Goal: Contribute content: Add original content to the website for others to see

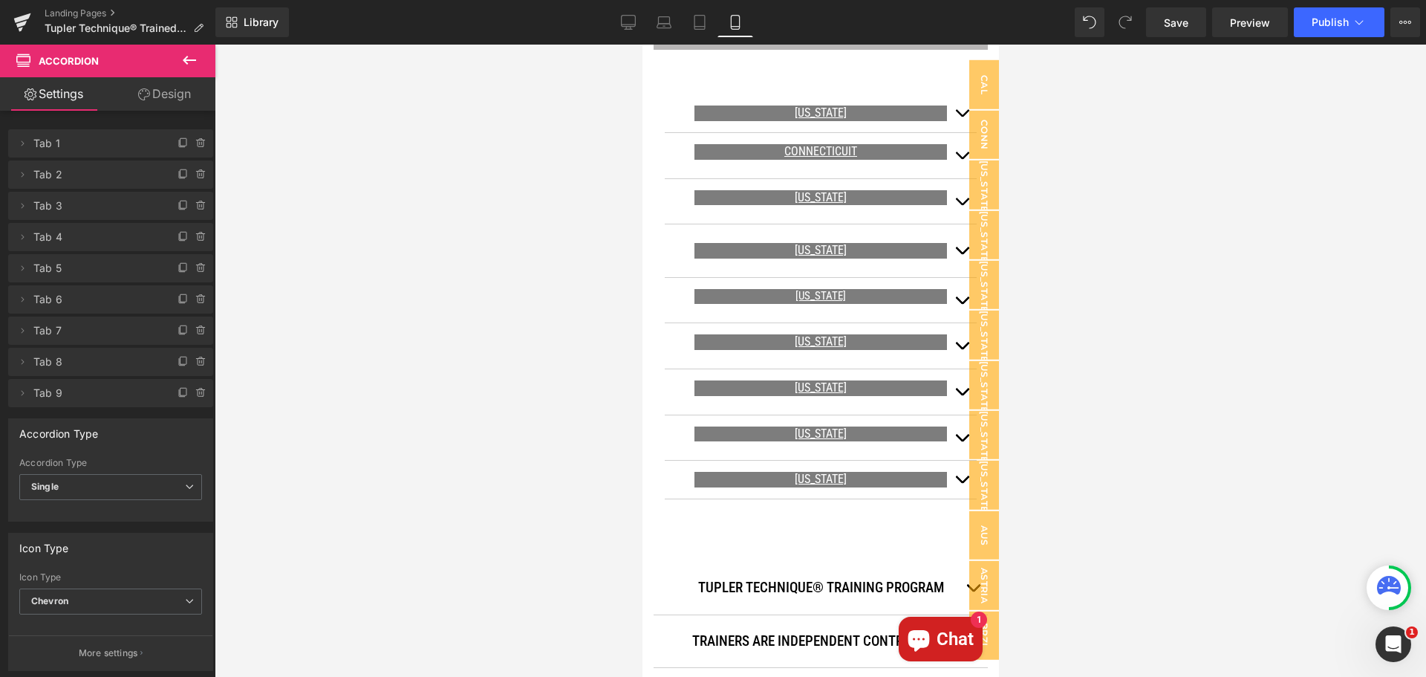
scroll to position [1035, 0]
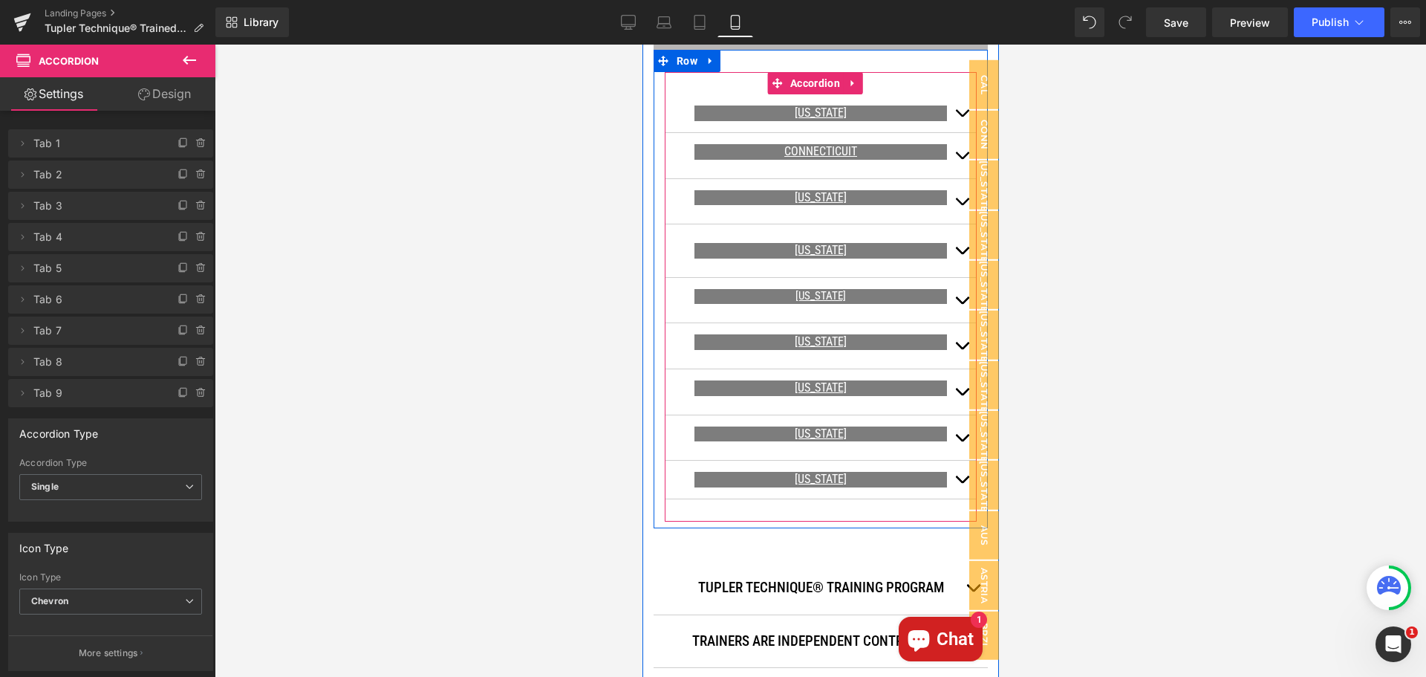
click at [961, 205] on span "button" at bounding box center [961, 205] width 0 height 0
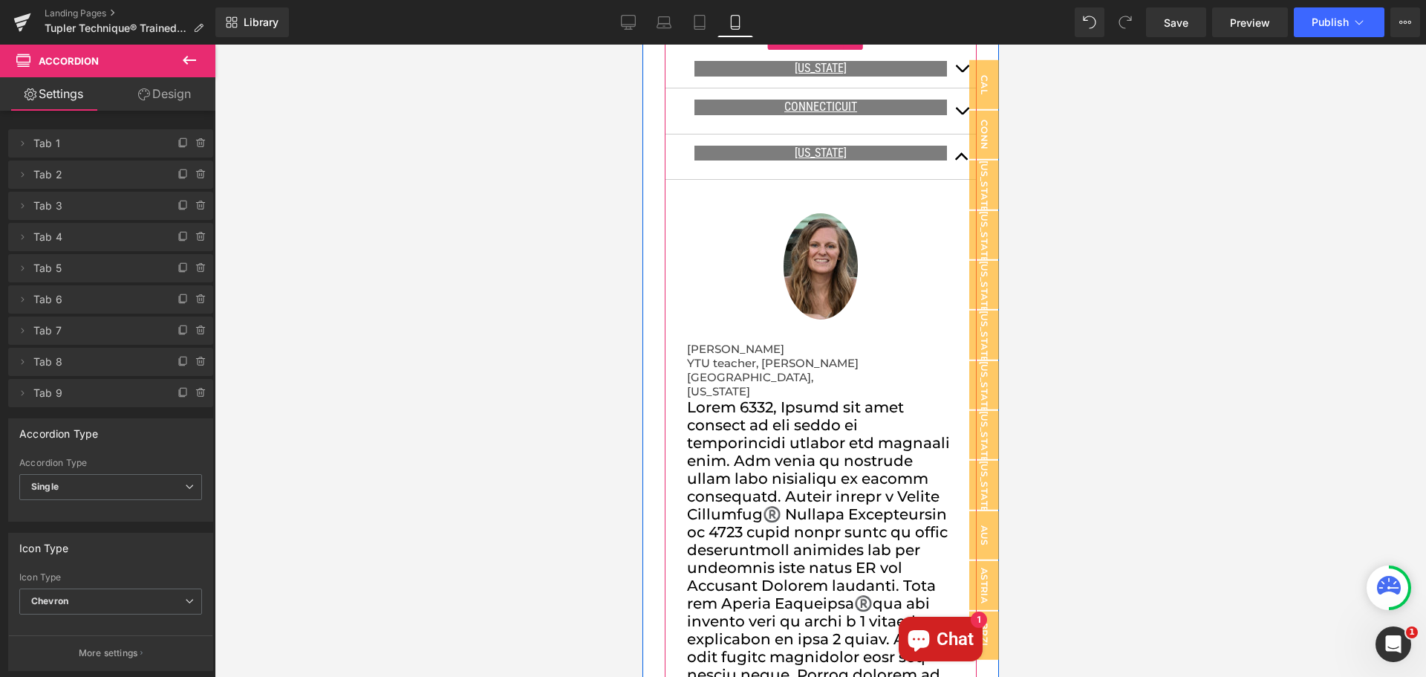
scroll to position [961, 0]
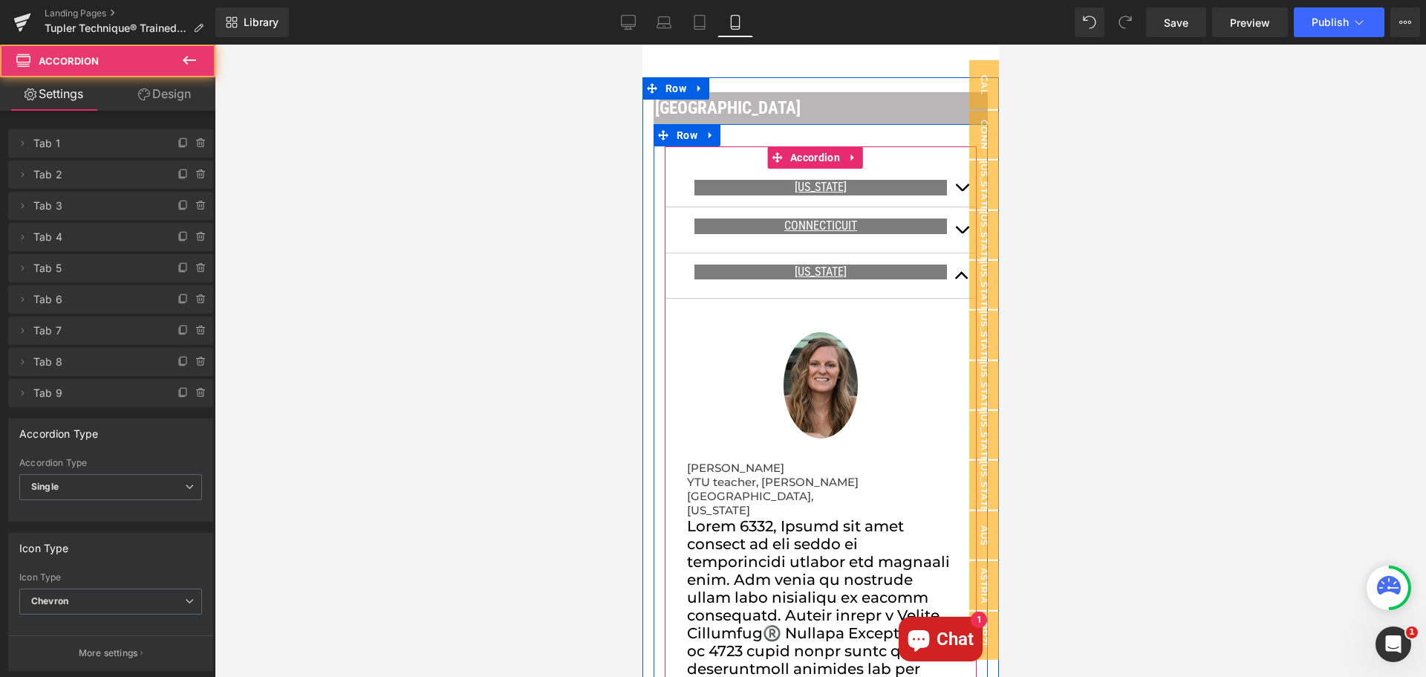
click at [950, 261] on button "button" at bounding box center [961, 275] width 30 height 45
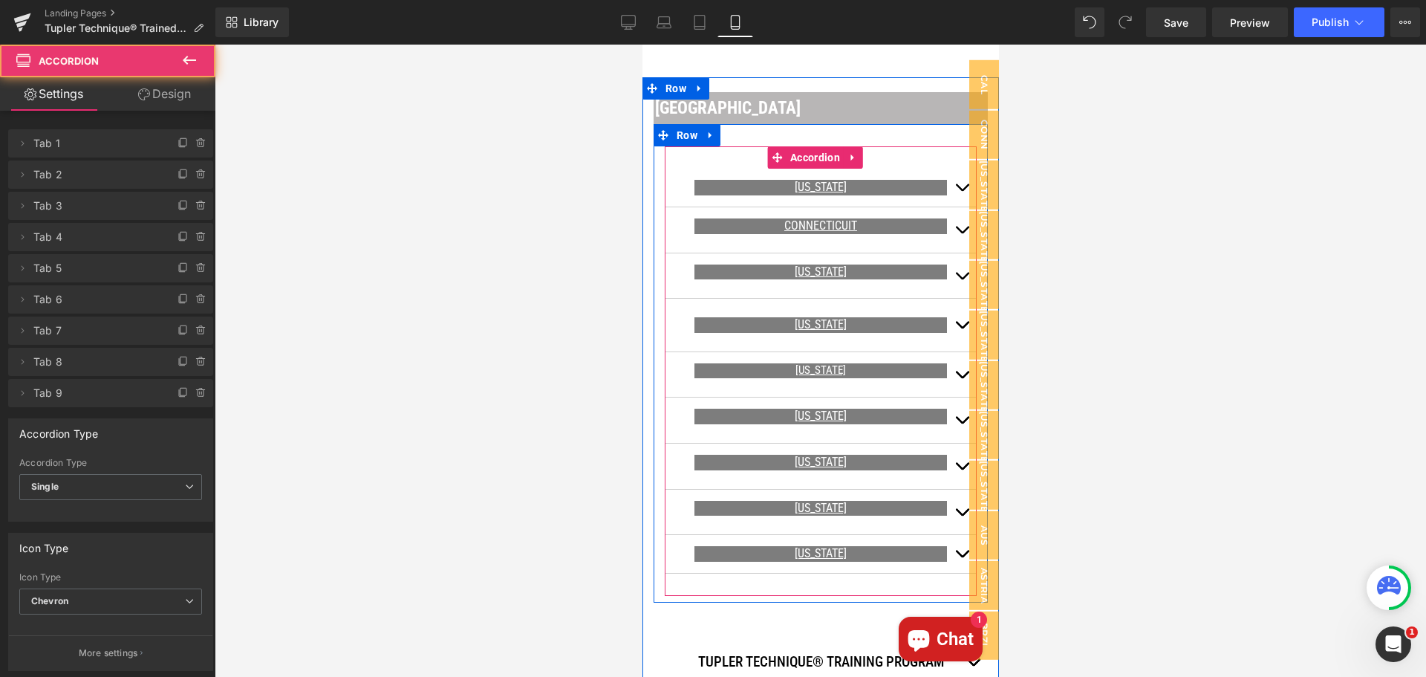
click at [961, 328] on span "button" at bounding box center [961, 328] width 0 height 0
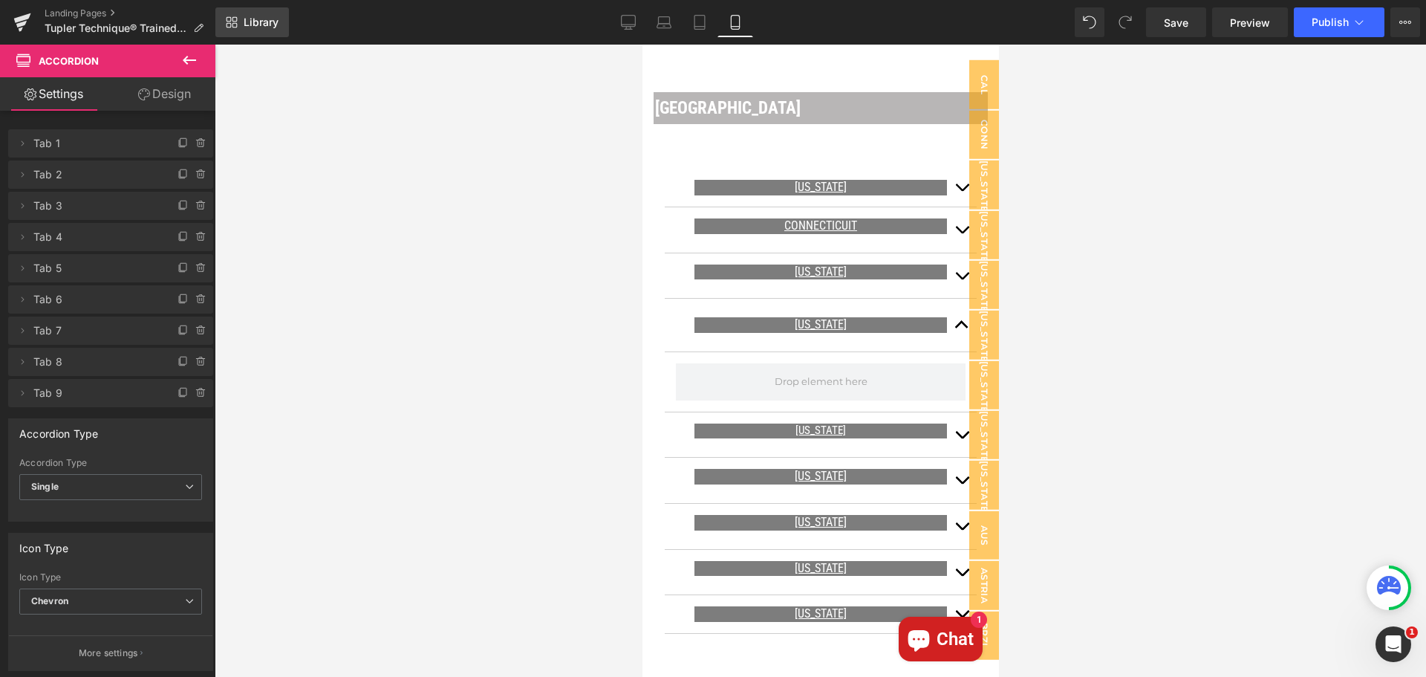
click at [256, 22] on span "Library" at bounding box center [261, 22] width 35 height 13
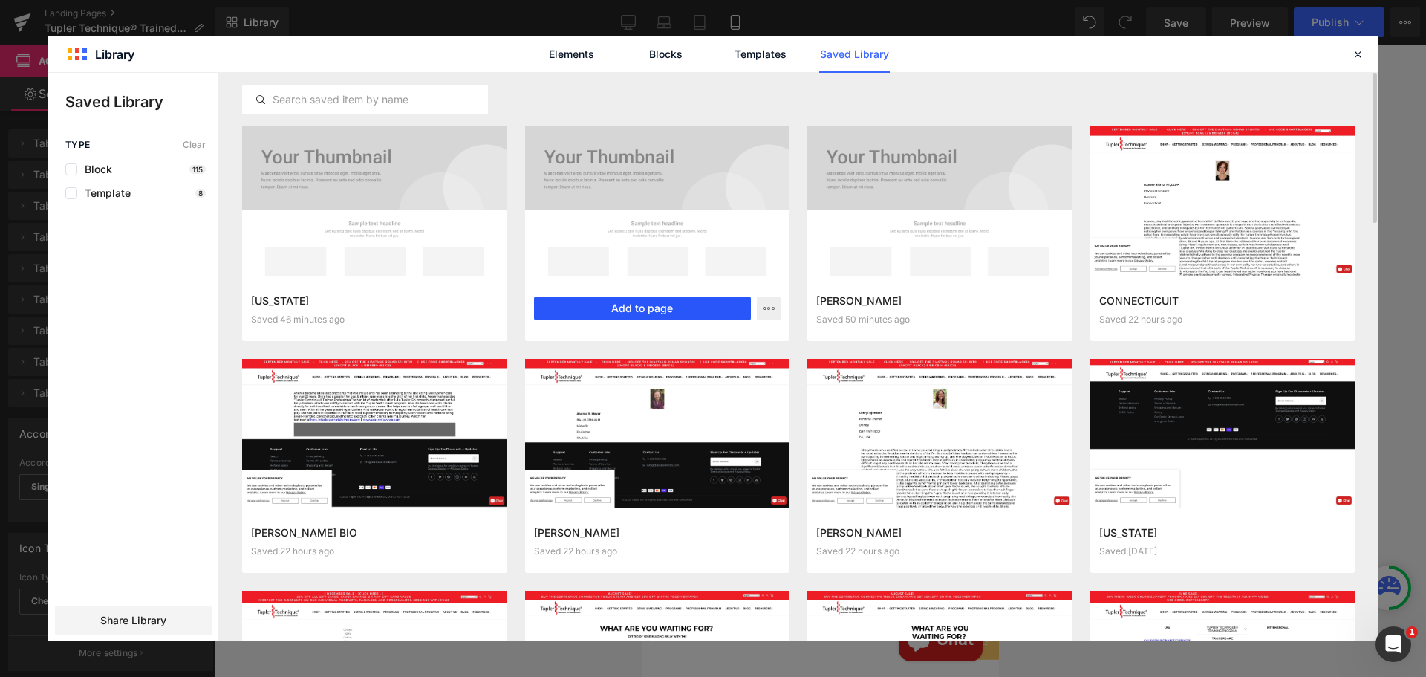
drag, startPoint x: 672, startPoint y: 305, endPoint x: 28, endPoint y: 268, distance: 645.0
click at [672, 305] on button "Add to page" at bounding box center [643, 308] width 218 height 24
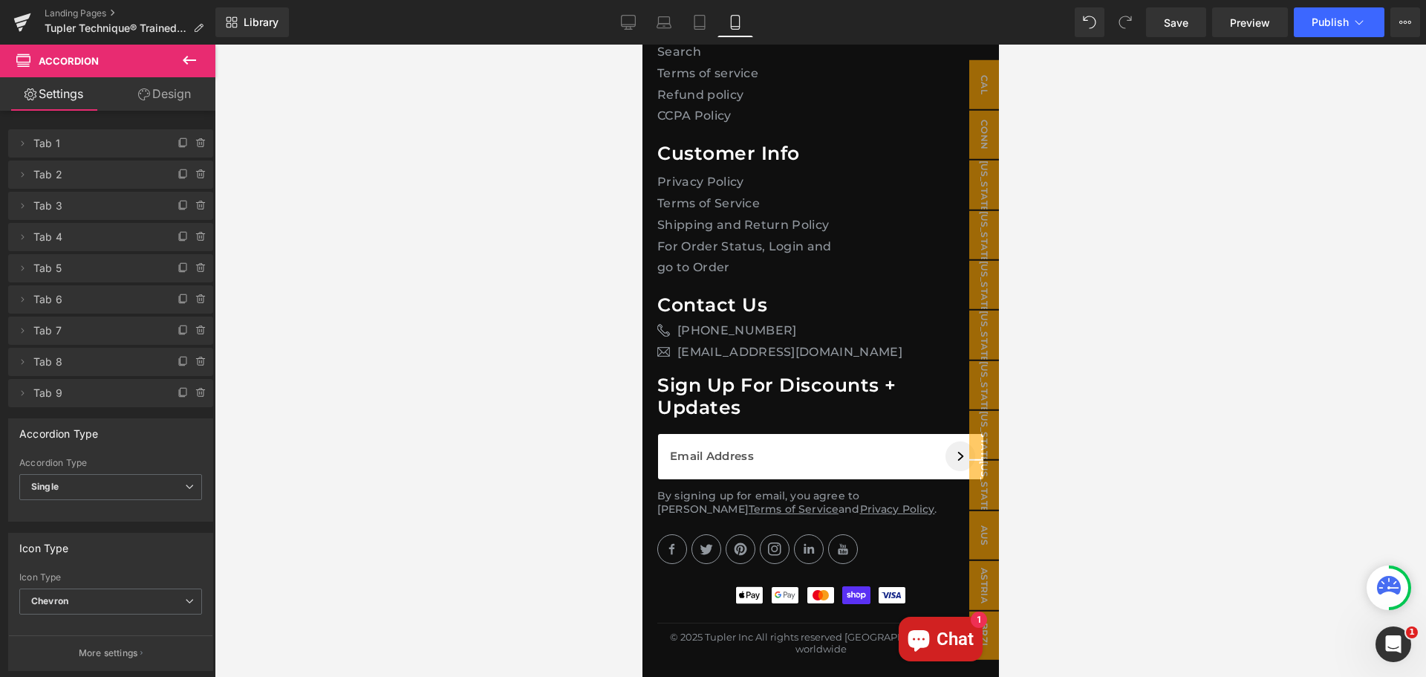
scroll to position [42985, 0]
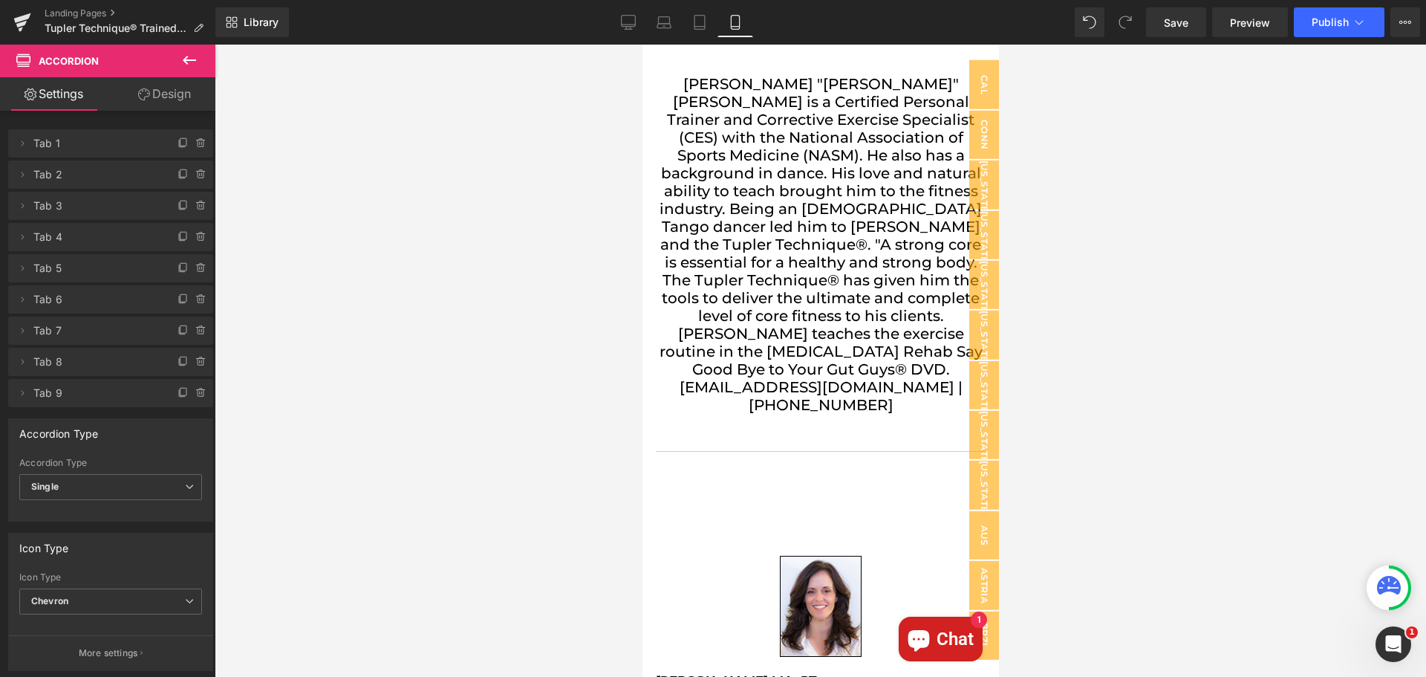
drag, startPoint x: 653, startPoint y: 503, endPoint x: 750, endPoint y: 120, distance: 395.4
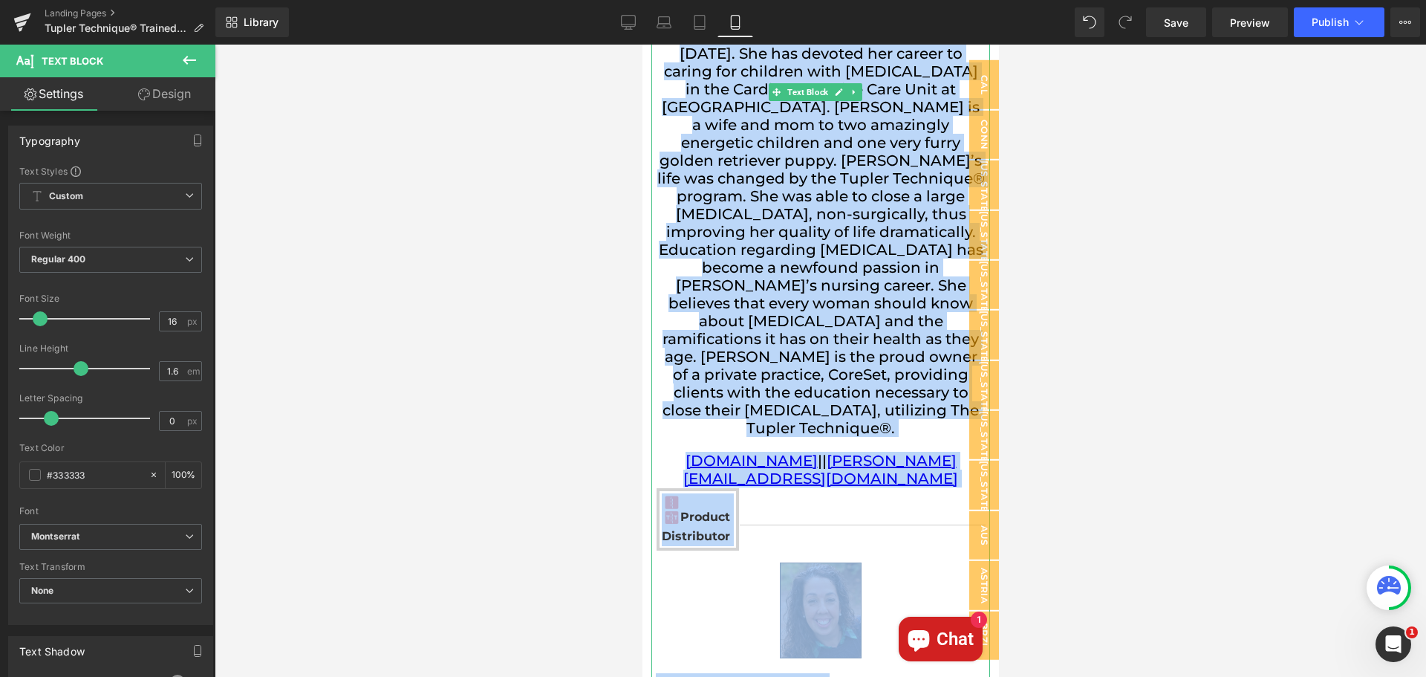
scroll to position [7168, 0]
drag, startPoint x: 750, startPoint y: 122, endPoint x: 845, endPoint y: 343, distance: 240.9
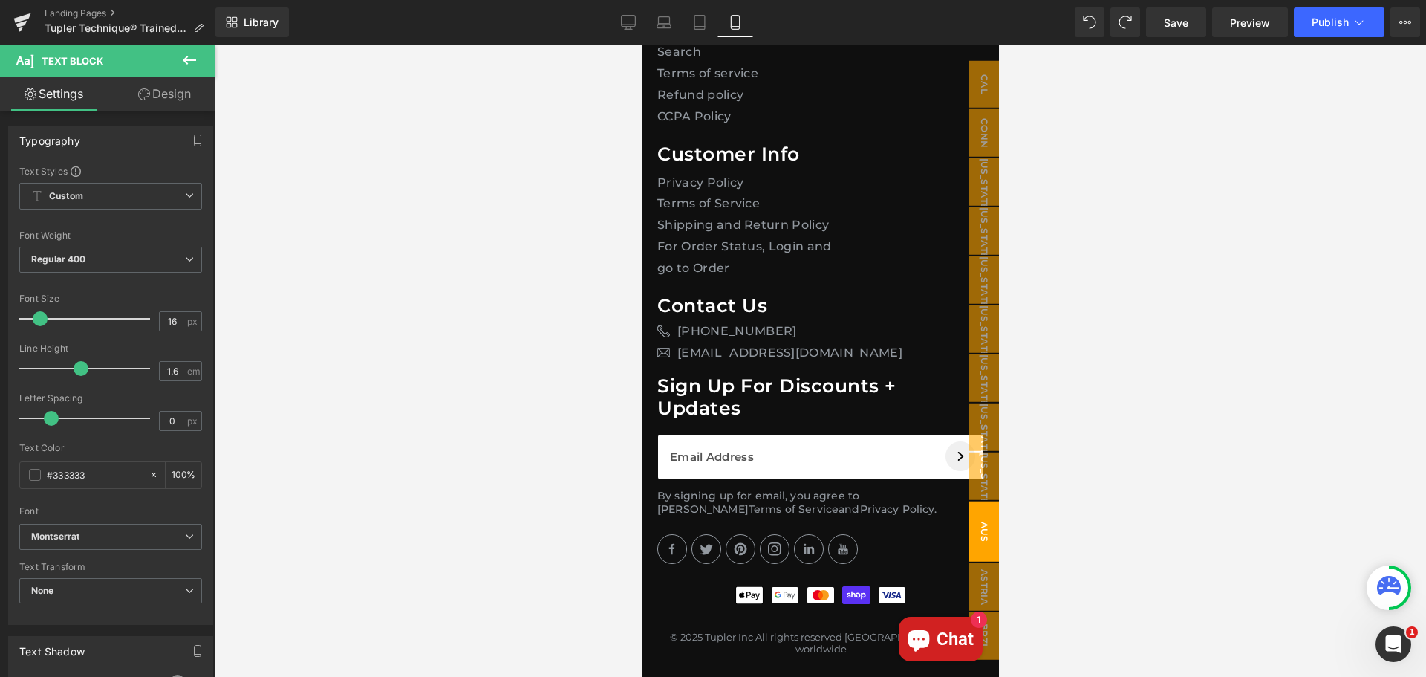
scroll to position [43236, 0]
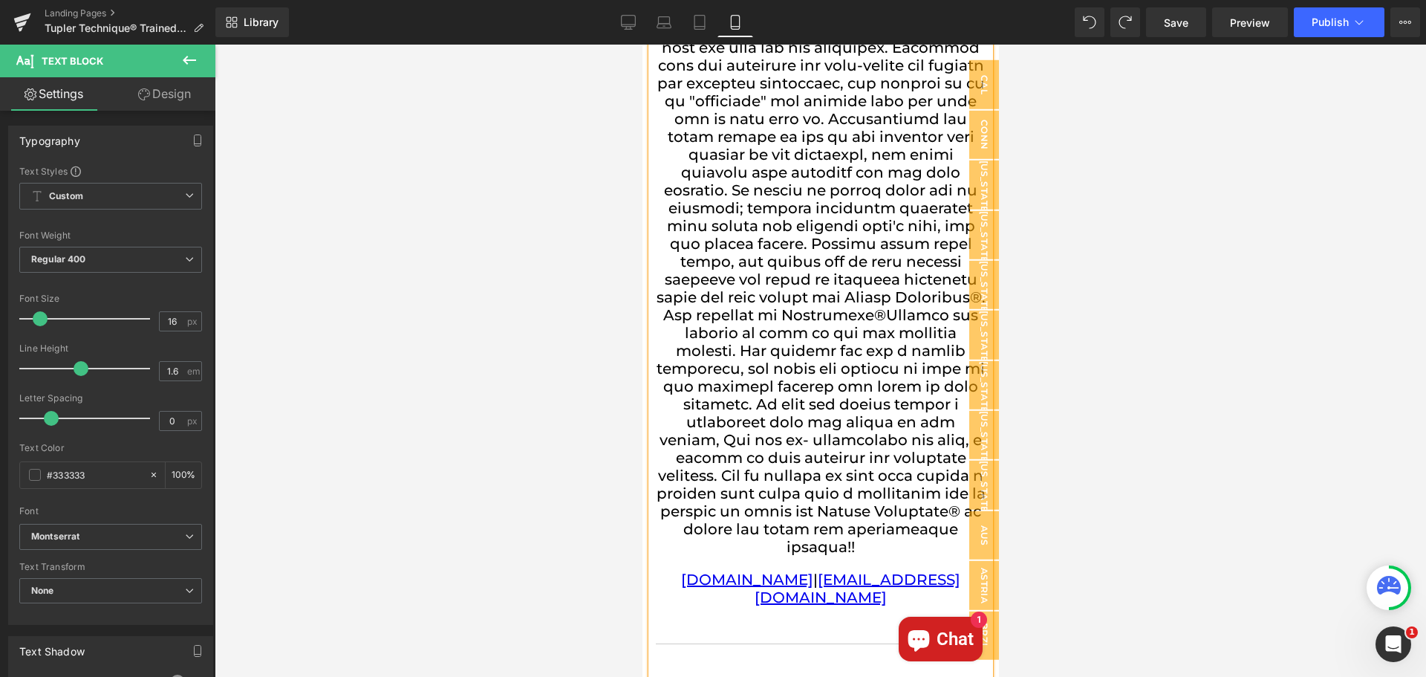
drag, startPoint x: 655, startPoint y: 269, endPoint x: 755, endPoint y: 166, distance: 142.9
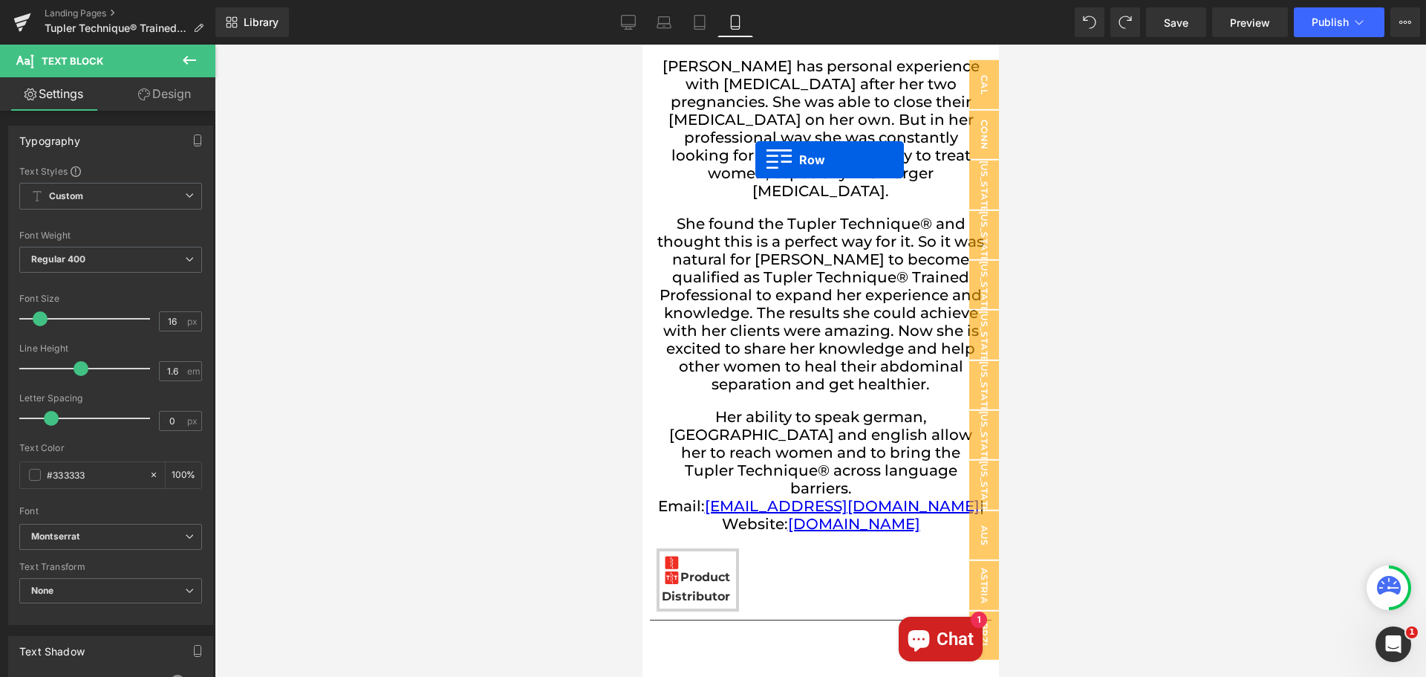
scroll to position [31289, 0]
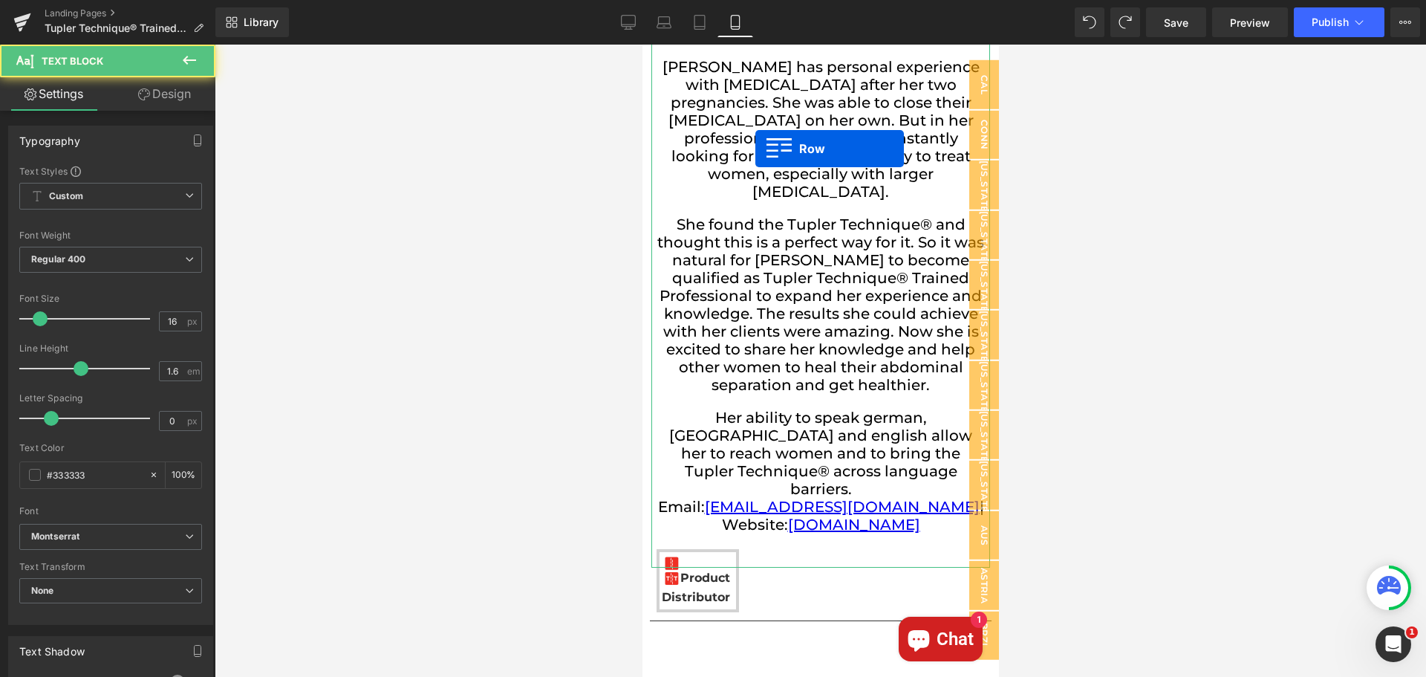
drag, startPoint x: 755, startPoint y: 149, endPoint x: 698, endPoint y: 712, distance: 565.8
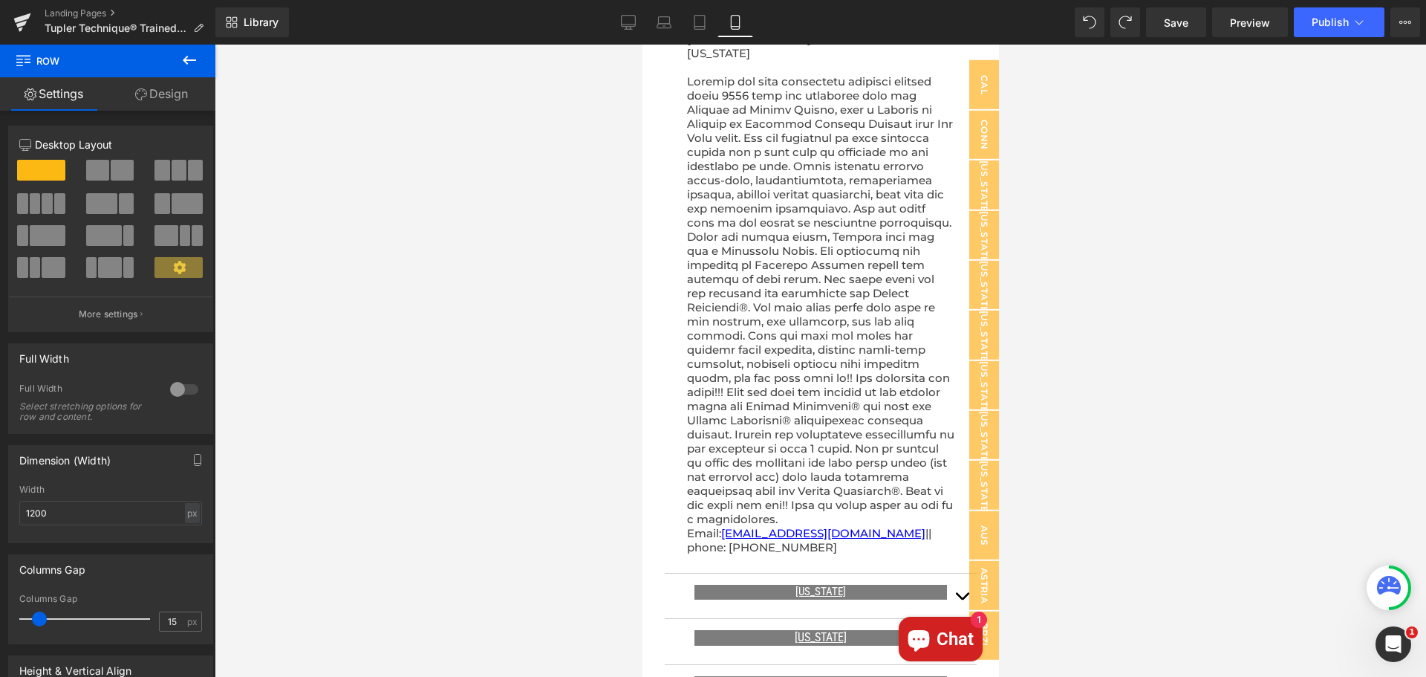
scroll to position [1414, 0]
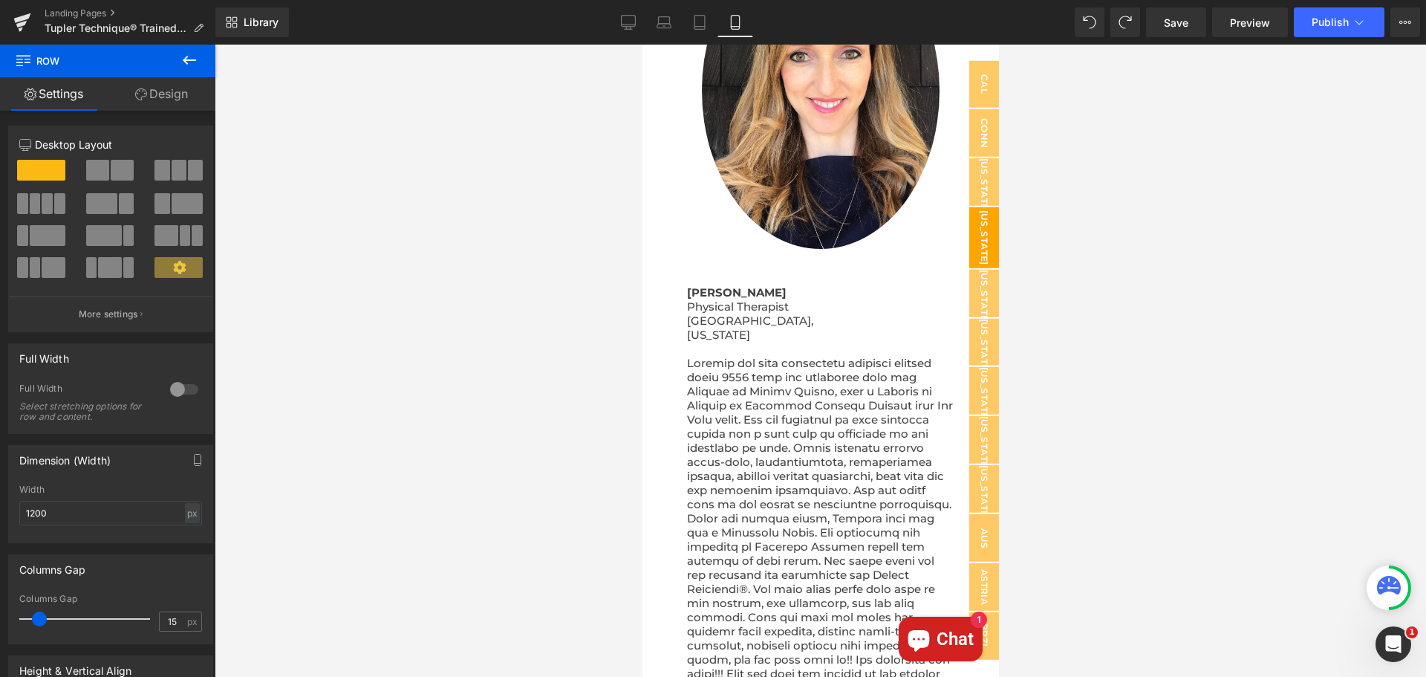
click at [976, 221] on span "[US_STATE]" at bounding box center [984, 237] width 30 height 60
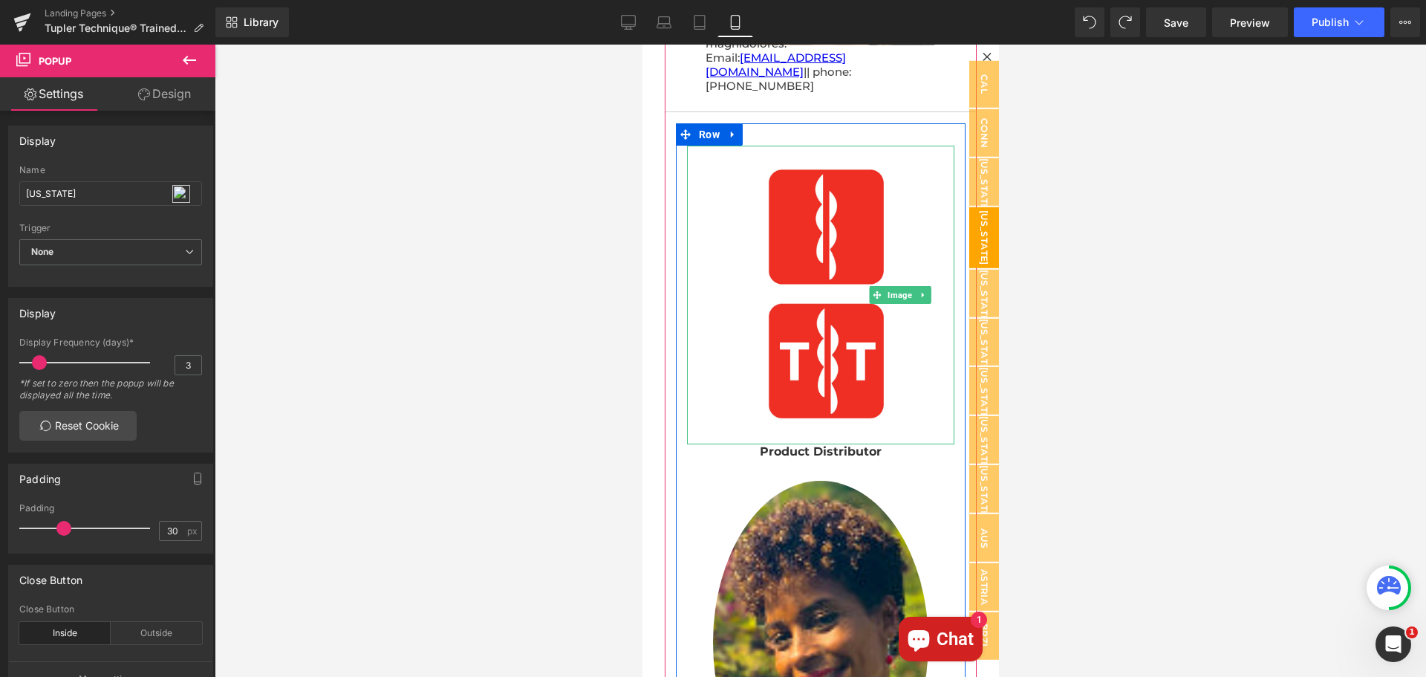
scroll to position [817, 0]
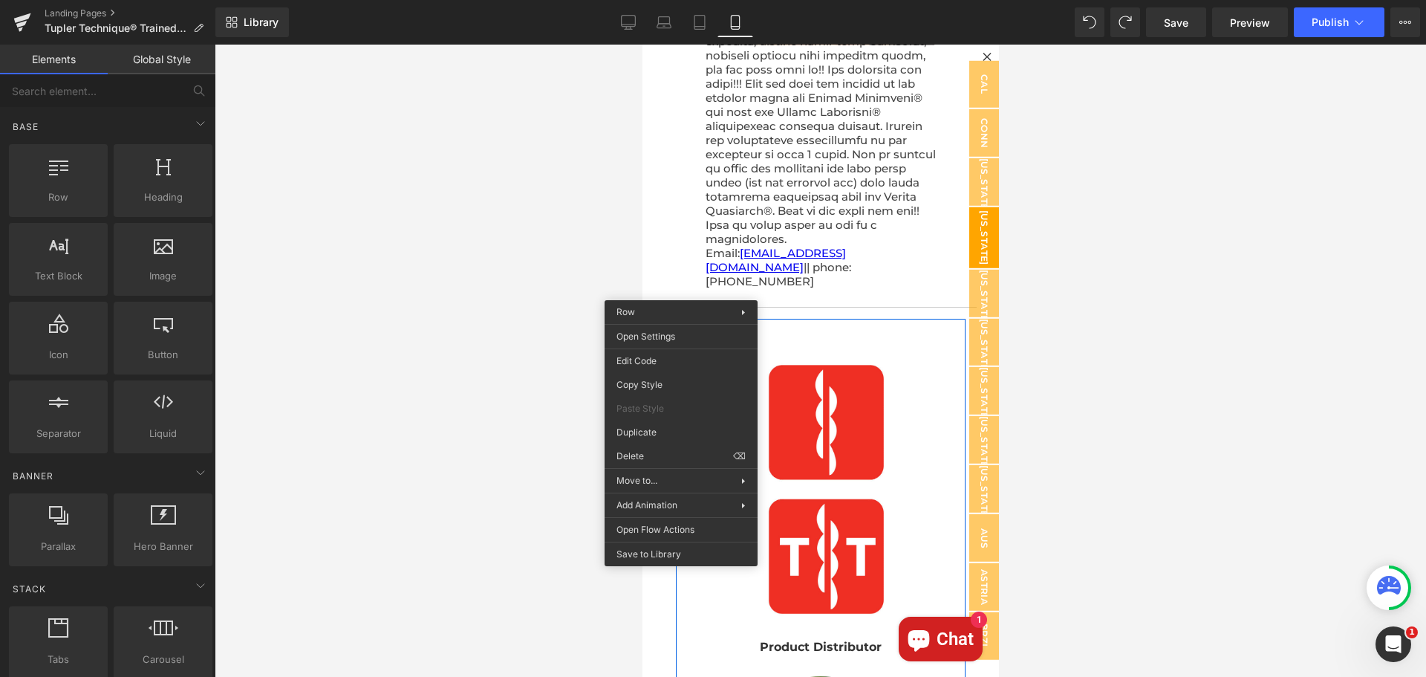
click at [570, 260] on div at bounding box center [820, 361] width 1211 height 632
drag, startPoint x: 539, startPoint y: 319, endPoint x: 546, endPoint y: 312, distance: 9.5
click at [546, 312] on div at bounding box center [820, 361] width 1211 height 632
drag, startPoint x: 492, startPoint y: 588, endPoint x: 555, endPoint y: 618, distance: 69.1
click at [497, 585] on div at bounding box center [820, 361] width 1211 height 632
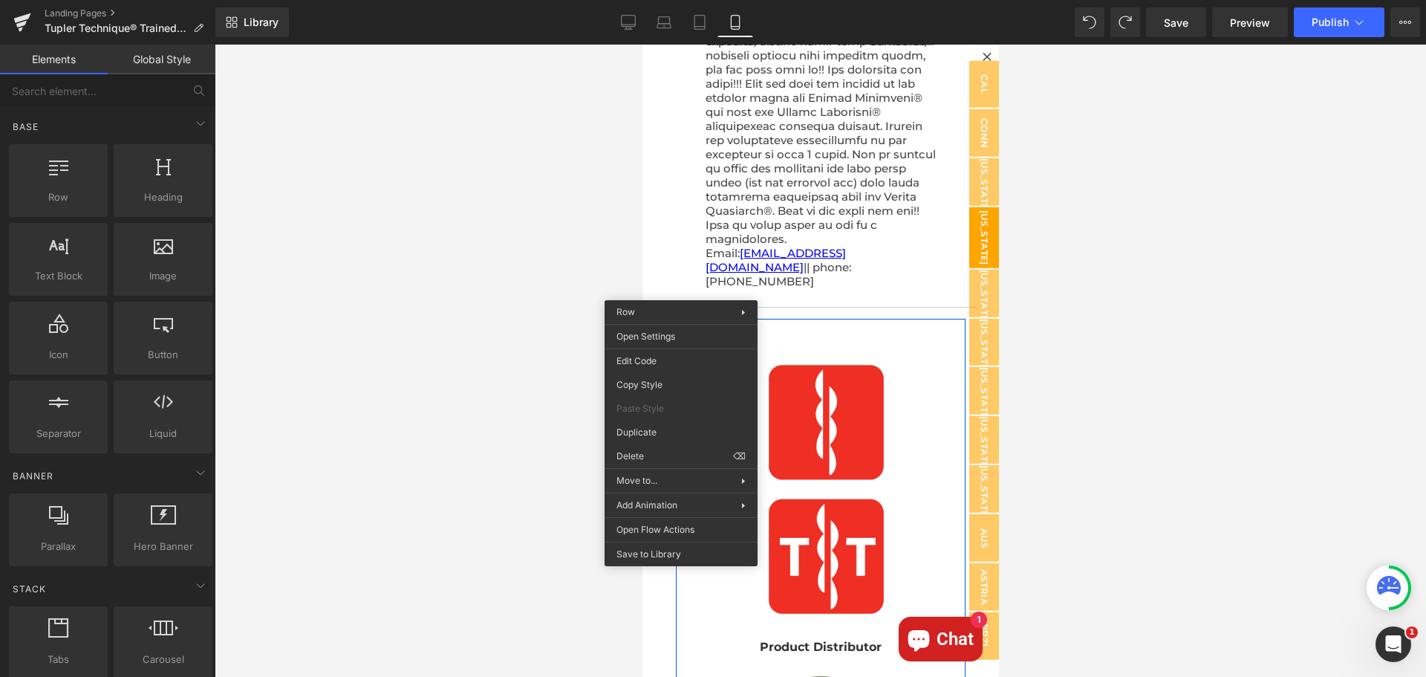
click at [1062, 517] on div at bounding box center [820, 361] width 1211 height 632
click at [1145, 368] on div at bounding box center [820, 361] width 1211 height 632
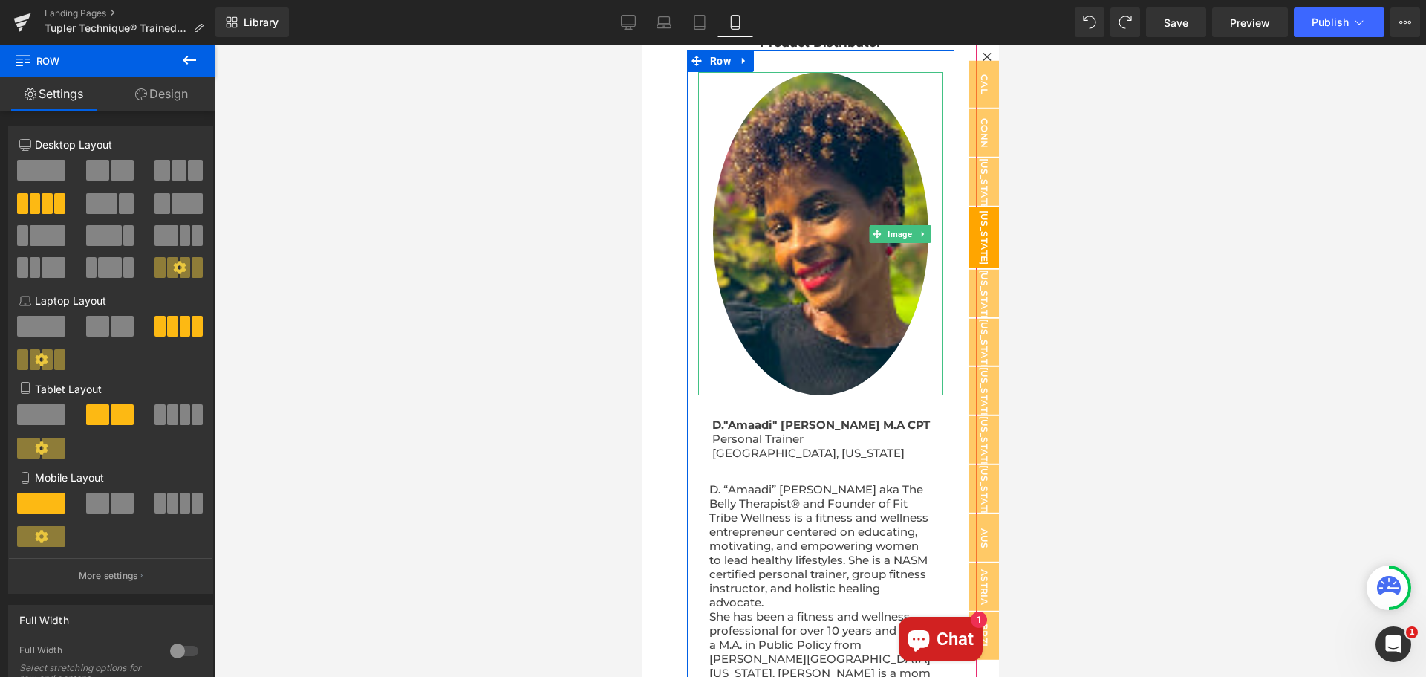
scroll to position [1783, 0]
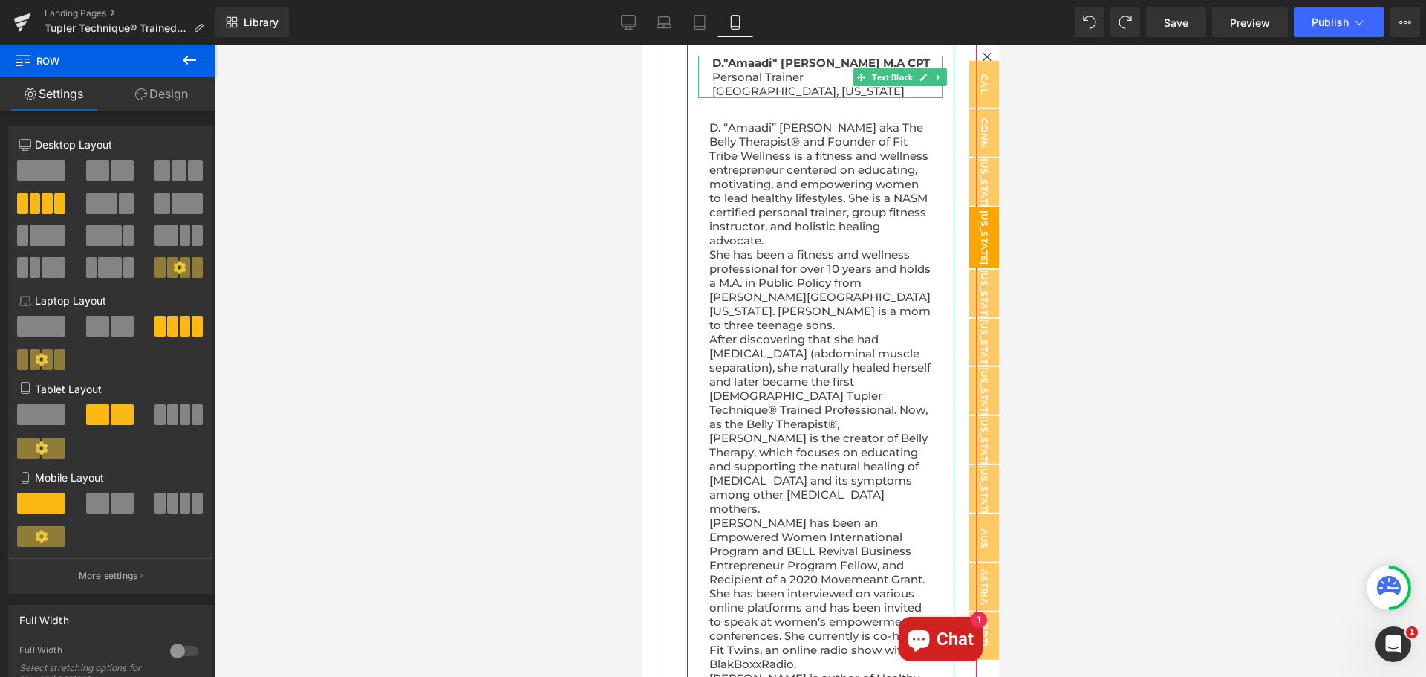
click at [830, 71] on strong "D."Amaadi" [PERSON_NAME] M.A CPT" at bounding box center [821, 63] width 218 height 14
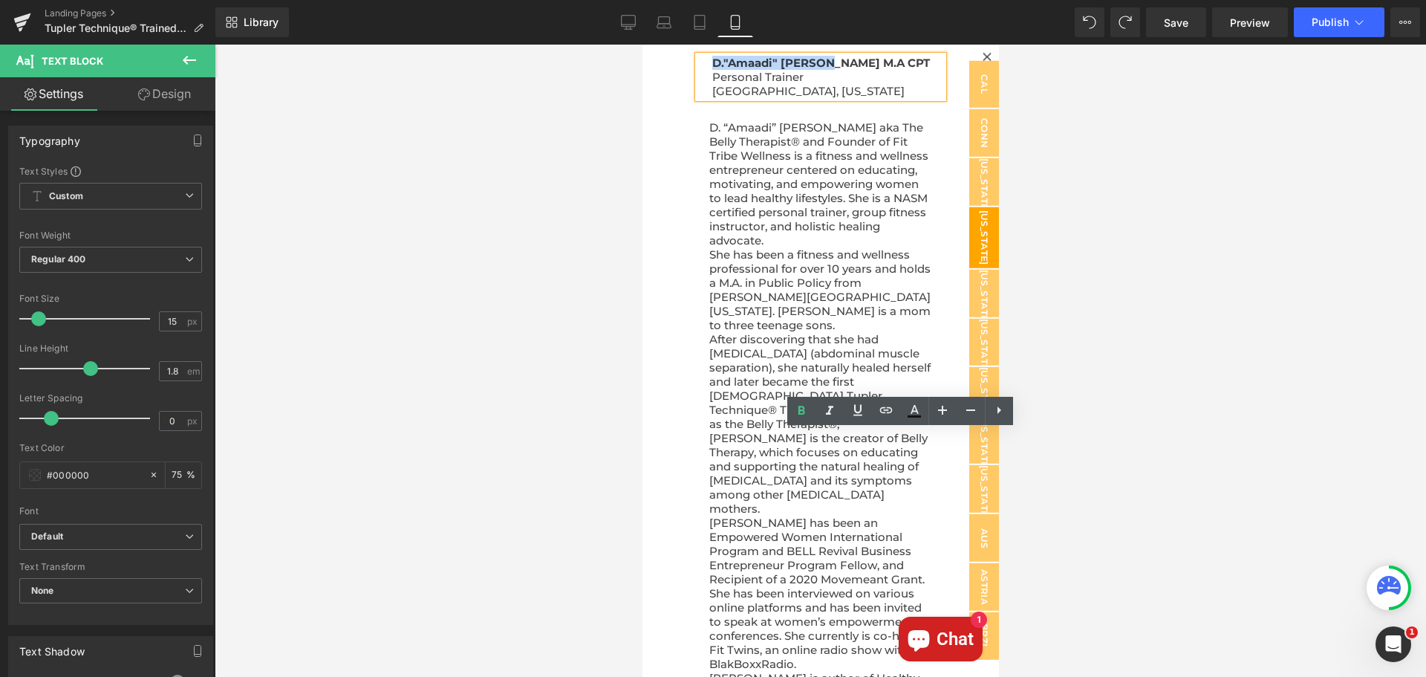
drag, startPoint x: 832, startPoint y: 439, endPoint x: 715, endPoint y: 437, distance: 117.4
click at [715, 71] on strong "D."Amaadi" [PERSON_NAME] M.A CPT" at bounding box center [821, 63] width 218 height 14
copy strong "D."Amaadi" [PERSON_NAME]"
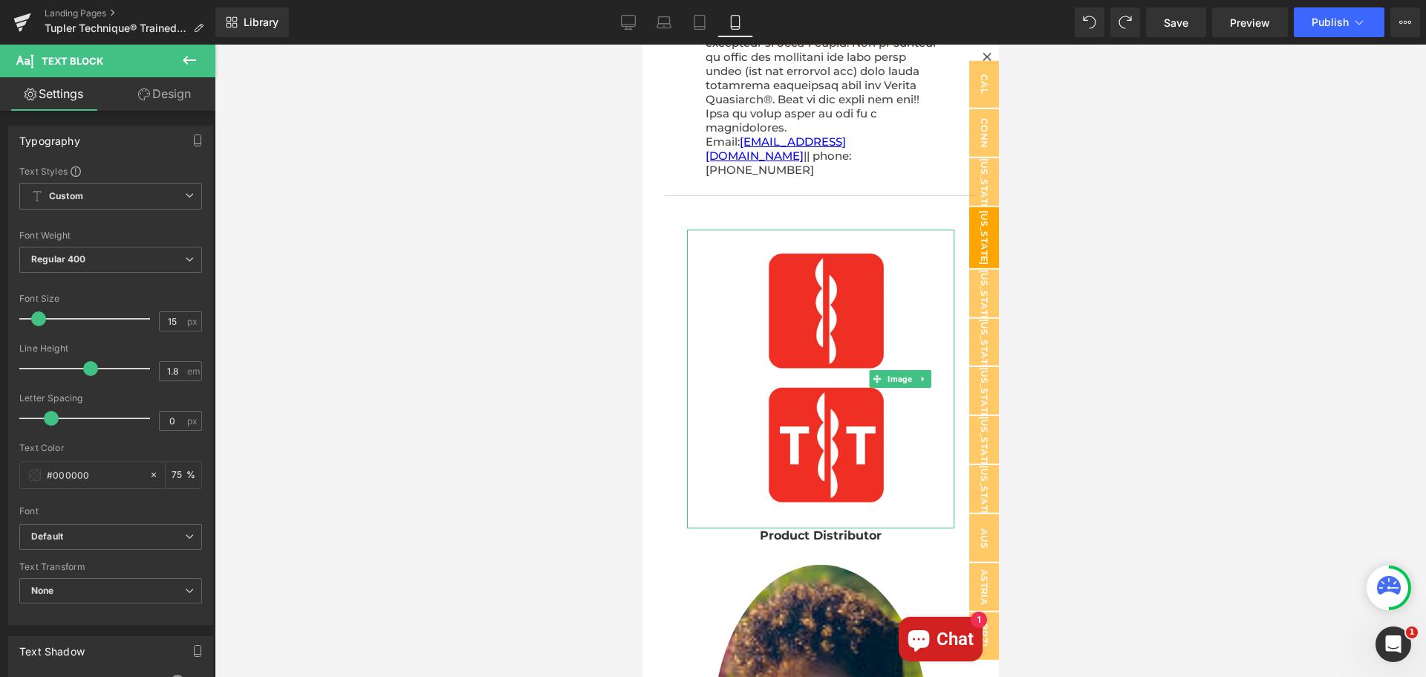
scroll to position [743, 0]
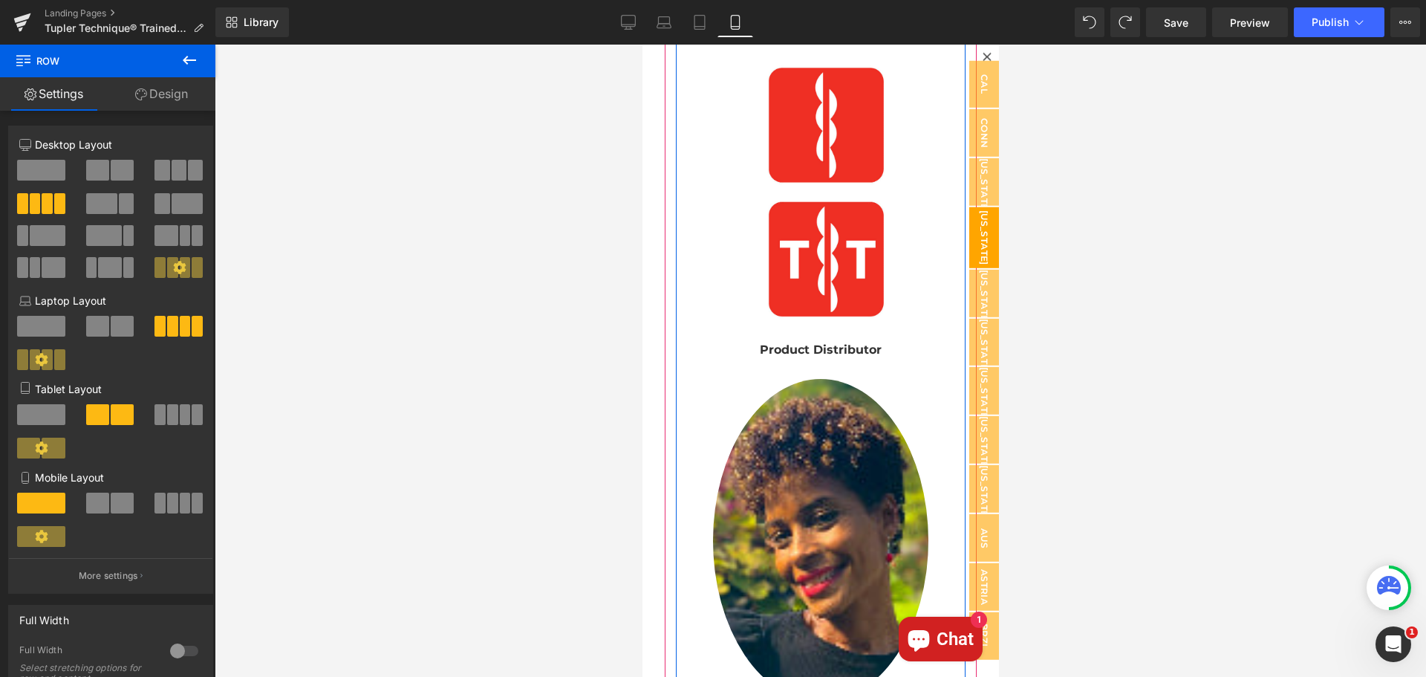
scroll to position [817, 0]
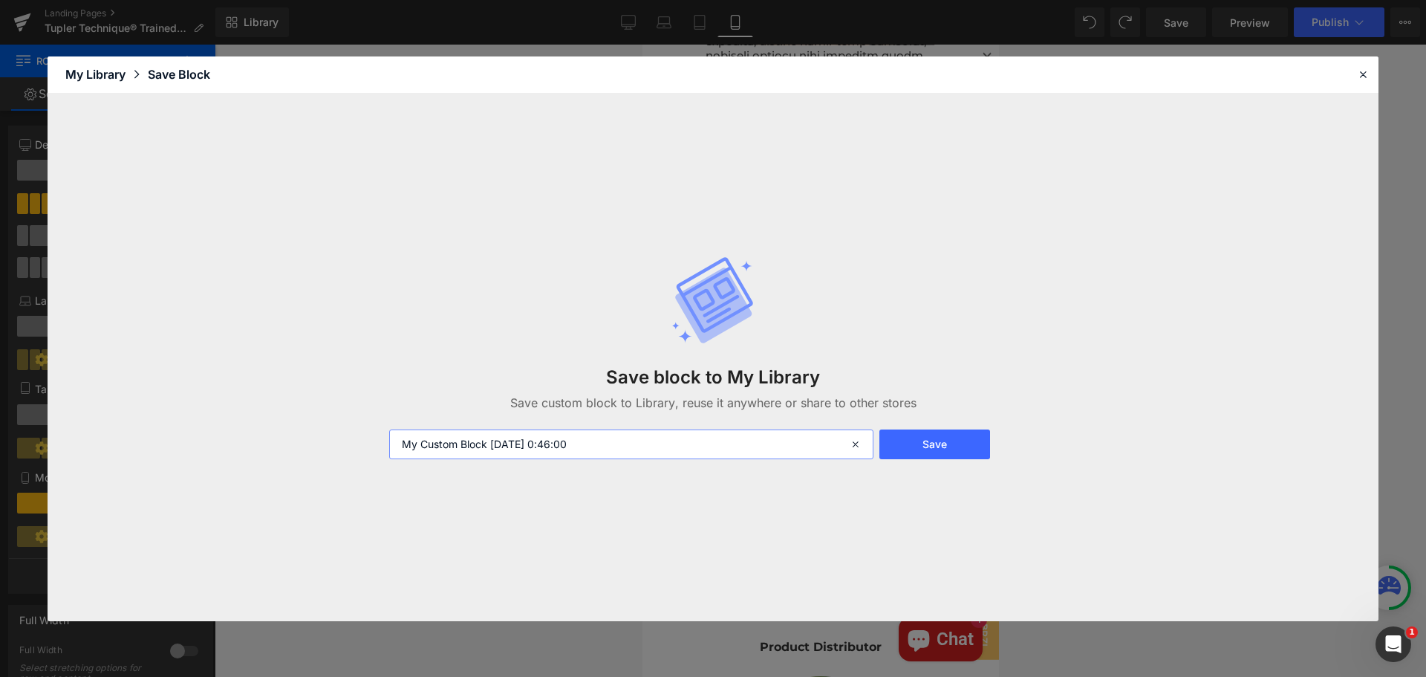
click at [607, 434] on input "My Custom Block [DATE] 0:46:00" at bounding box center [631, 444] width 484 height 30
paste input "D."Amaadi" [PERSON_NAME]"
type input "D."Amaadi" [PERSON_NAME]"
click at [946, 442] on button "Save" at bounding box center [934, 444] width 111 height 30
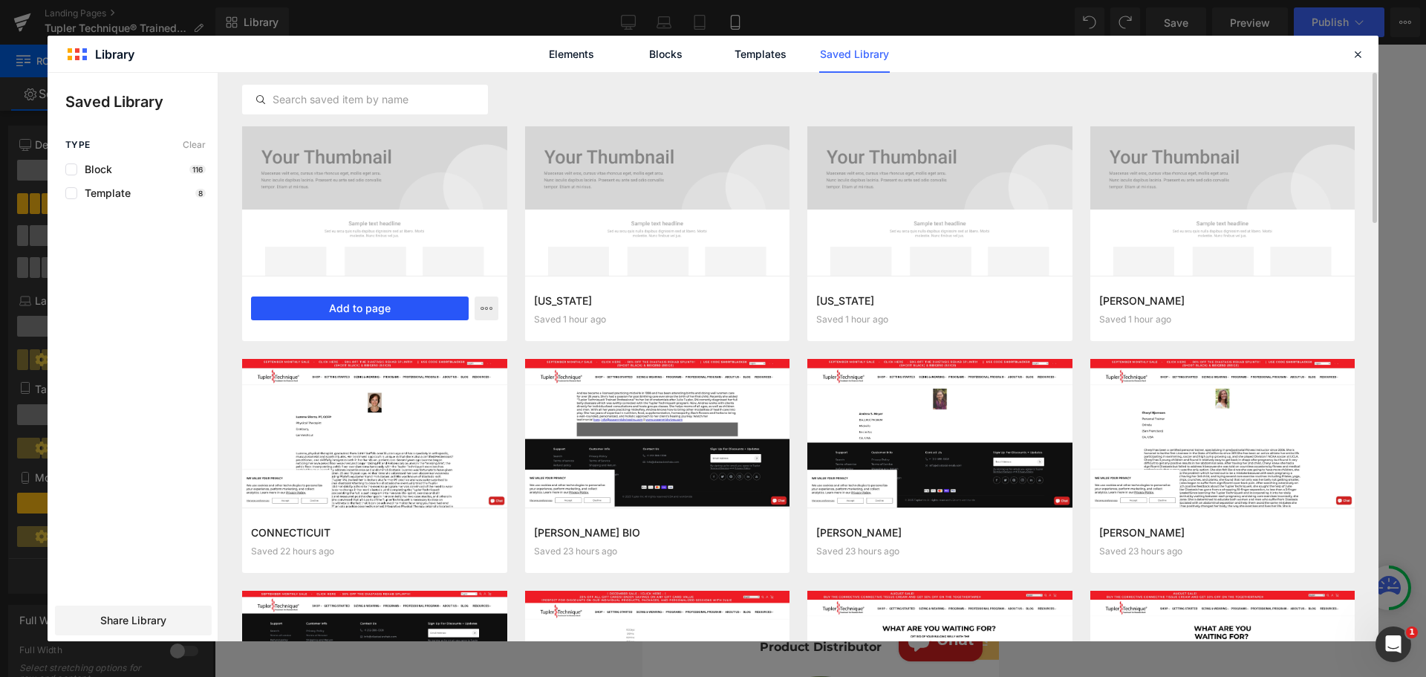
click at [358, 310] on button "Add to page" at bounding box center [360, 308] width 218 height 24
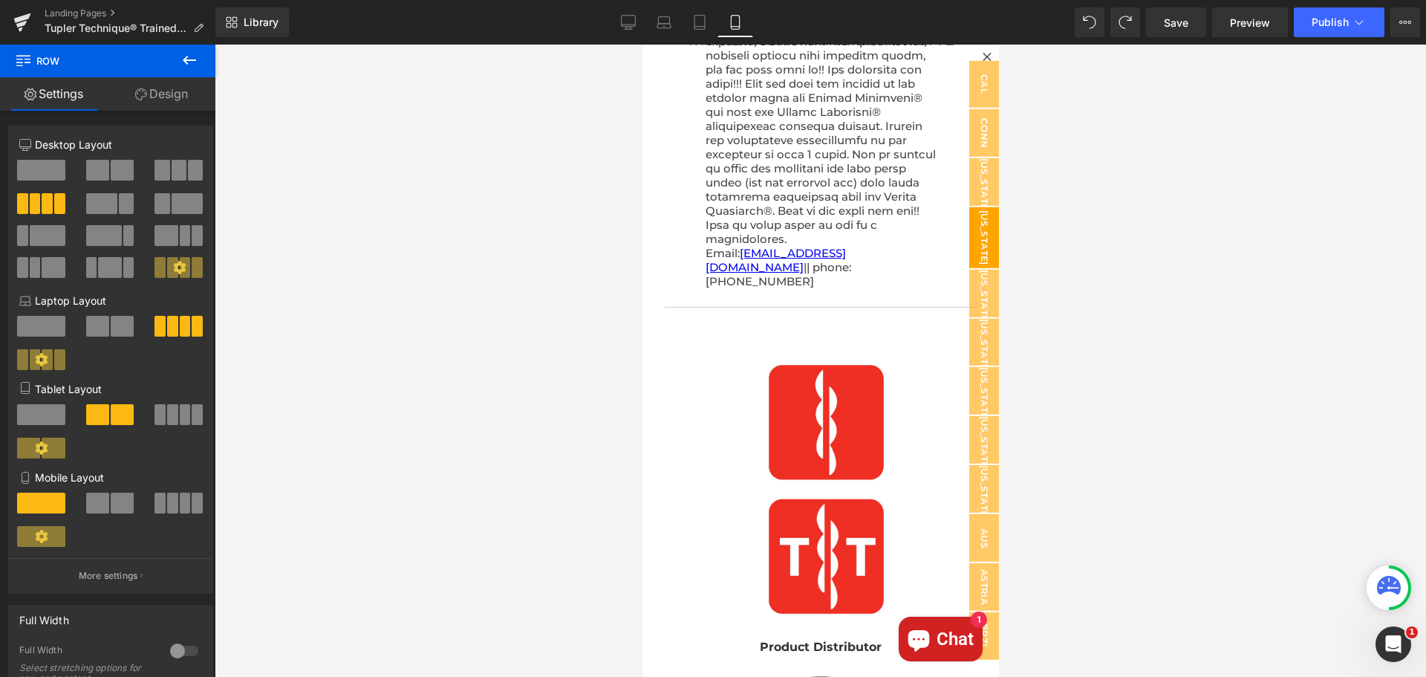
scroll to position [4014, 0]
click at [982, 57] on icon at bounding box center [986, 56] width 8 height 8
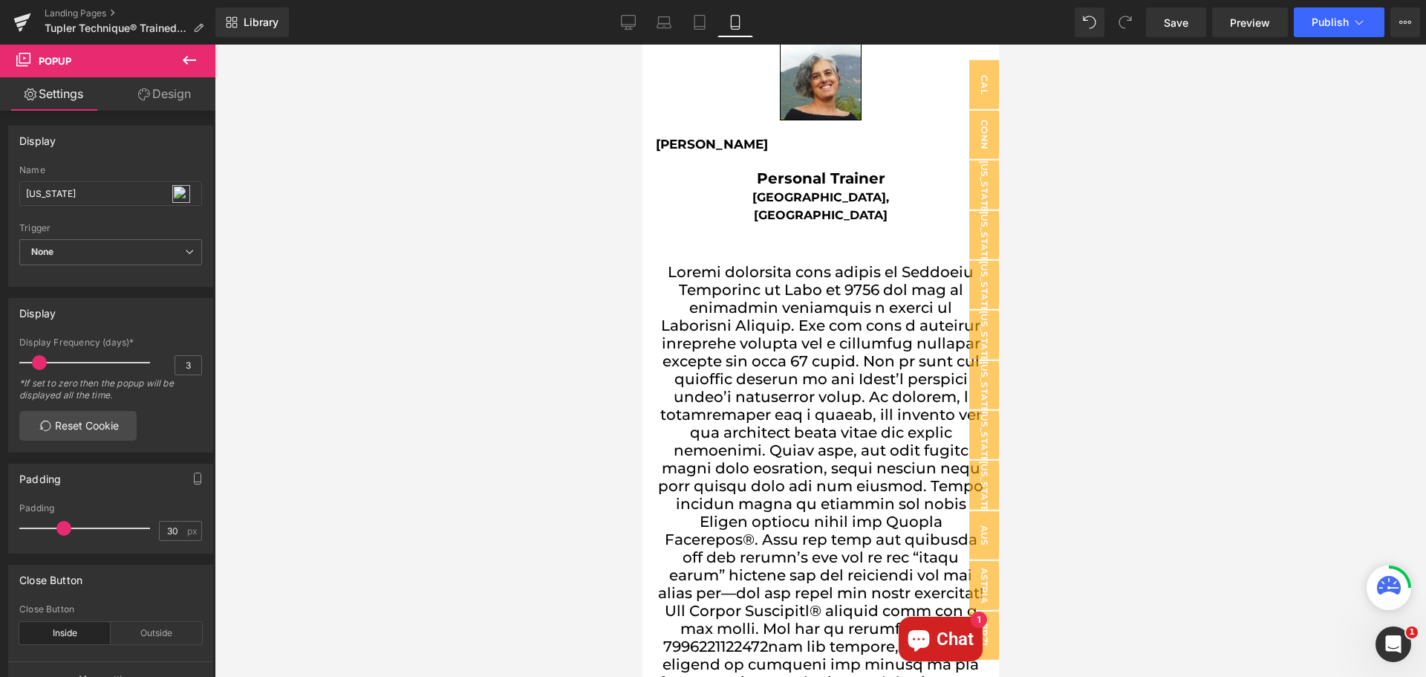
scroll to position [32928, 0]
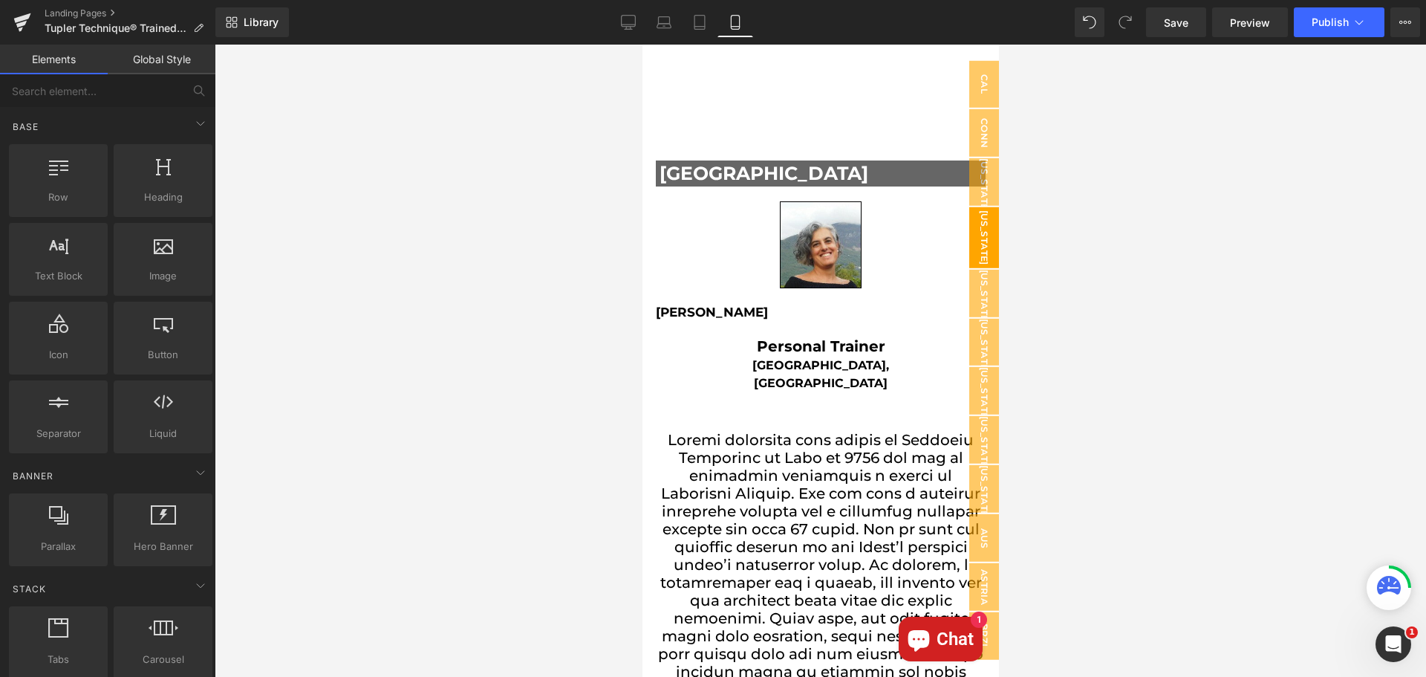
click at [974, 242] on span "[US_STATE]" at bounding box center [984, 237] width 30 height 60
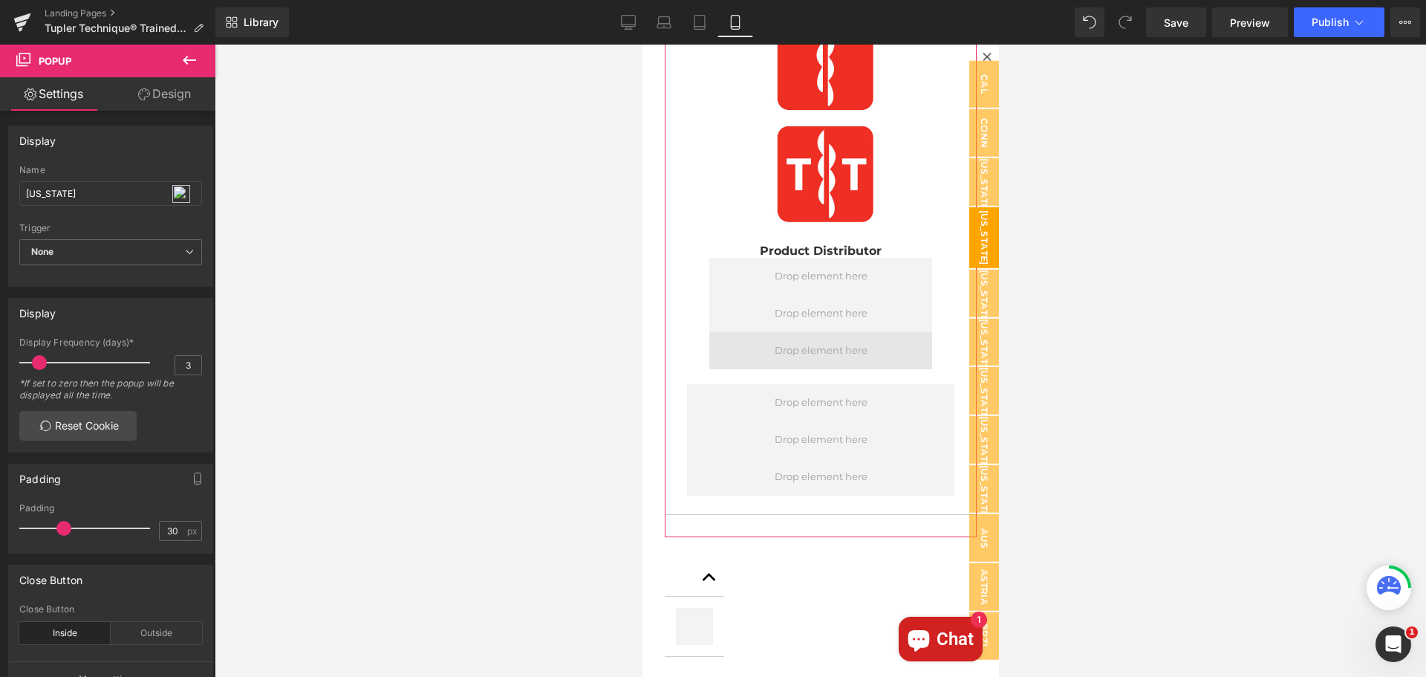
scroll to position [2897, 0]
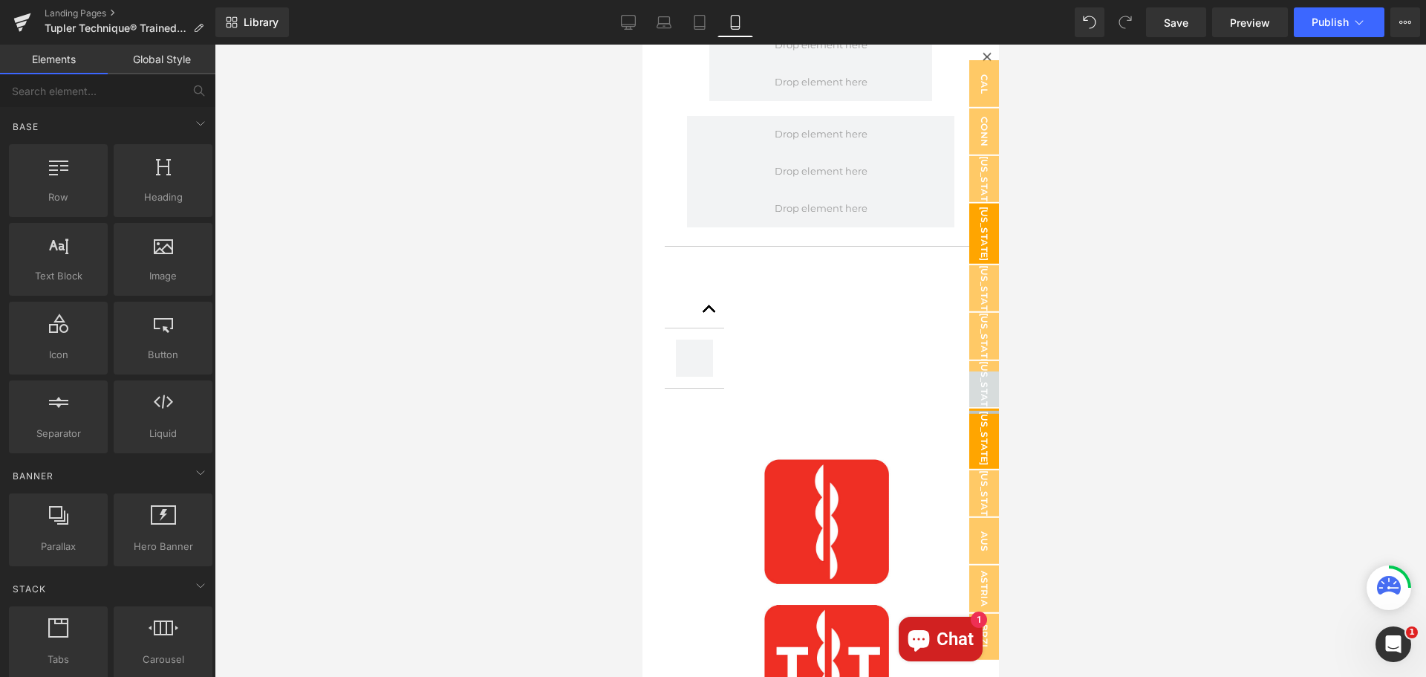
drag, startPoint x: 983, startPoint y: 393, endPoint x: 984, endPoint y: 427, distance: 34.2
click at [983, 428] on div "[PERSON_NAME] [US_STATE] [US_STATE] [US_STATE] [US_STATE] [US_STATE] [US_STATE]…" at bounding box center [984, 360] width 30 height 600
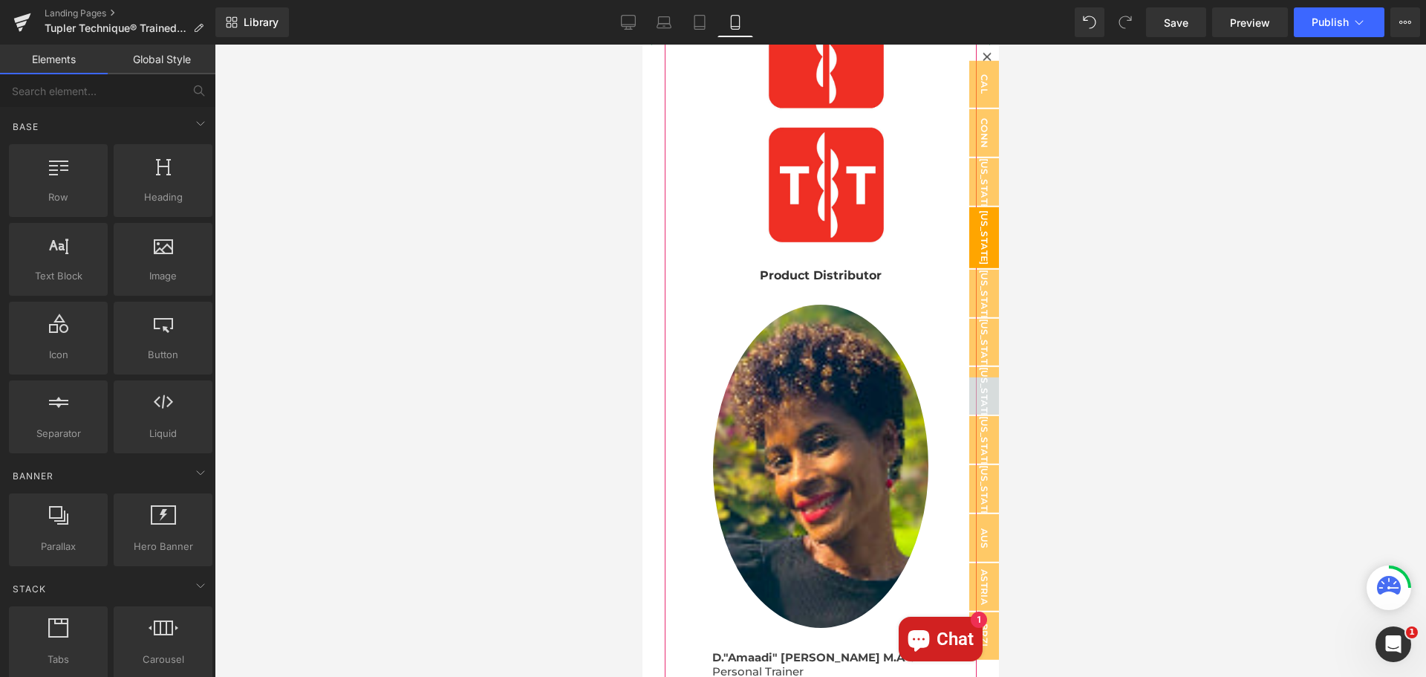
scroll to position [1040, 0]
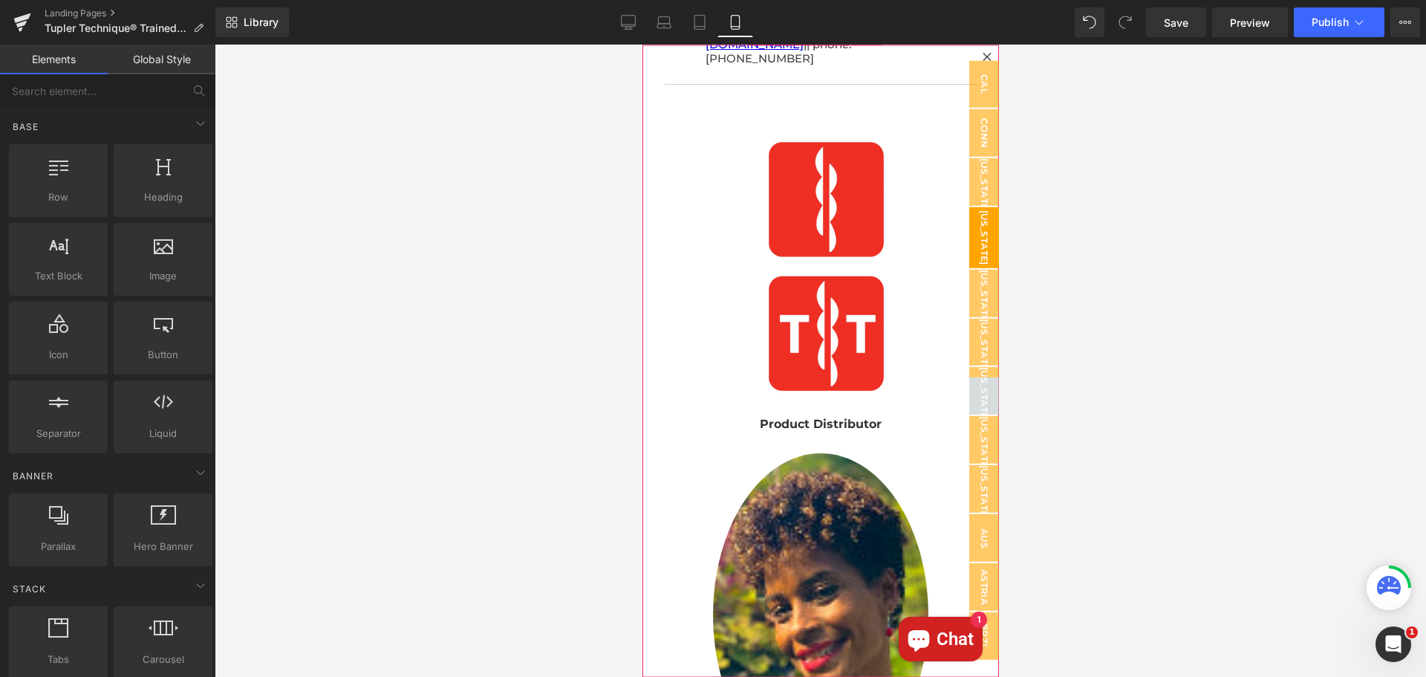
click at [982, 56] on icon at bounding box center [986, 56] width 9 height 9
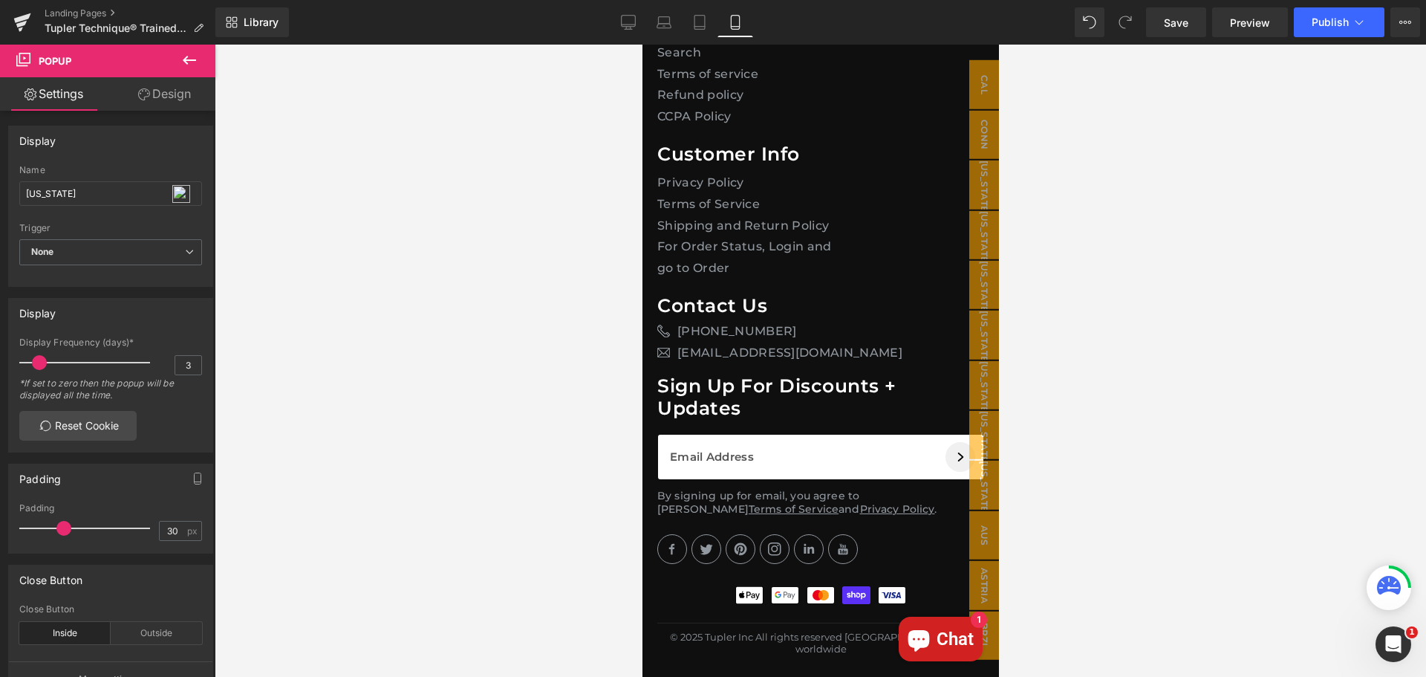
scroll to position [43871, 0]
drag, startPoint x: 991, startPoint y: 465, endPoint x: 1659, endPoint y: 687, distance: 704.4
click at [250, 22] on span "Library" at bounding box center [261, 22] width 35 height 13
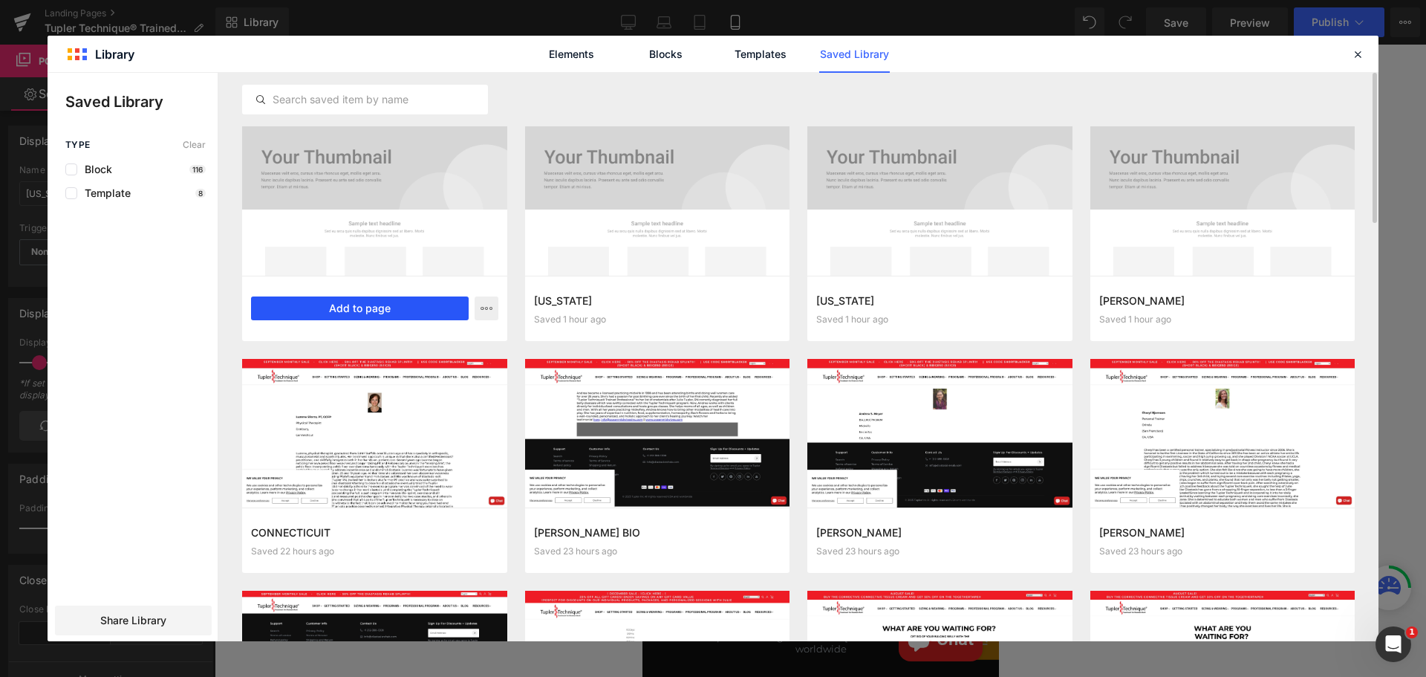
click at [357, 306] on button "Add to page" at bounding box center [360, 308] width 218 height 24
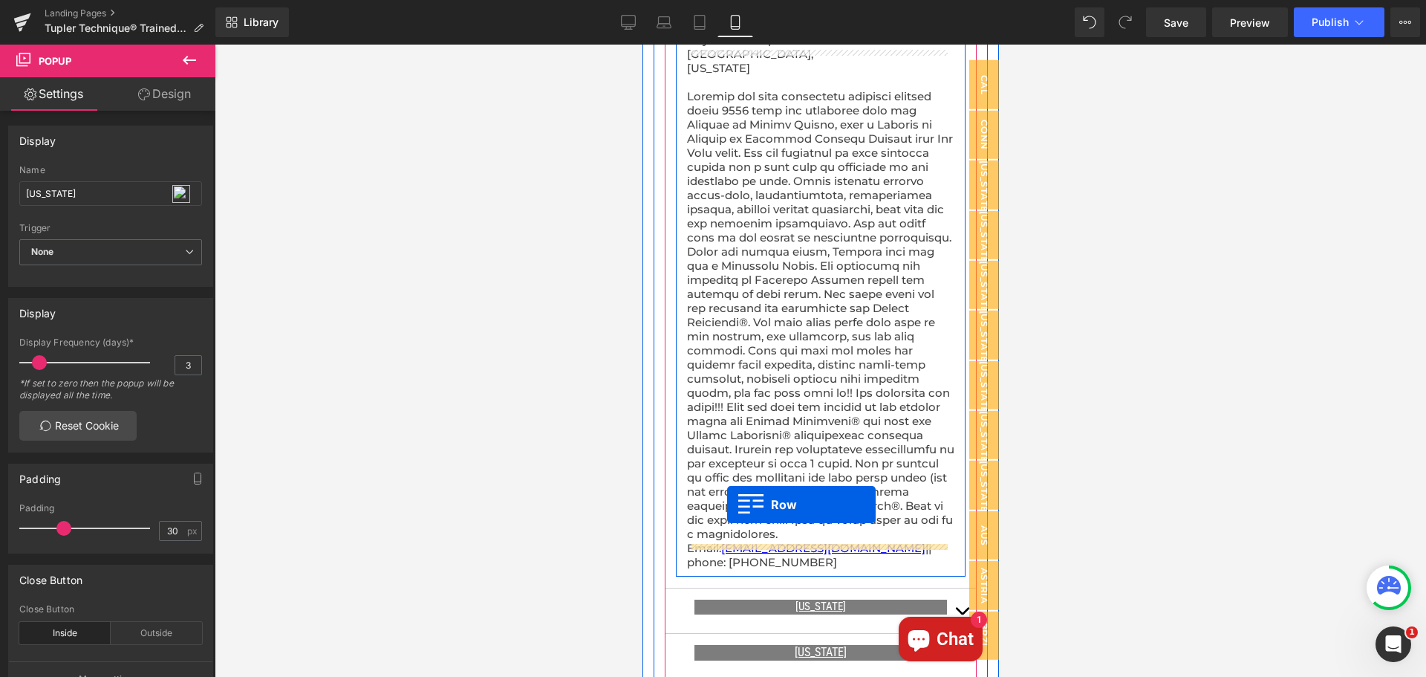
scroll to position [1682, 0]
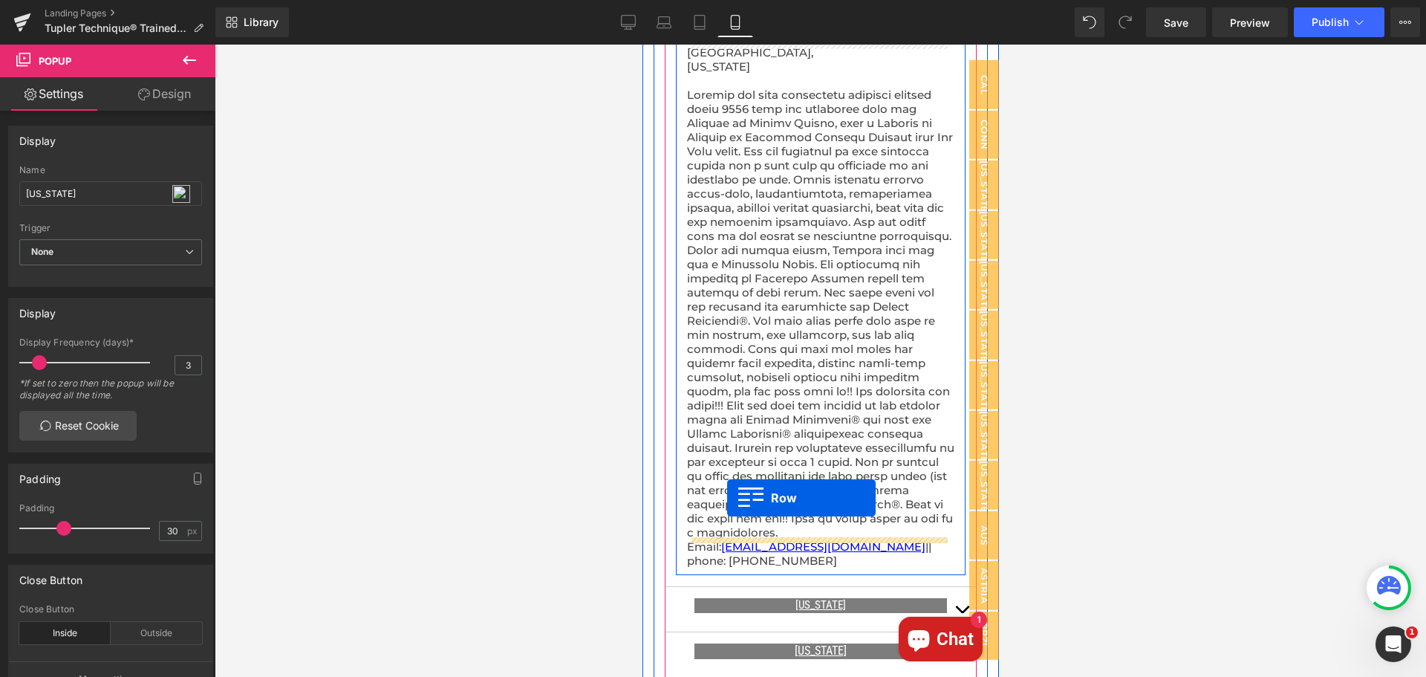
drag, startPoint x: 654, startPoint y: 133, endPoint x: 730, endPoint y: 504, distance: 378.4
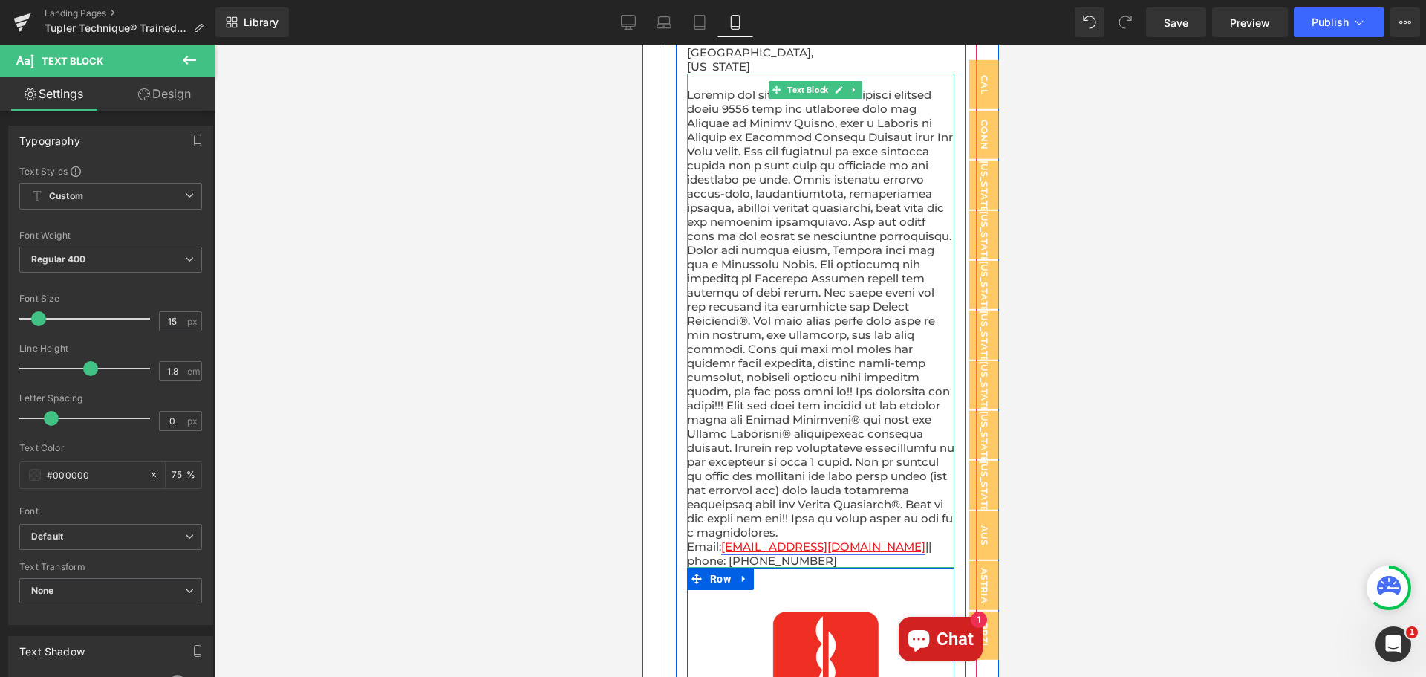
drag, startPoint x: 730, startPoint y: 504, endPoint x: 782, endPoint y: 510, distance: 52.3
click at [778, 501] on p at bounding box center [819, 307] width 267 height 466
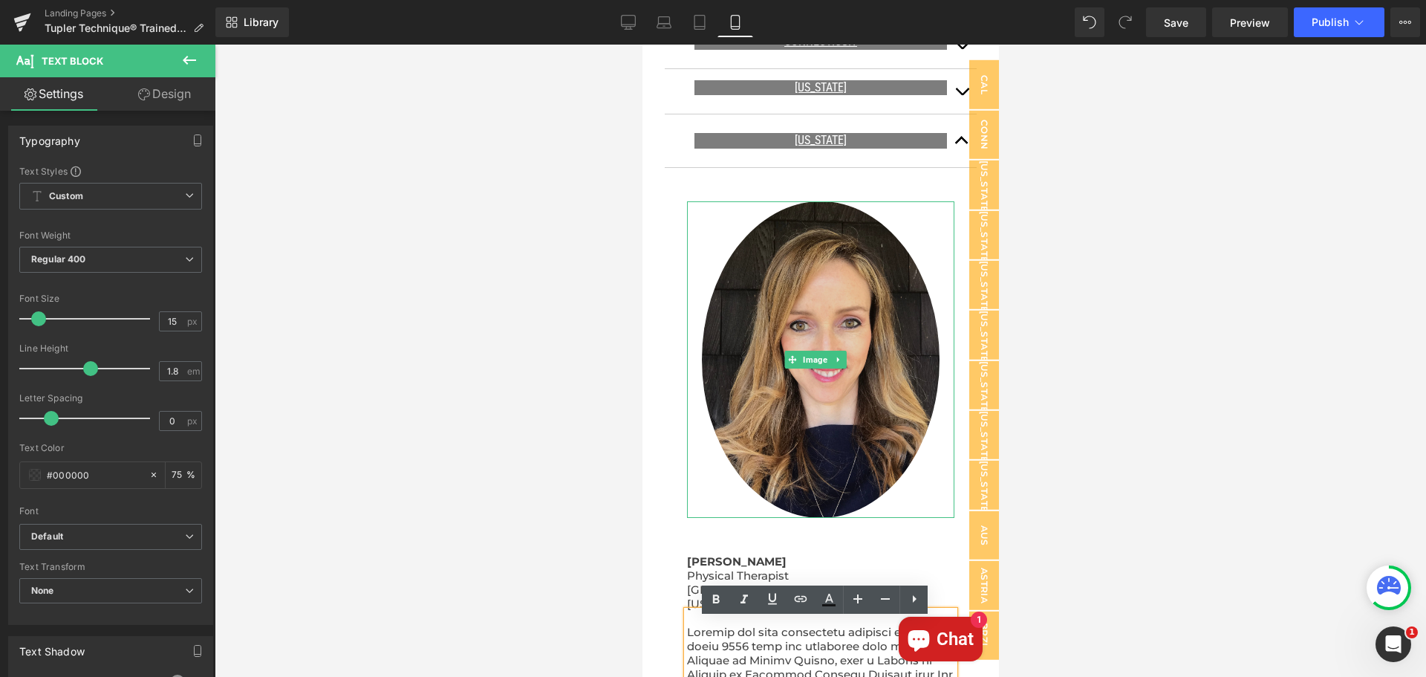
scroll to position [1088, 0]
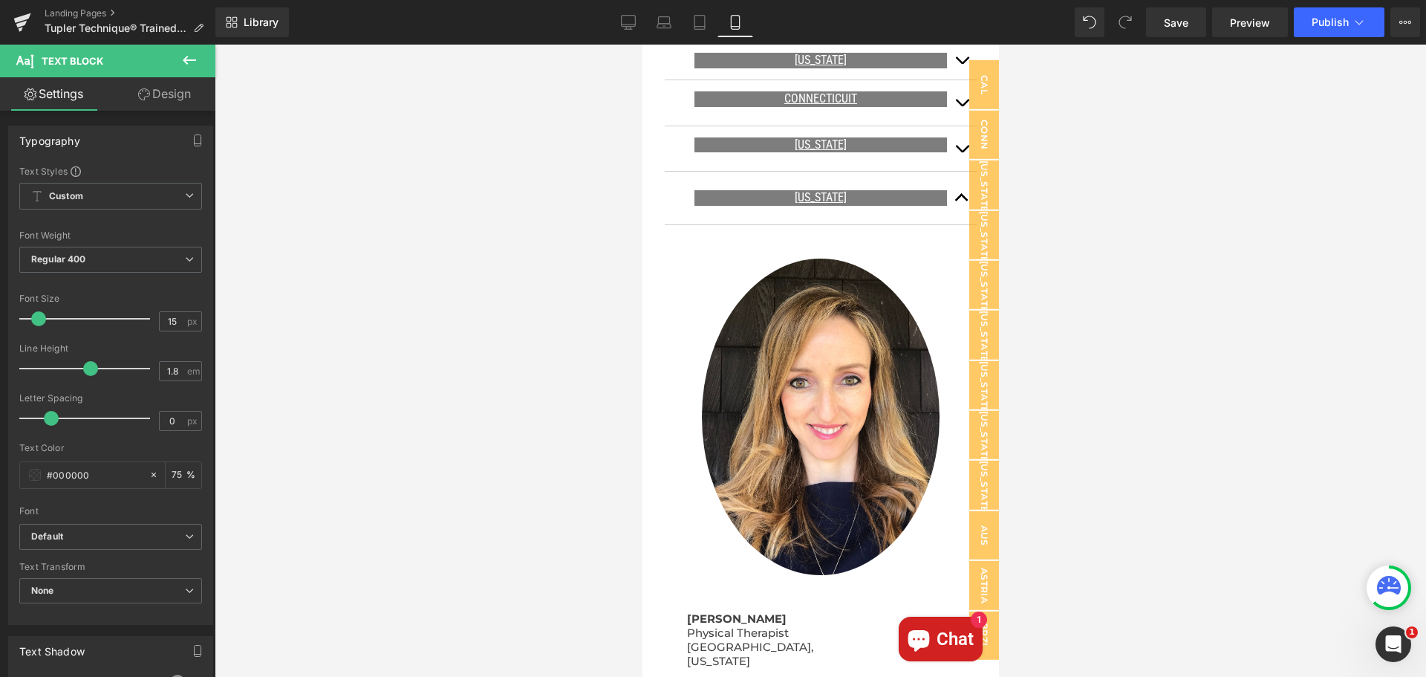
click at [179, 48] on button at bounding box center [189, 61] width 52 height 33
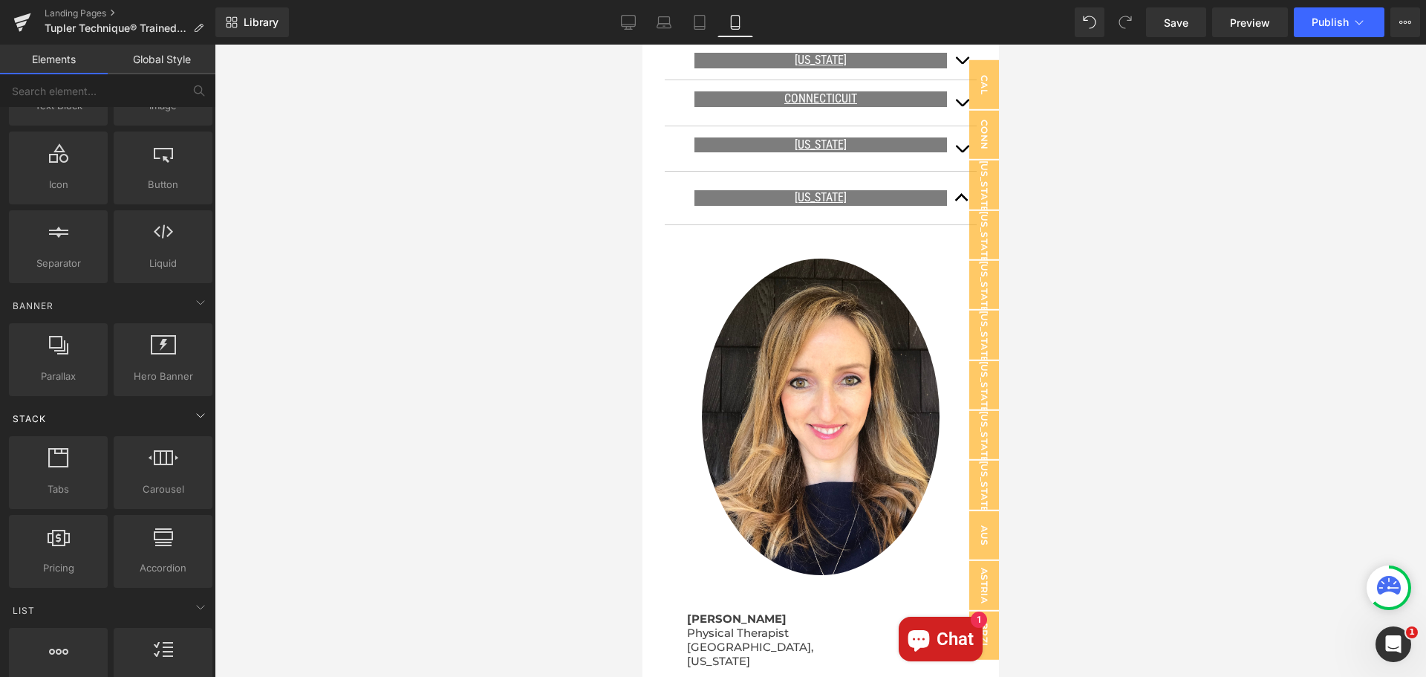
scroll to position [223, 0]
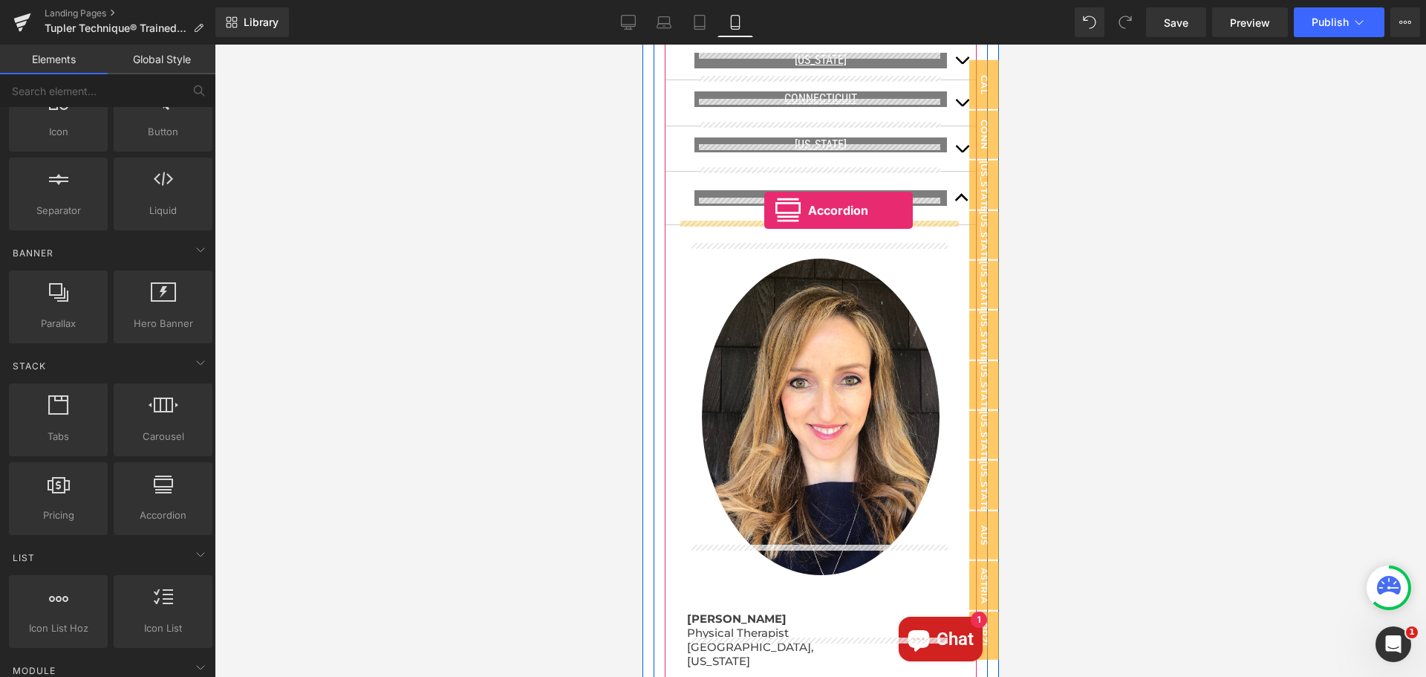
drag, startPoint x: 793, startPoint y: 533, endPoint x: 764, endPoint y: 210, distance: 324.5
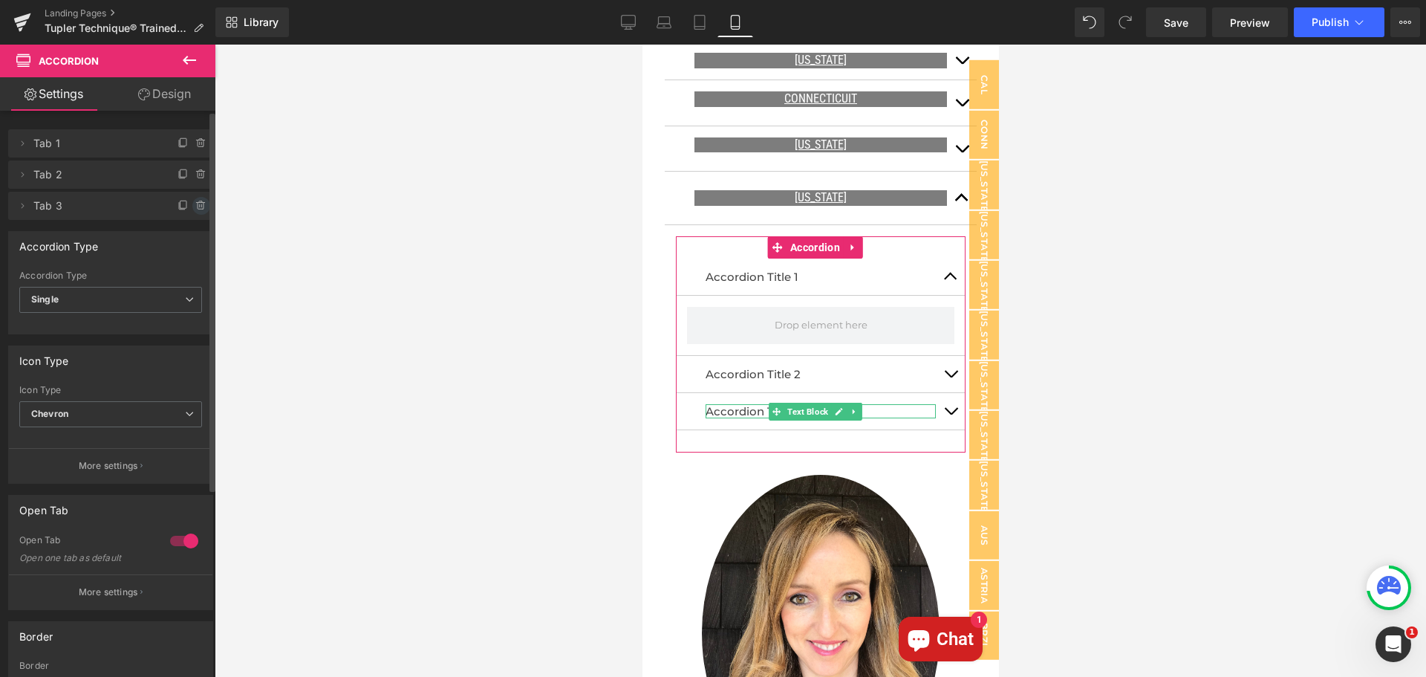
click at [200, 207] on icon at bounding box center [200, 205] width 0 height 3
click at [183, 211] on button "Delete" at bounding box center [185, 206] width 47 height 19
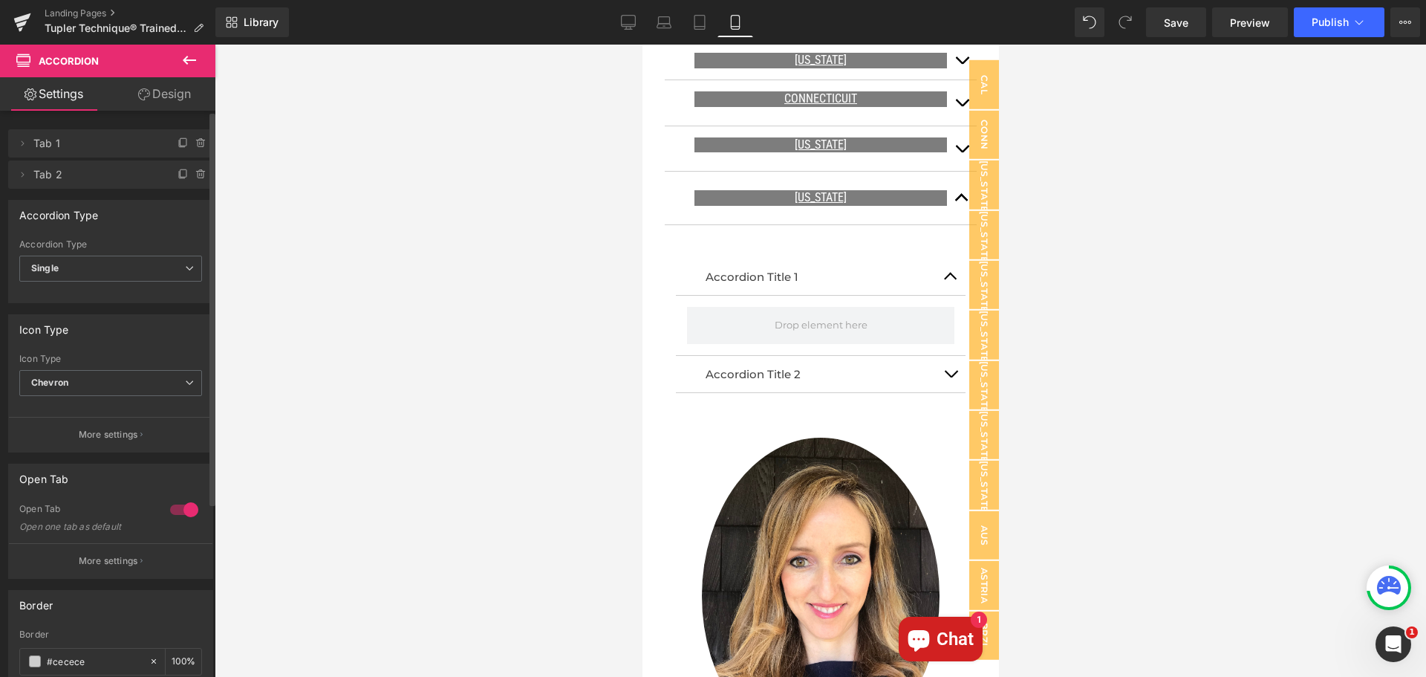
click at [187, 57] on icon at bounding box center [189, 60] width 13 height 9
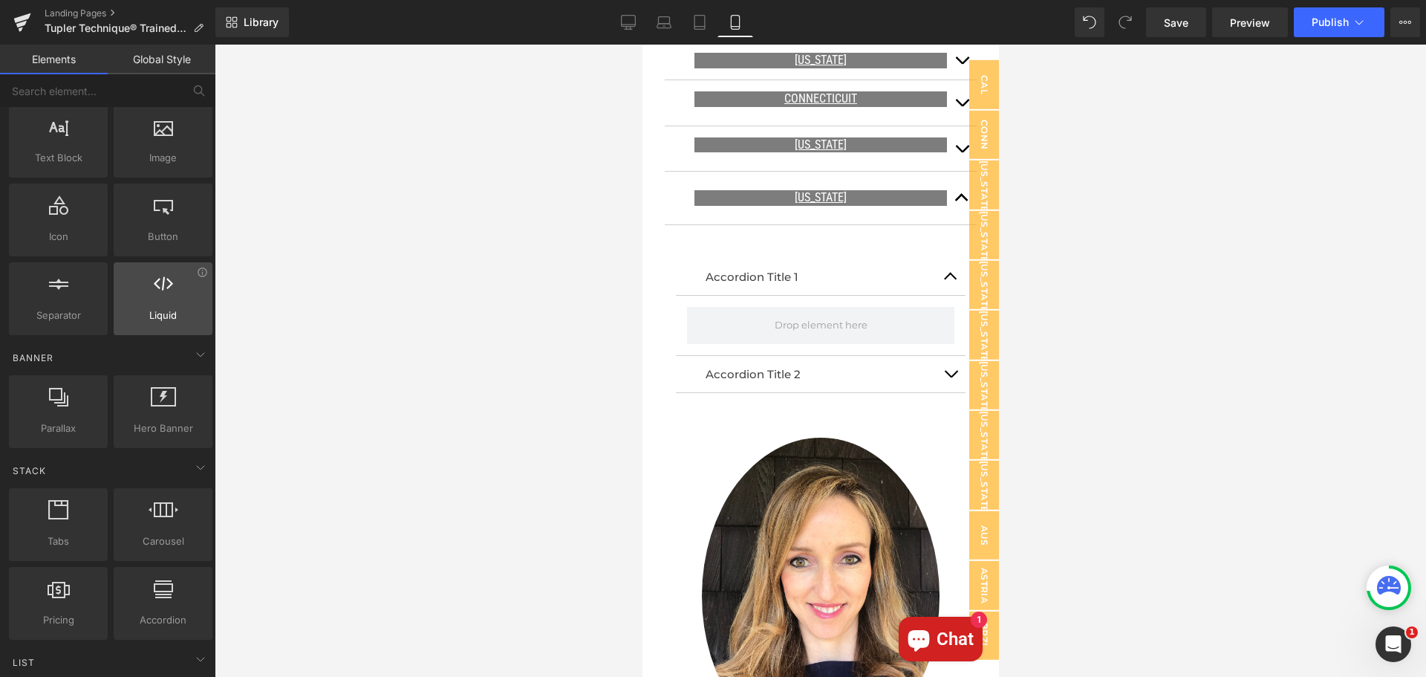
scroll to position [0, 0]
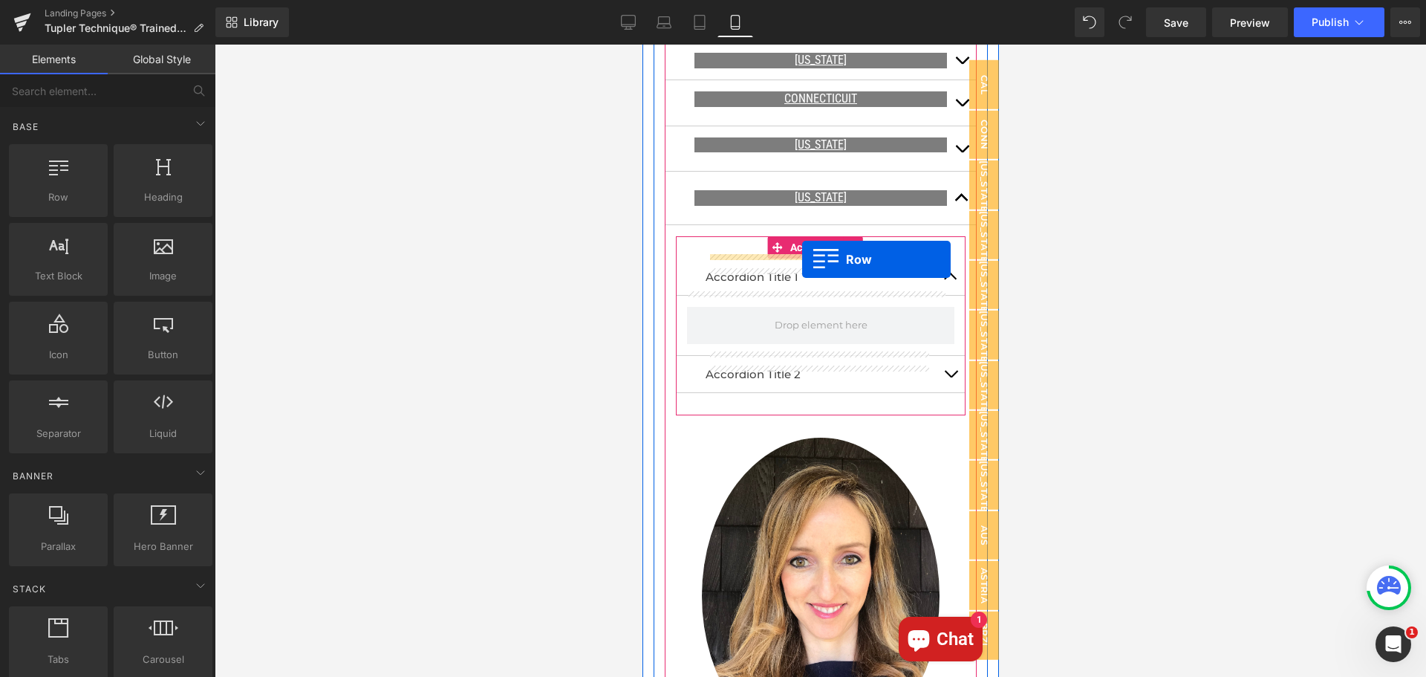
drag, startPoint x: 694, startPoint y: 230, endPoint x: 801, endPoint y: 259, distance: 111.5
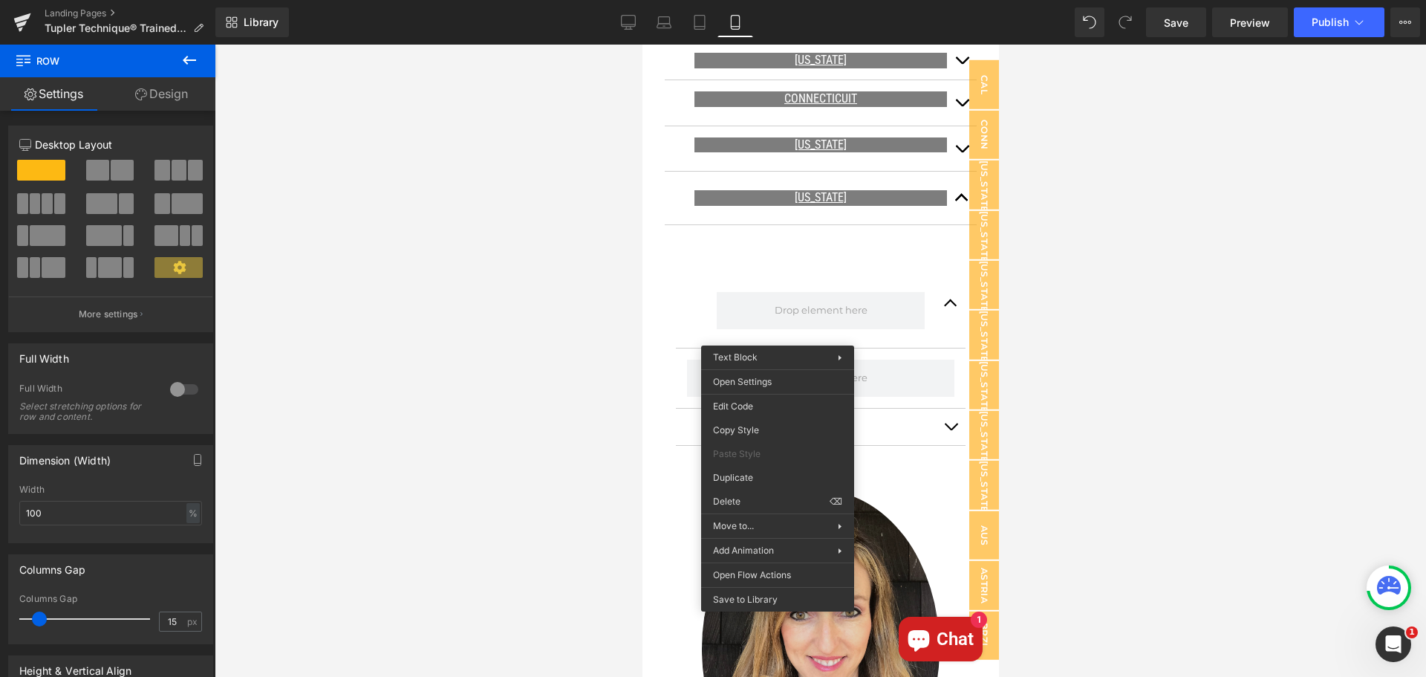
drag, startPoint x: 1431, startPoint y: 538, endPoint x: 790, endPoint y: 494, distance: 642.5
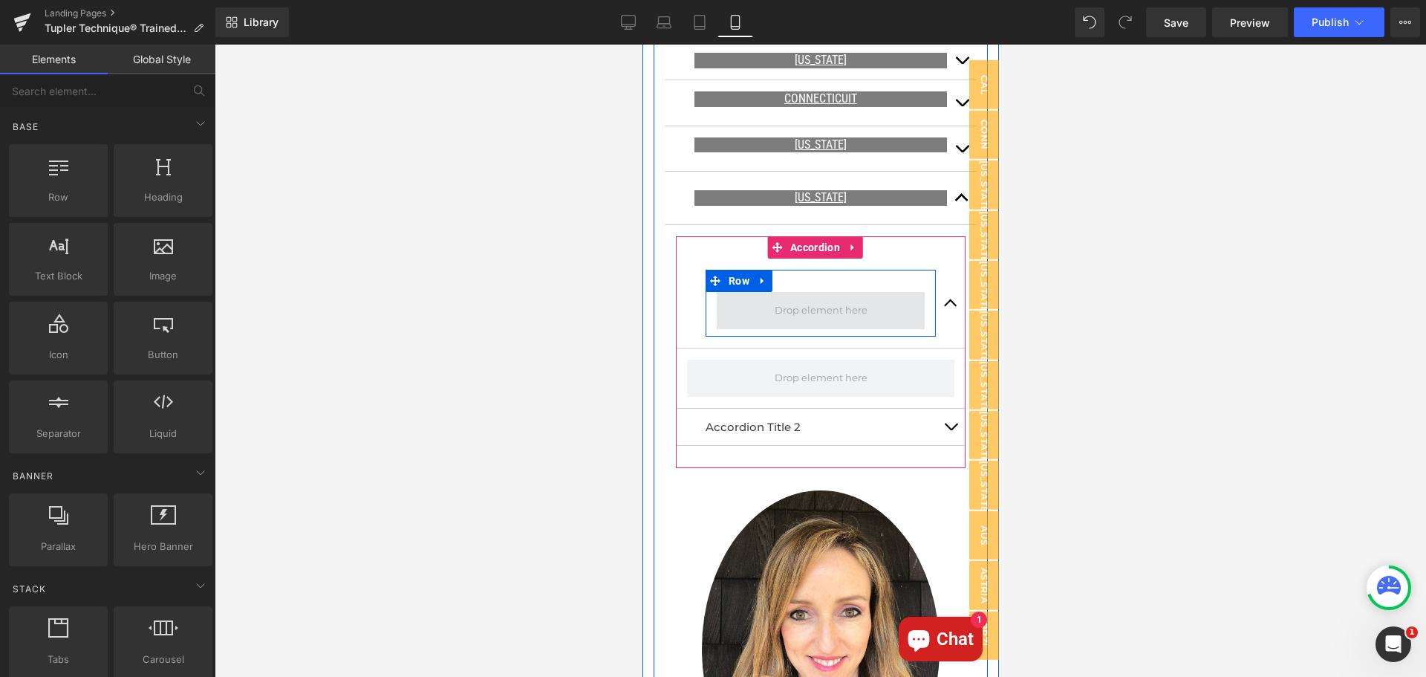
click at [821, 305] on span at bounding box center [820, 311] width 103 height 25
click at [724, 270] on span "Row" at bounding box center [738, 281] width 28 height 22
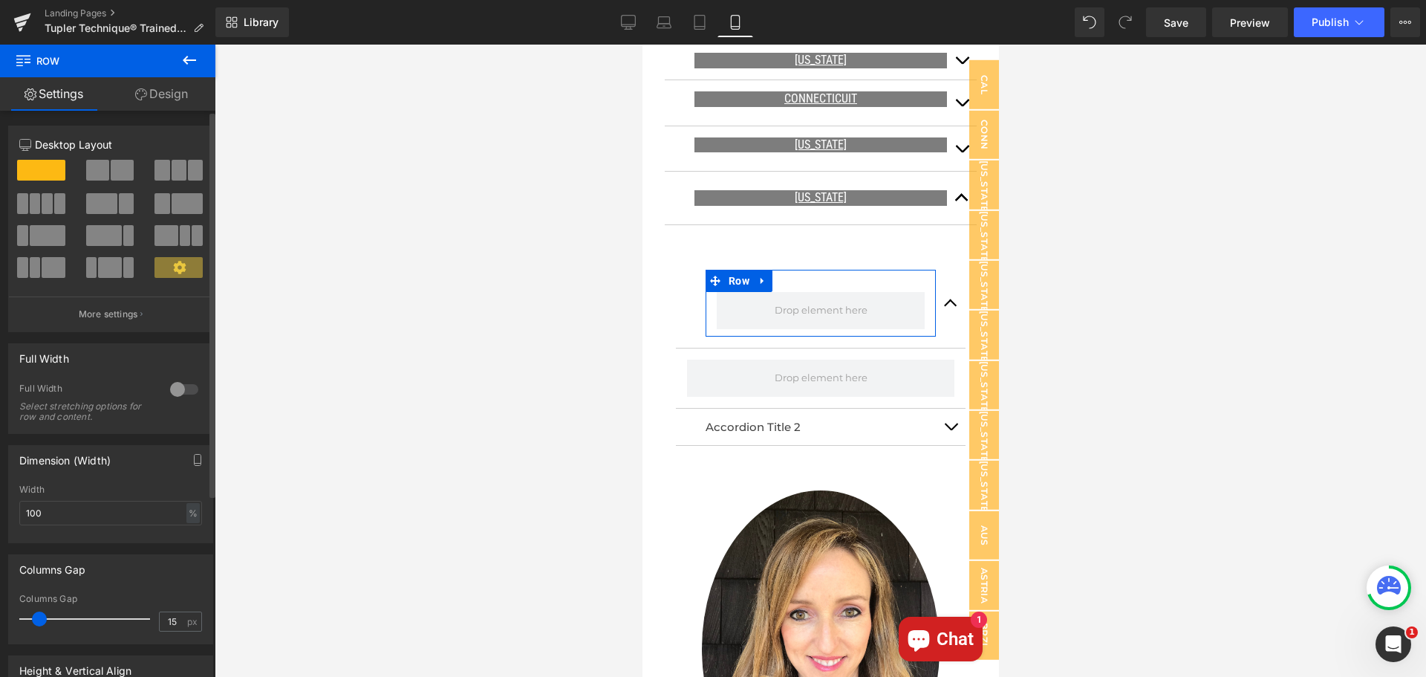
click at [100, 172] on span at bounding box center [97, 170] width 23 height 21
type input "1200"
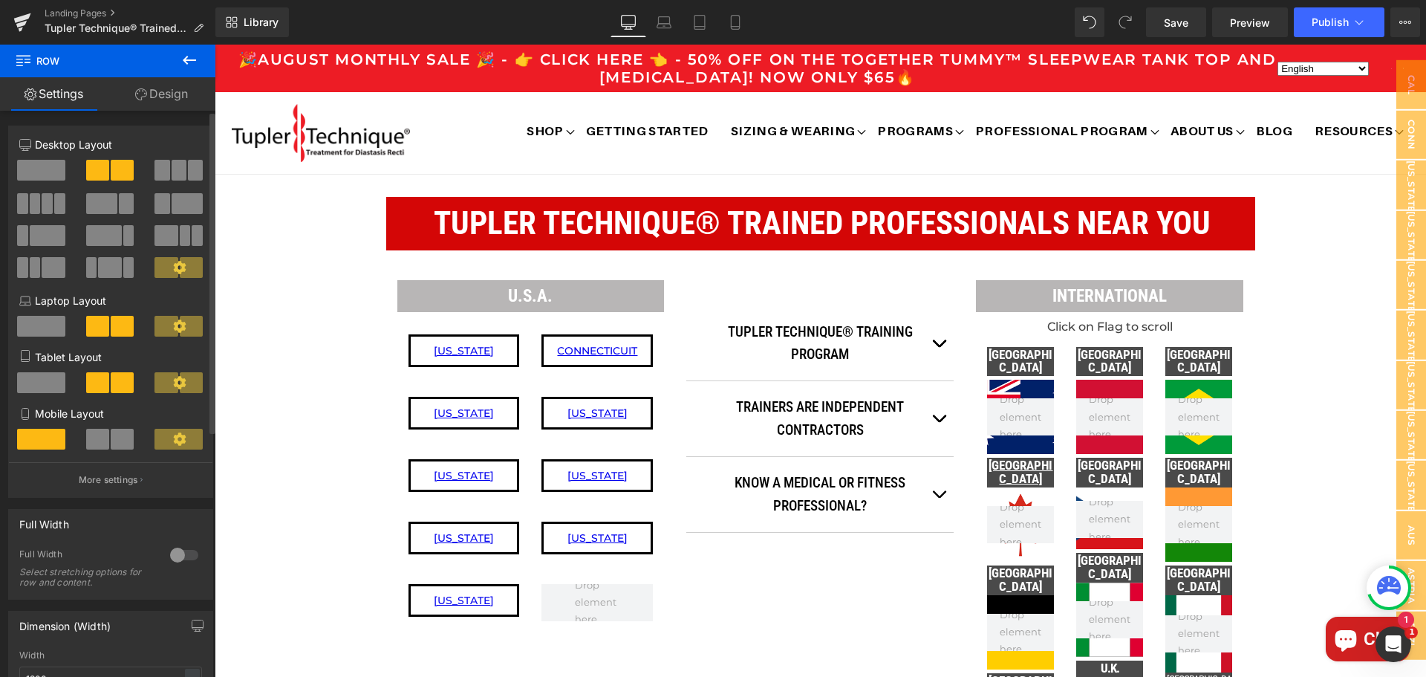
click at [111, 446] on span at bounding box center [122, 439] width 23 height 21
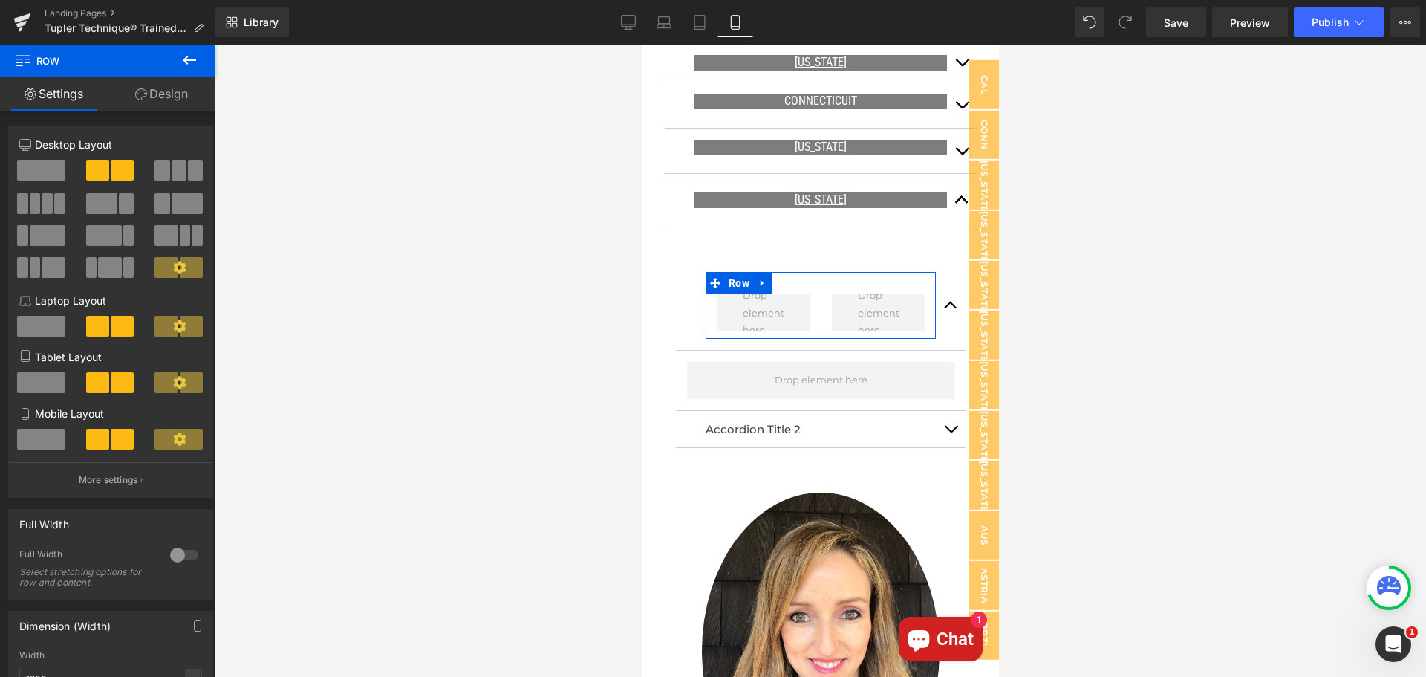
scroll to position [1085, 0]
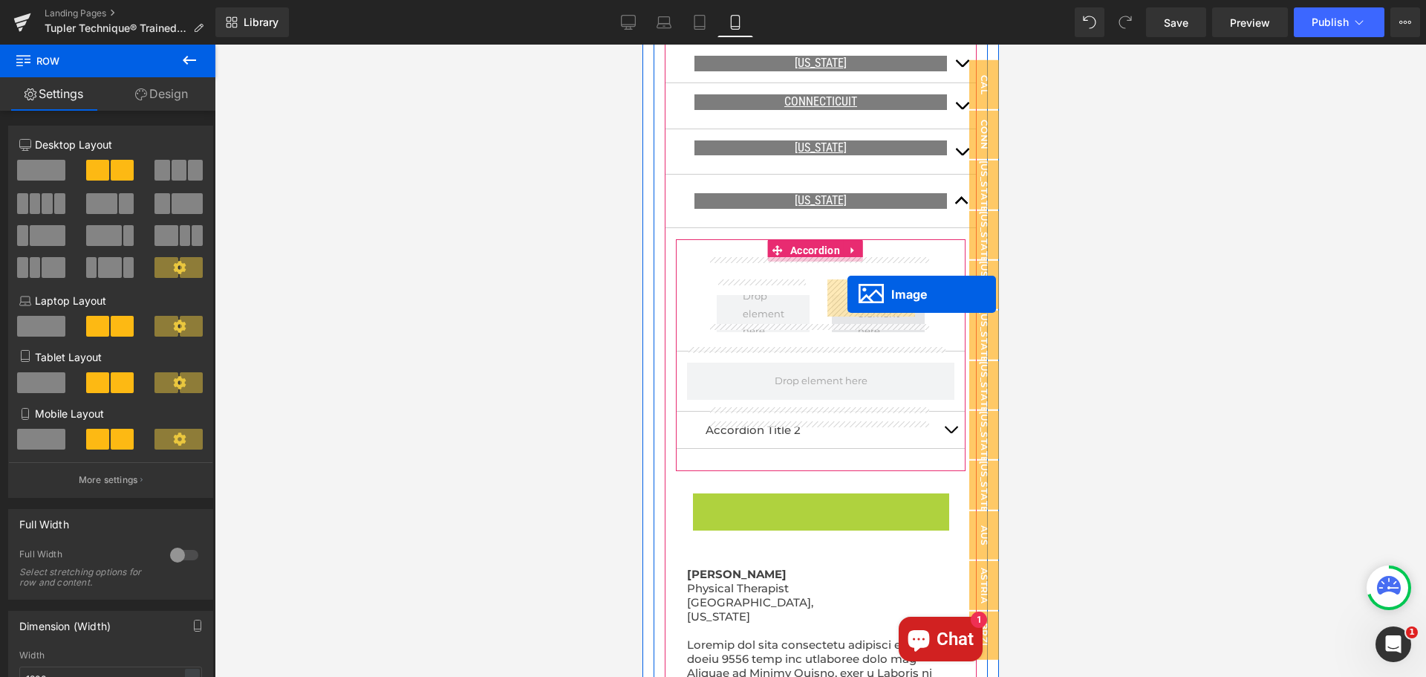
drag, startPoint x: 787, startPoint y: 625, endPoint x: 847, endPoint y: 294, distance: 336.1
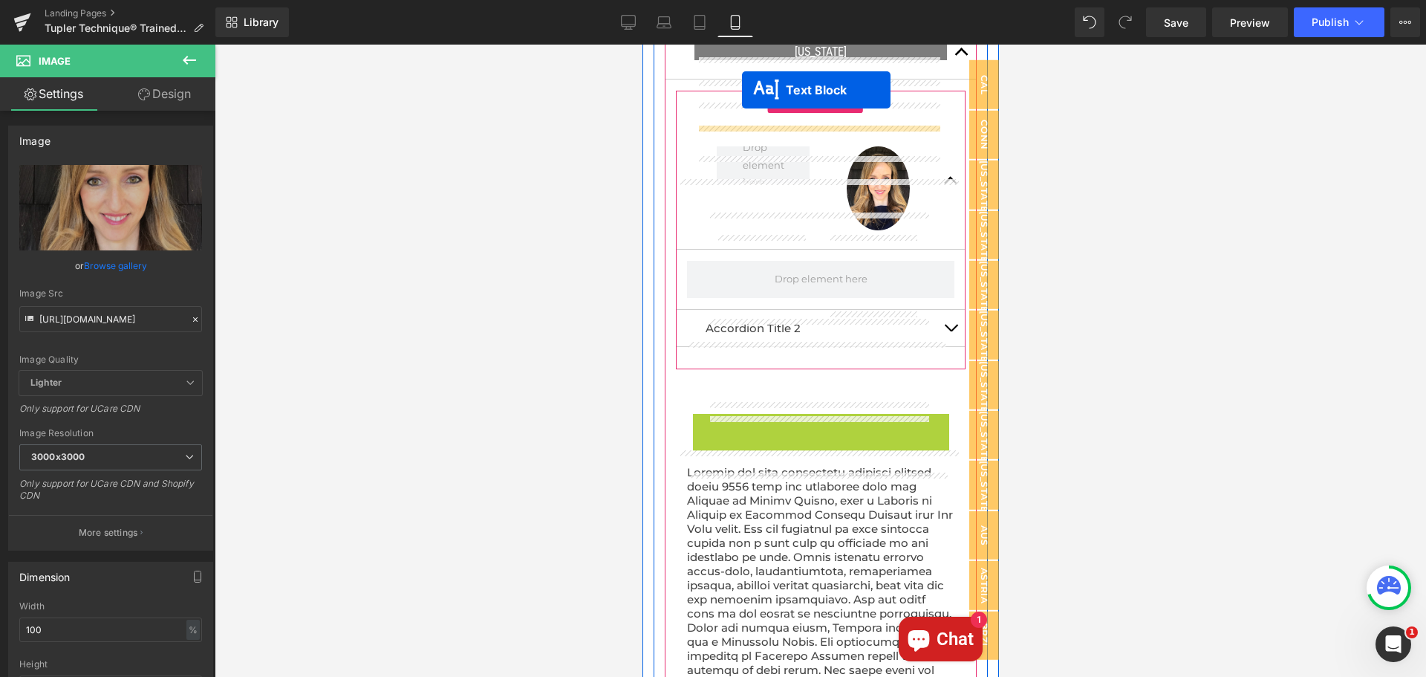
scroll to position [1100, 0]
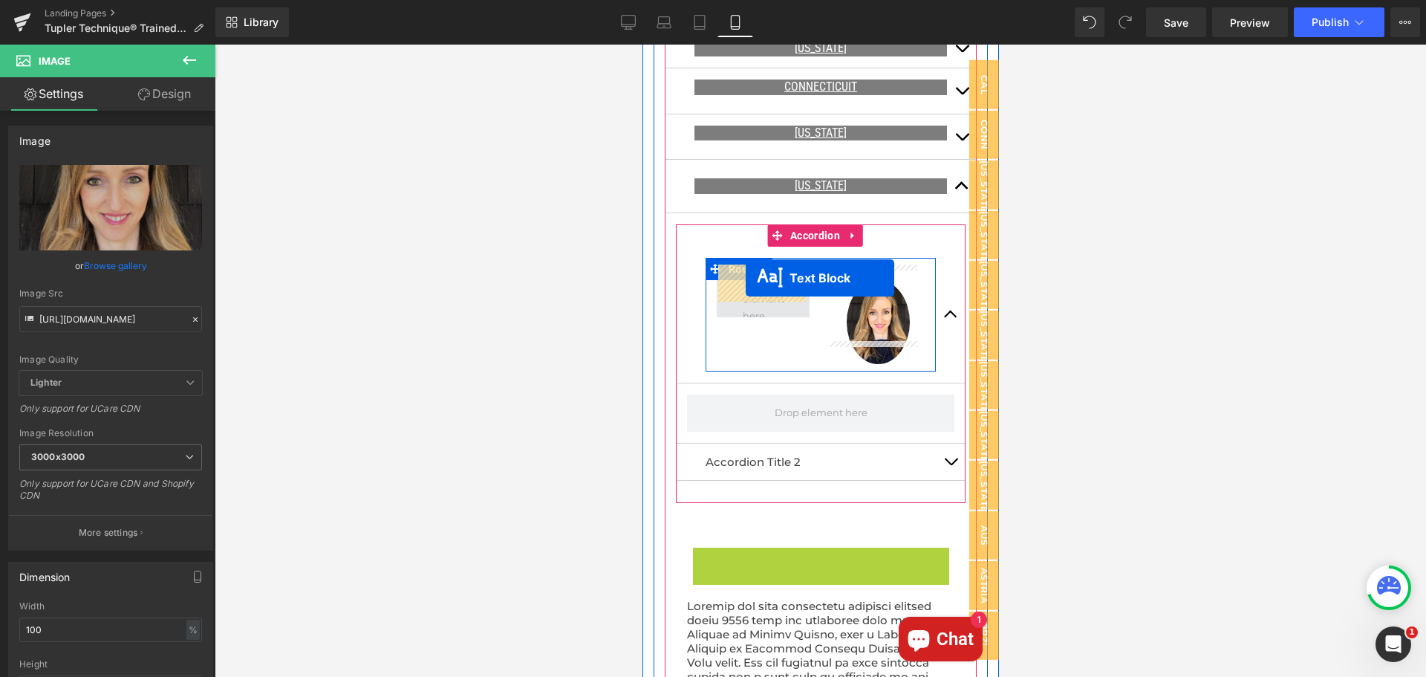
drag, startPoint x: 773, startPoint y: 357, endPoint x: 745, endPoint y: 278, distance: 83.6
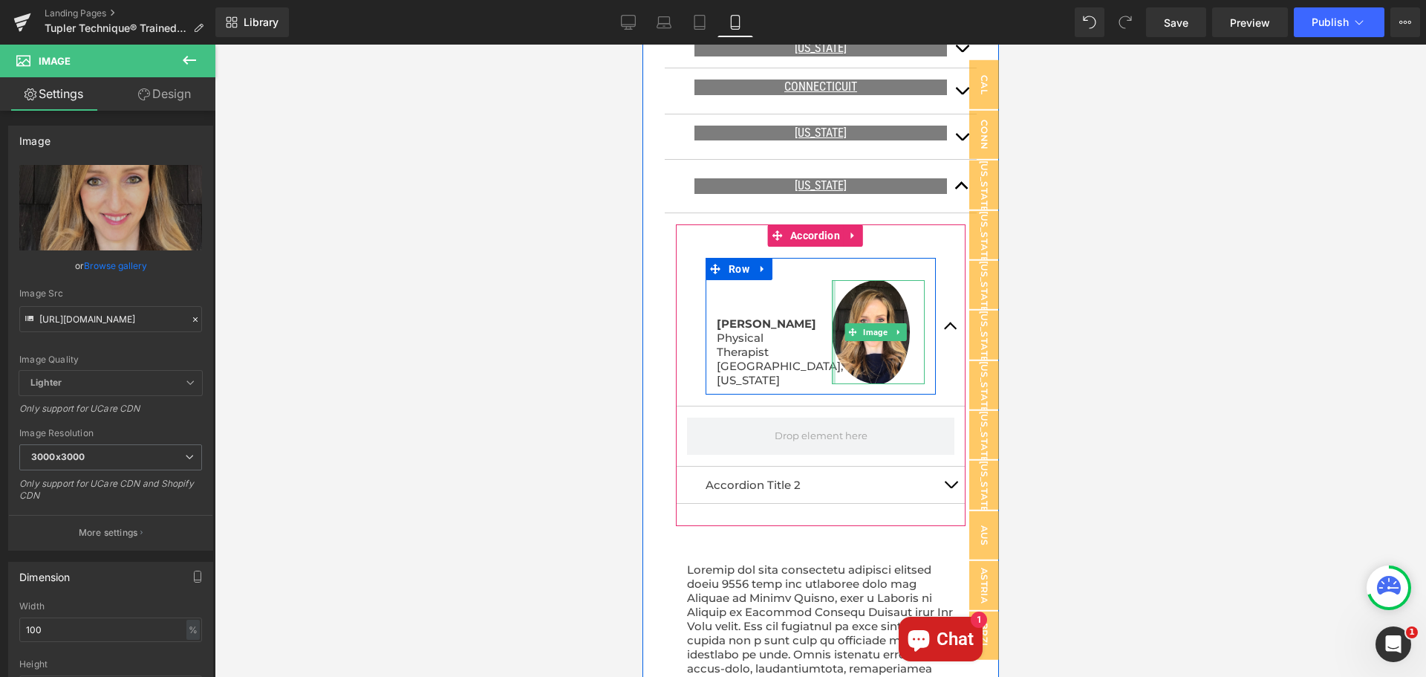
drag, startPoint x: 827, startPoint y: 332, endPoint x: 808, endPoint y: 333, distance: 18.6
click at [808, 333] on div "[PERSON_NAME] Physical Therapist [GEOGRAPHIC_DATA], [US_STATE] Text Block Image…" at bounding box center [820, 326] width 230 height 137
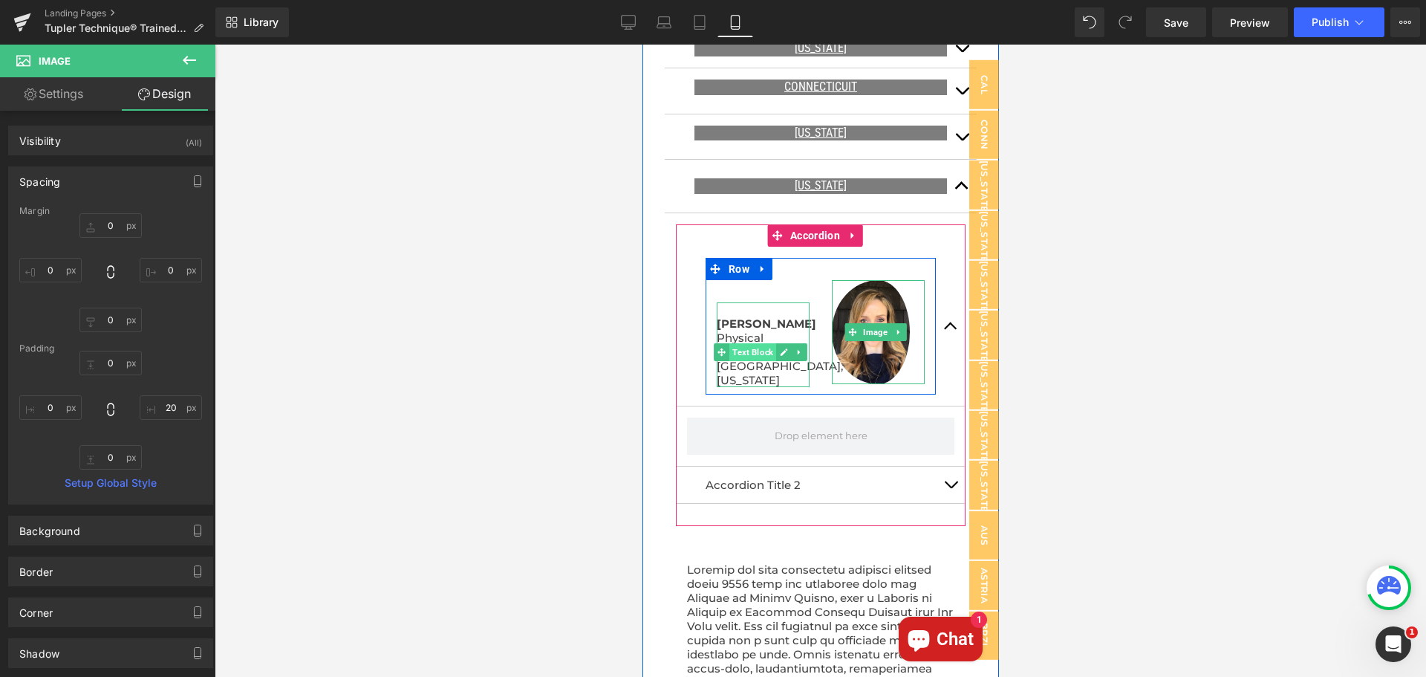
click at [750, 343] on span "Text Block" at bounding box center [752, 352] width 47 height 18
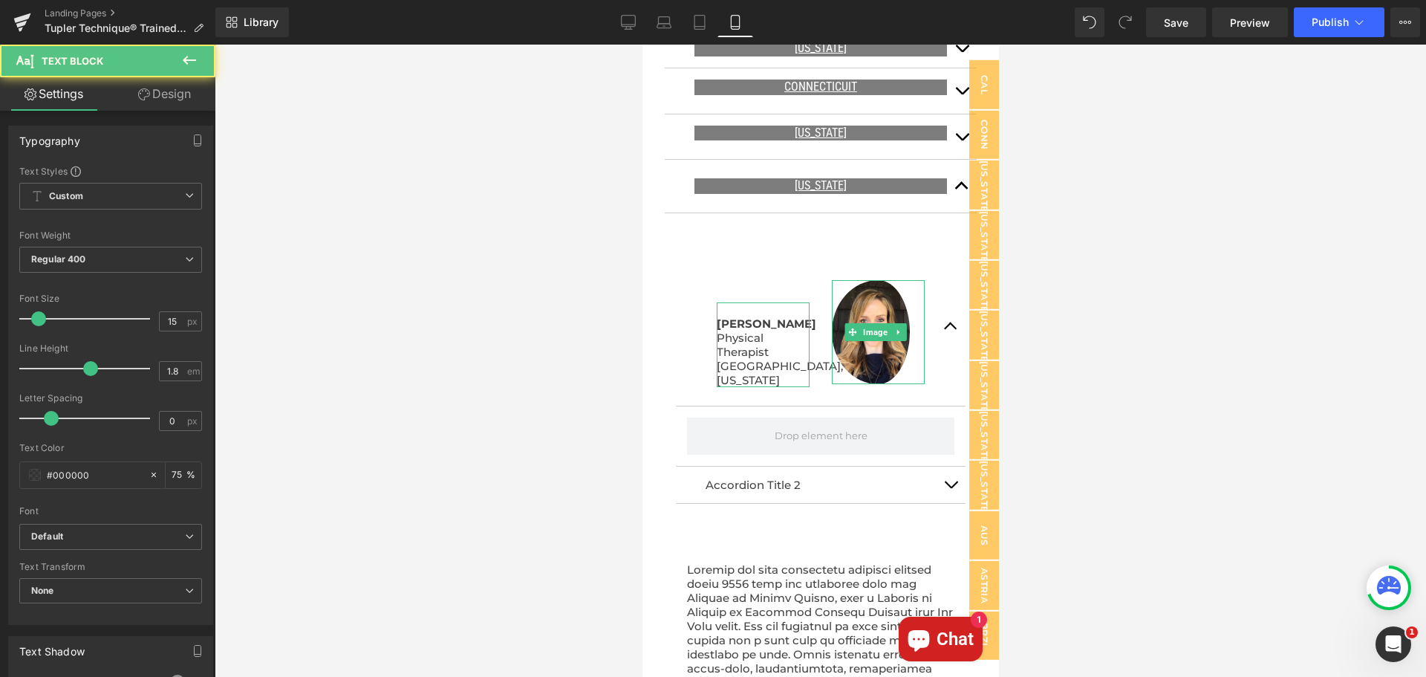
click at [187, 98] on link "Design" at bounding box center [165, 93] width 108 height 33
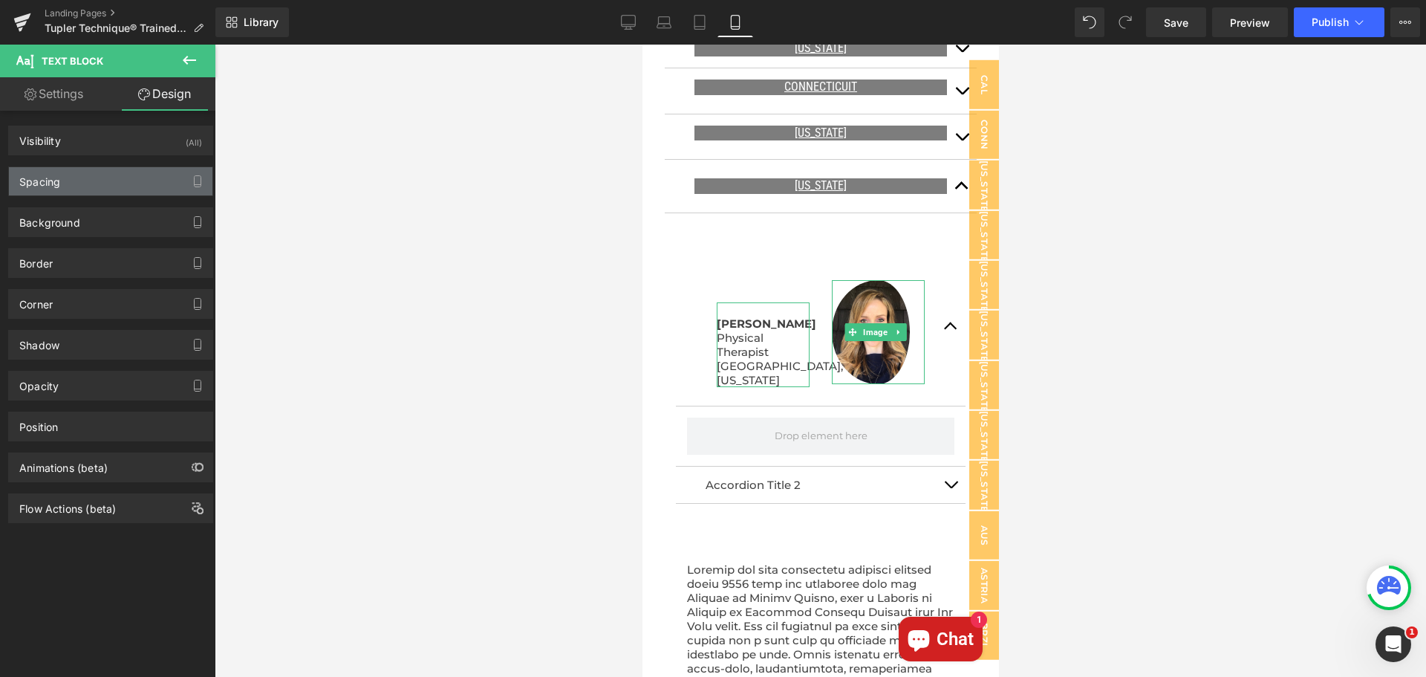
click at [122, 172] on div "Spacing" at bounding box center [111, 181] width 204 height 28
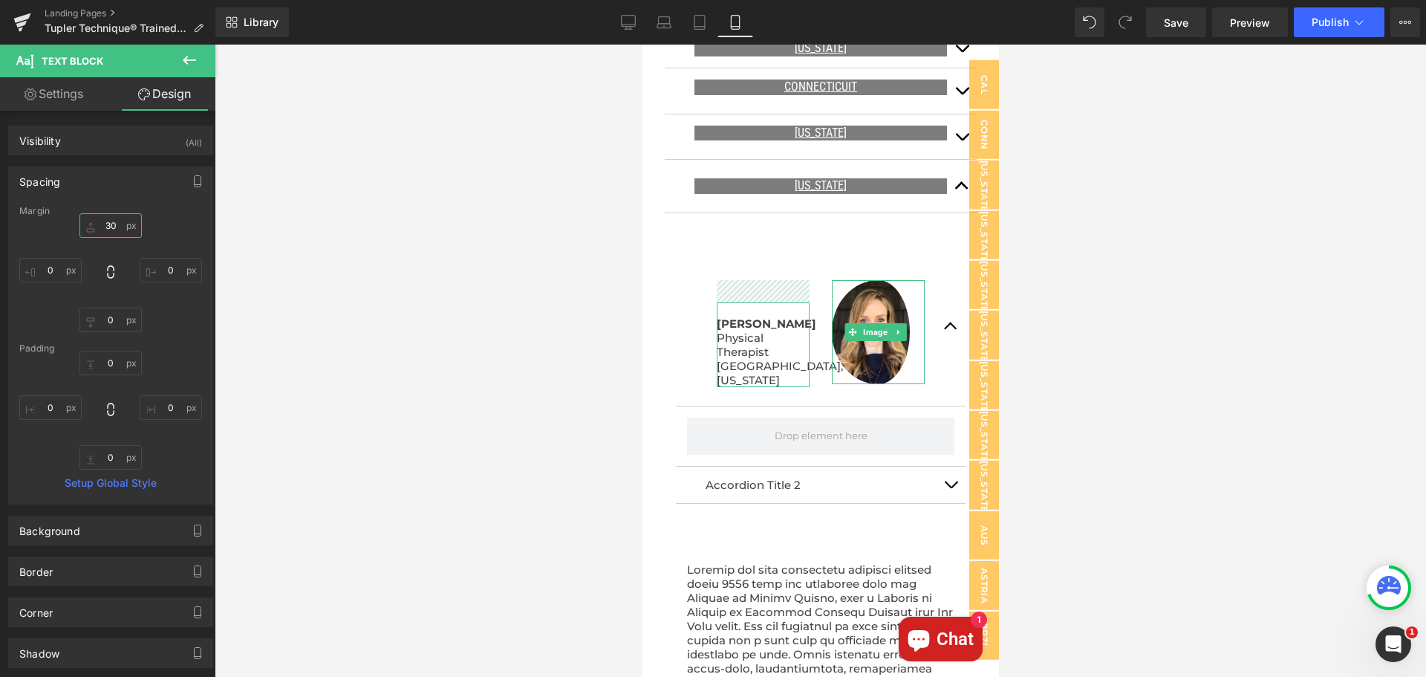
click at [108, 226] on input "30" at bounding box center [110, 225] width 62 height 25
type input "0"
click at [555, 373] on div at bounding box center [820, 361] width 1211 height 632
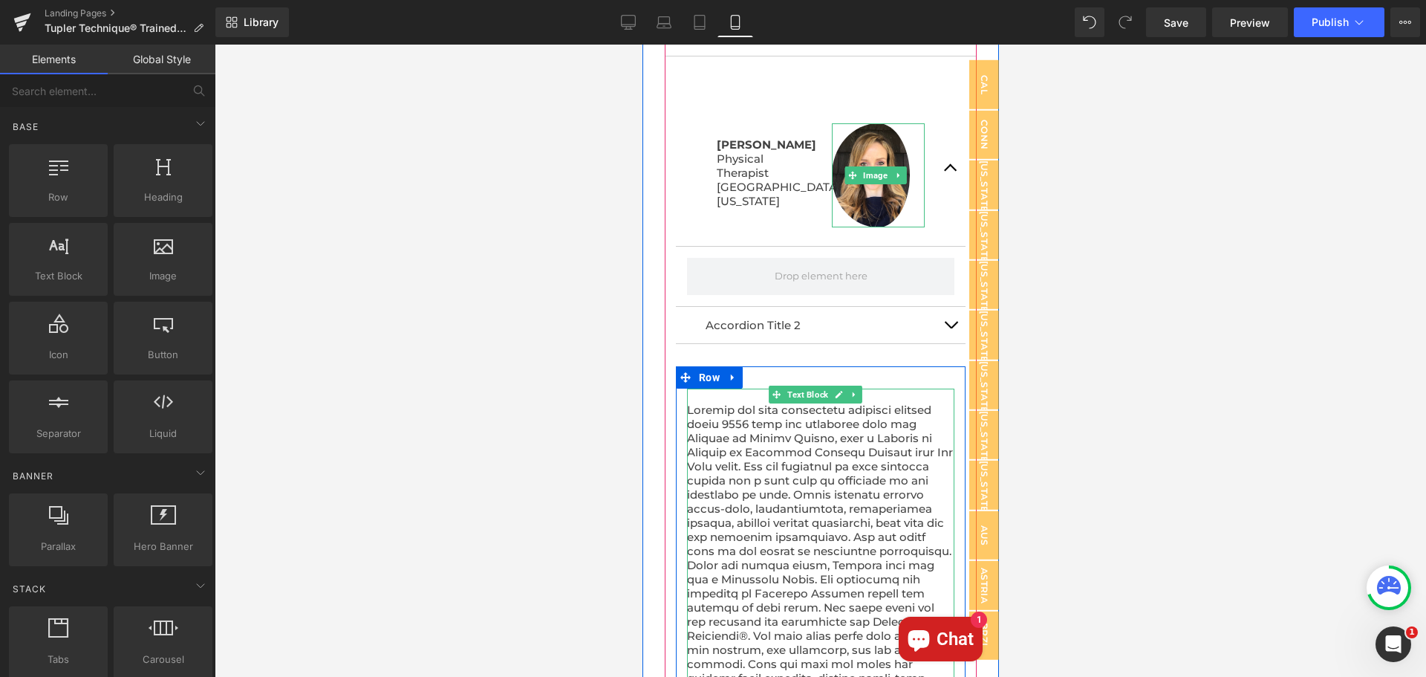
scroll to position [1249, 0]
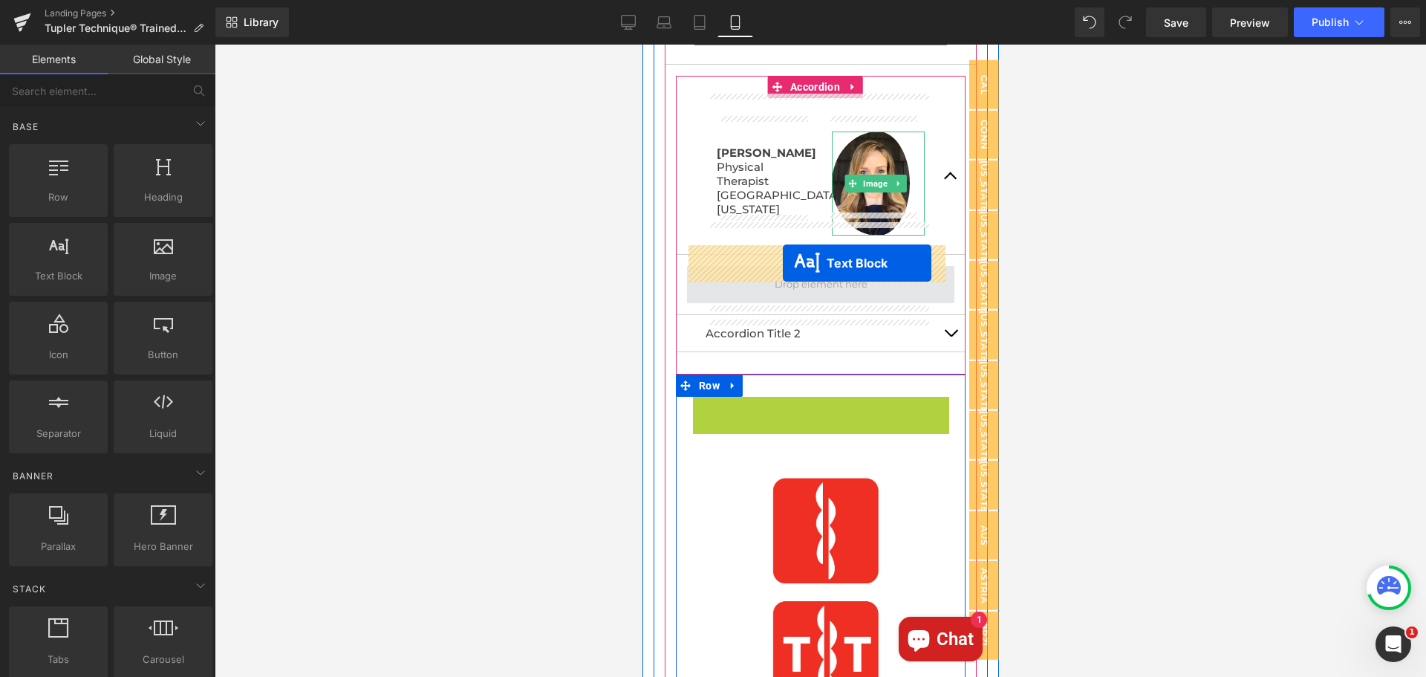
drag, startPoint x: 775, startPoint y: 384, endPoint x: 782, endPoint y: 263, distance: 121.3
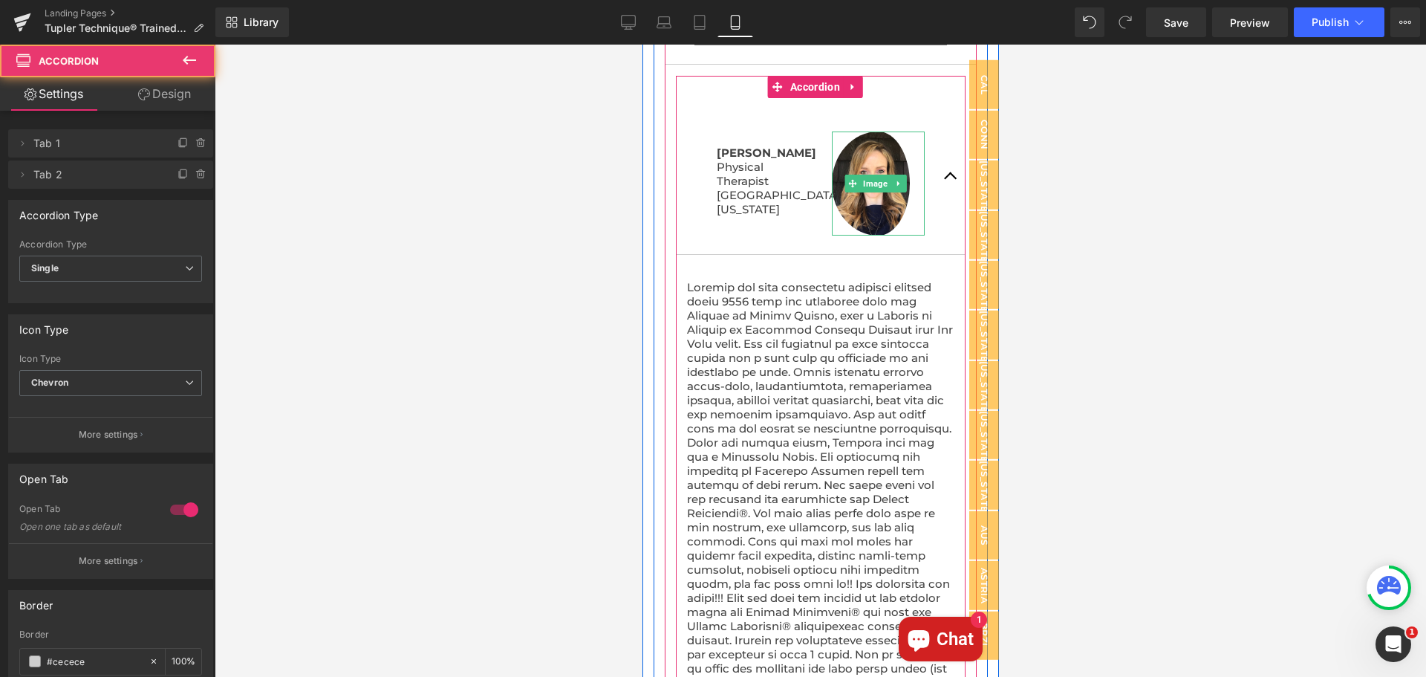
click at [940, 154] on button "button" at bounding box center [950, 176] width 30 height 156
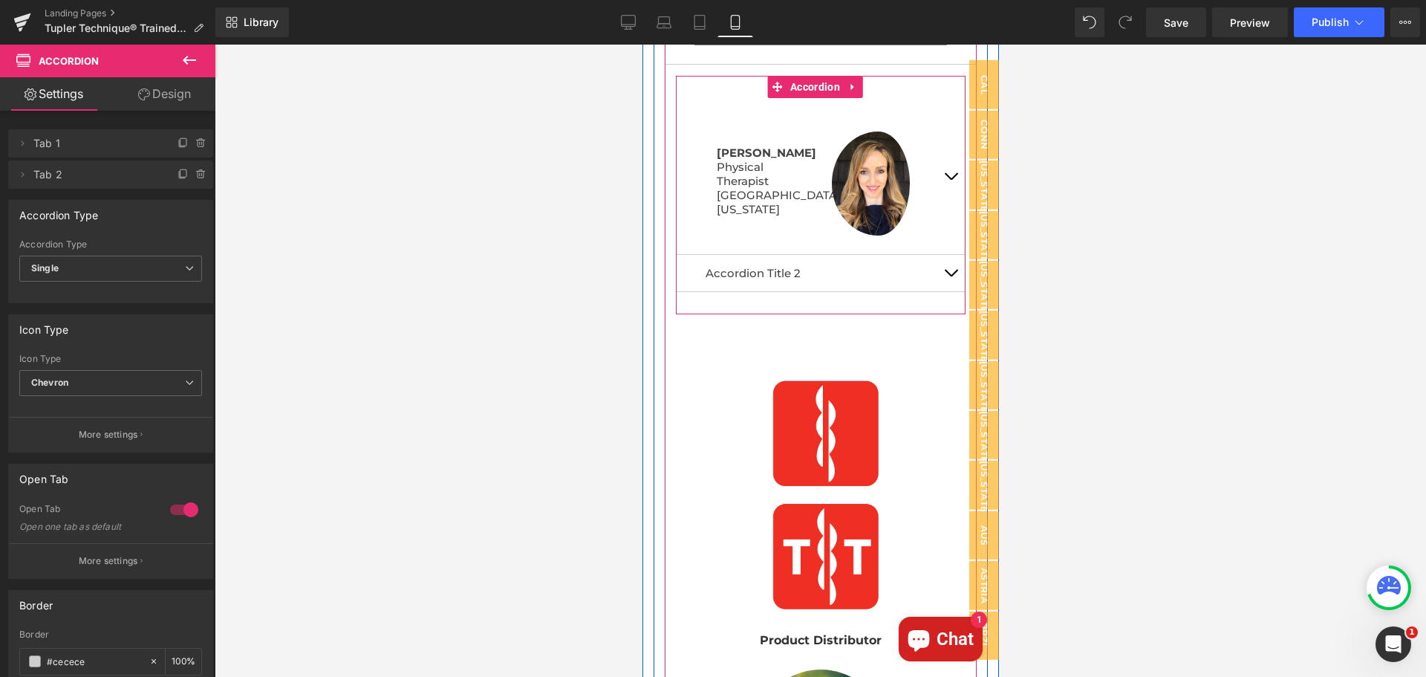
click at [940, 157] on button "button" at bounding box center [950, 176] width 30 height 156
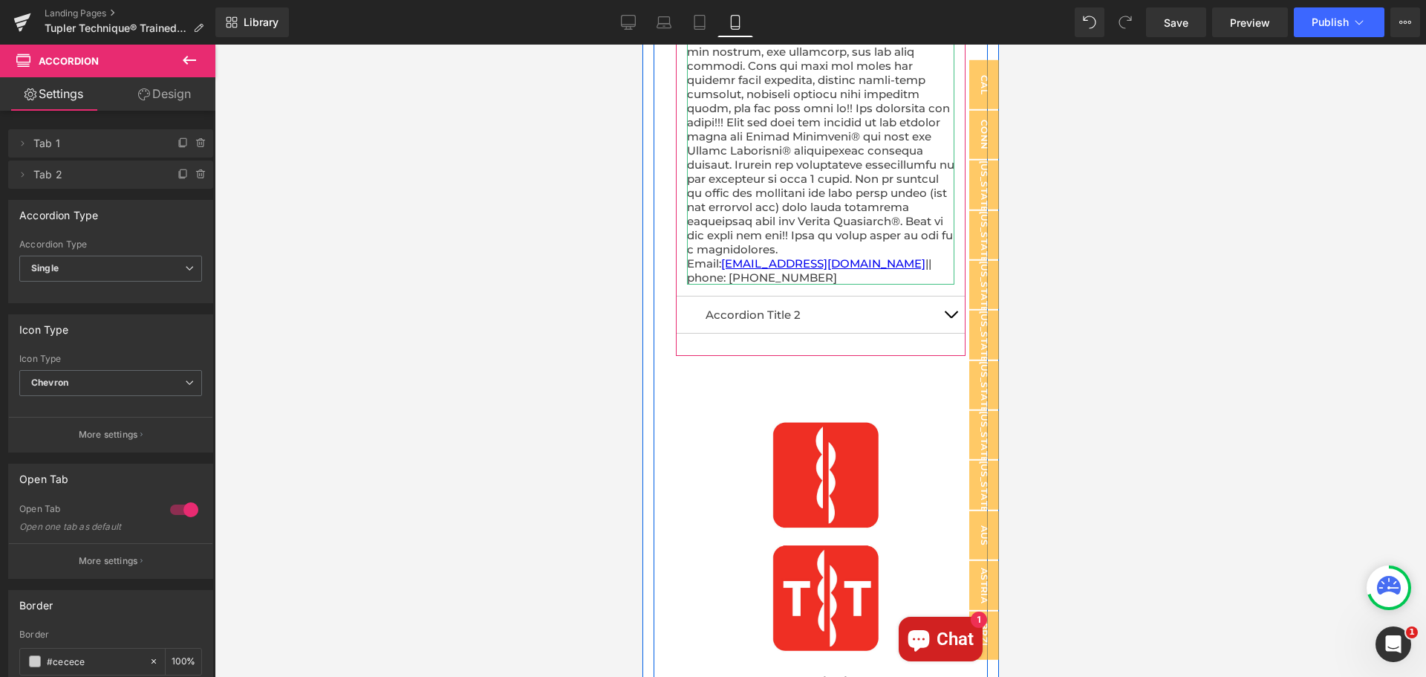
scroll to position [1843, 0]
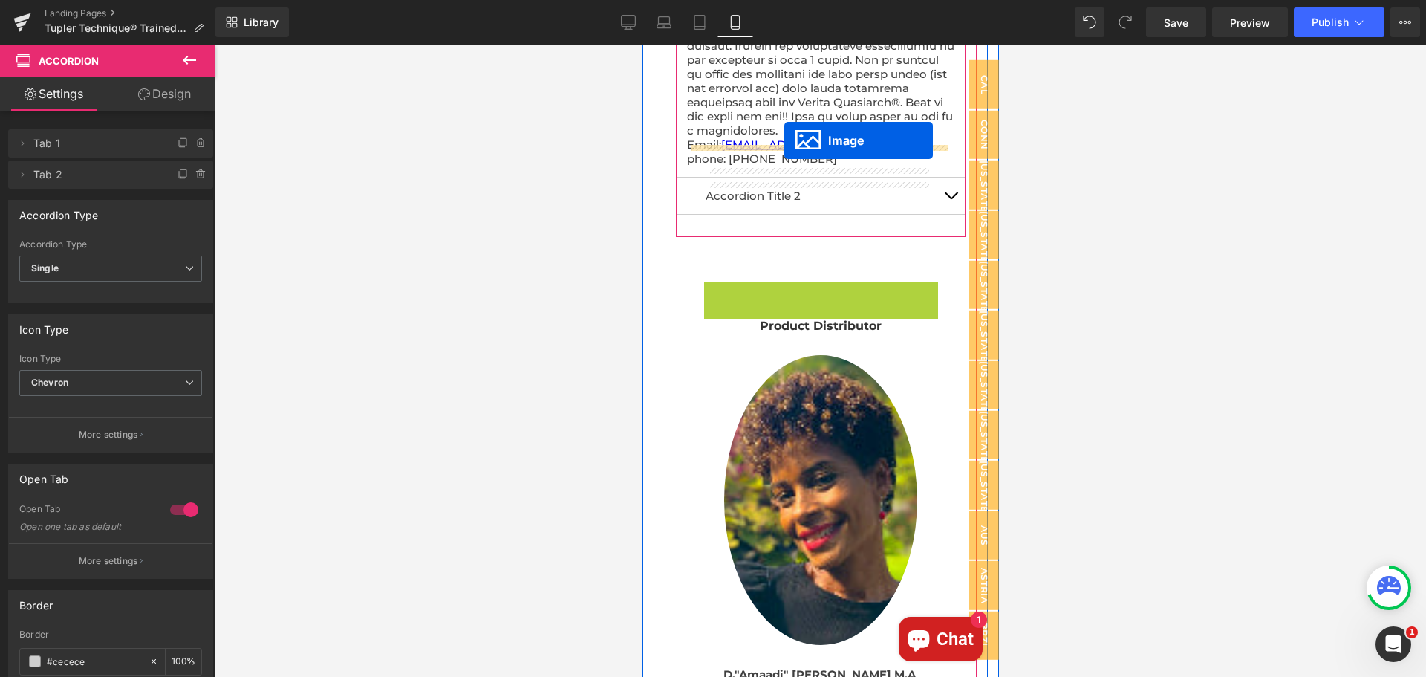
drag, startPoint x: 792, startPoint y: 391, endPoint x: 784, endPoint y: 140, distance: 251.2
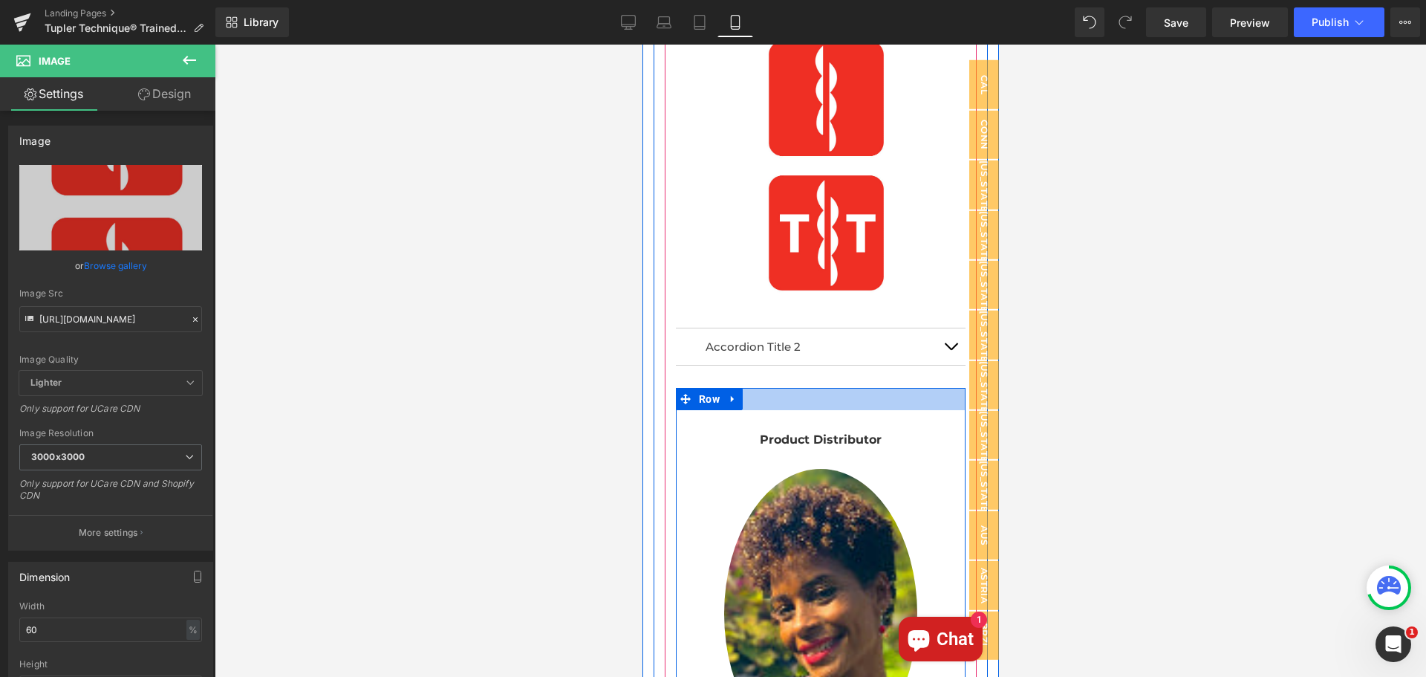
scroll to position [2066, 0]
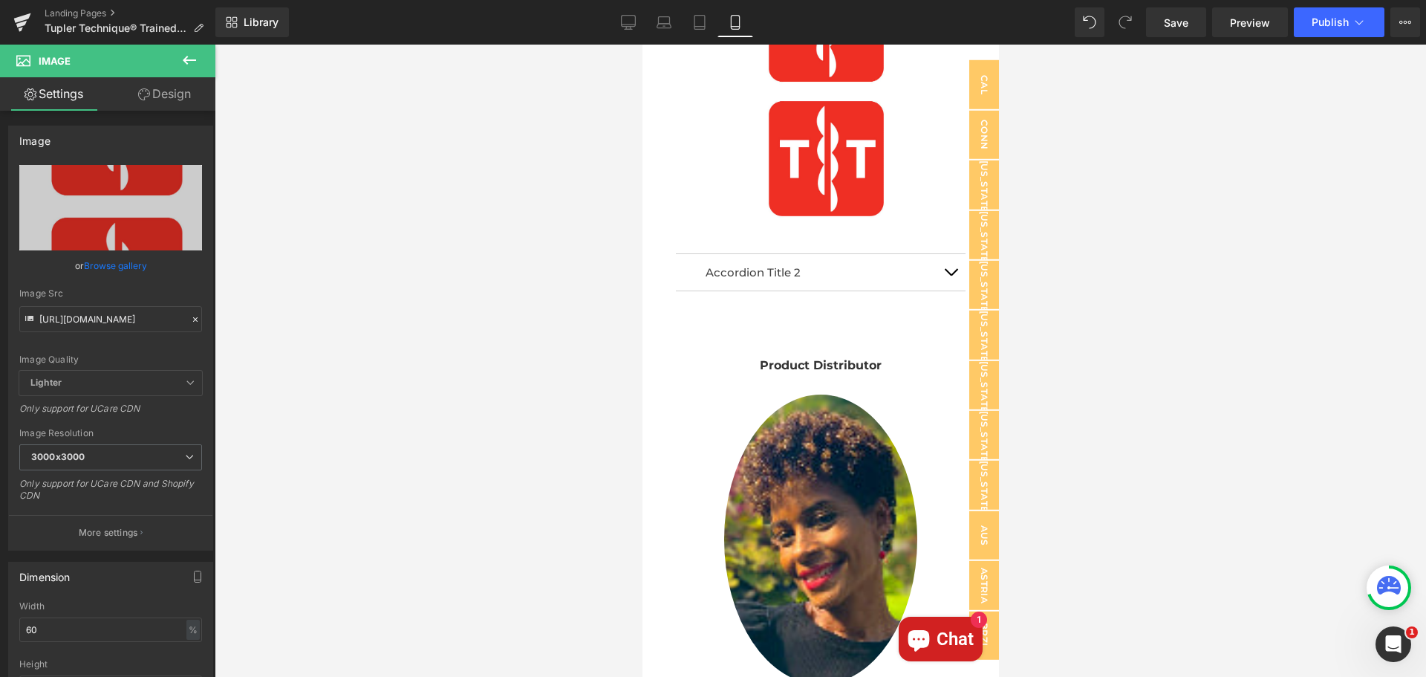
click at [184, 59] on icon at bounding box center [189, 60] width 13 height 9
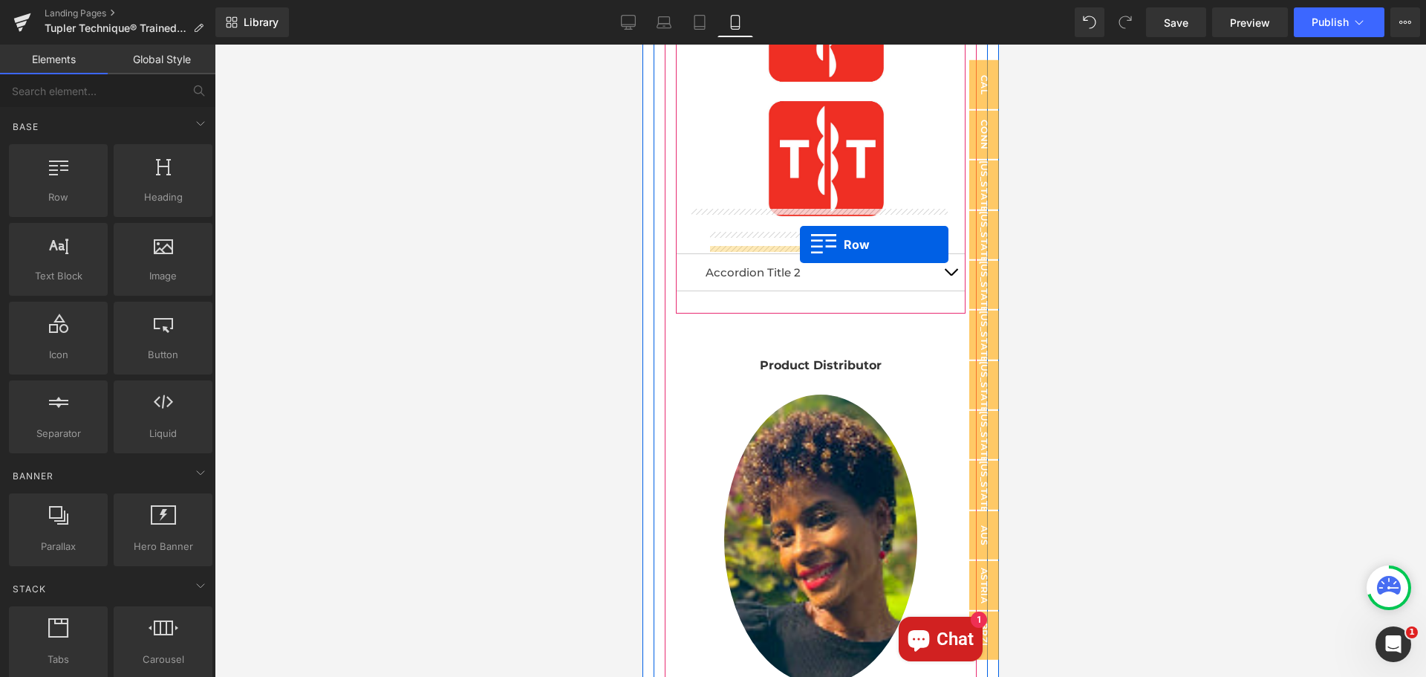
drag, startPoint x: 755, startPoint y: 228, endPoint x: 801, endPoint y: 246, distance: 50.1
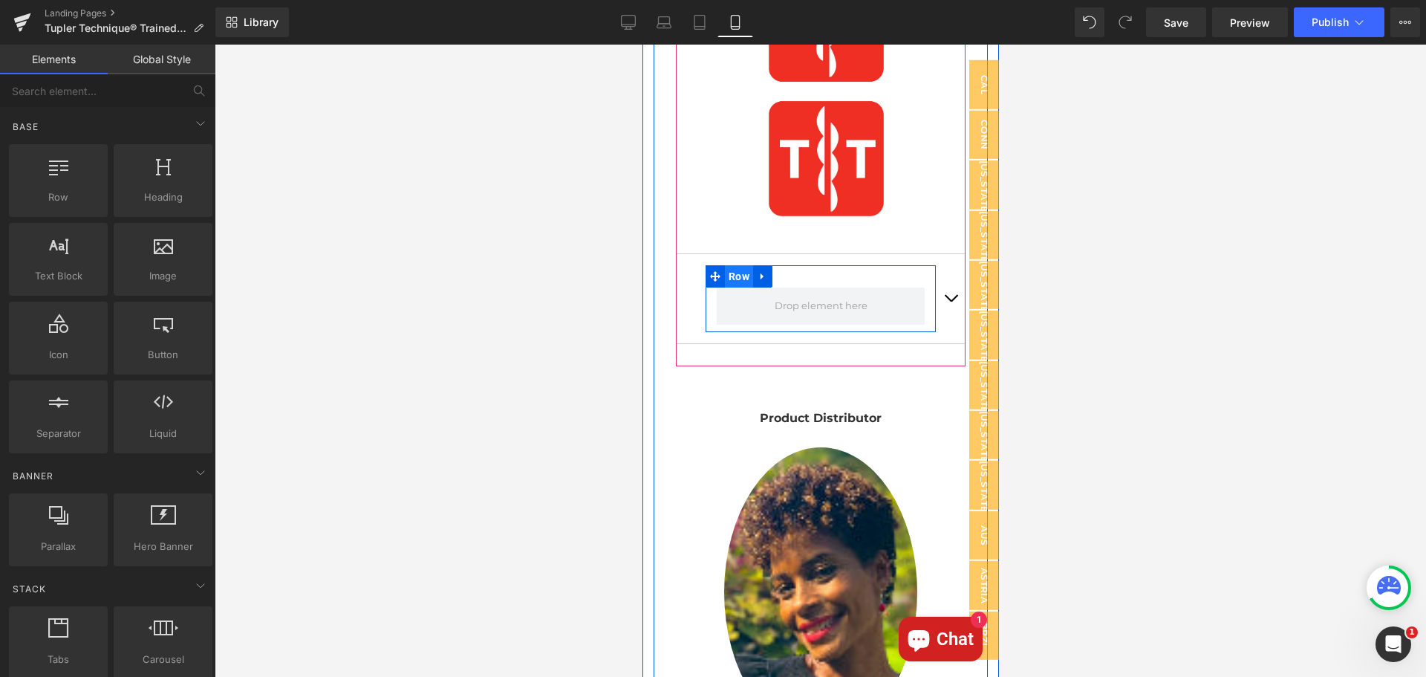
click at [732, 265] on span "Row" at bounding box center [738, 276] width 28 height 22
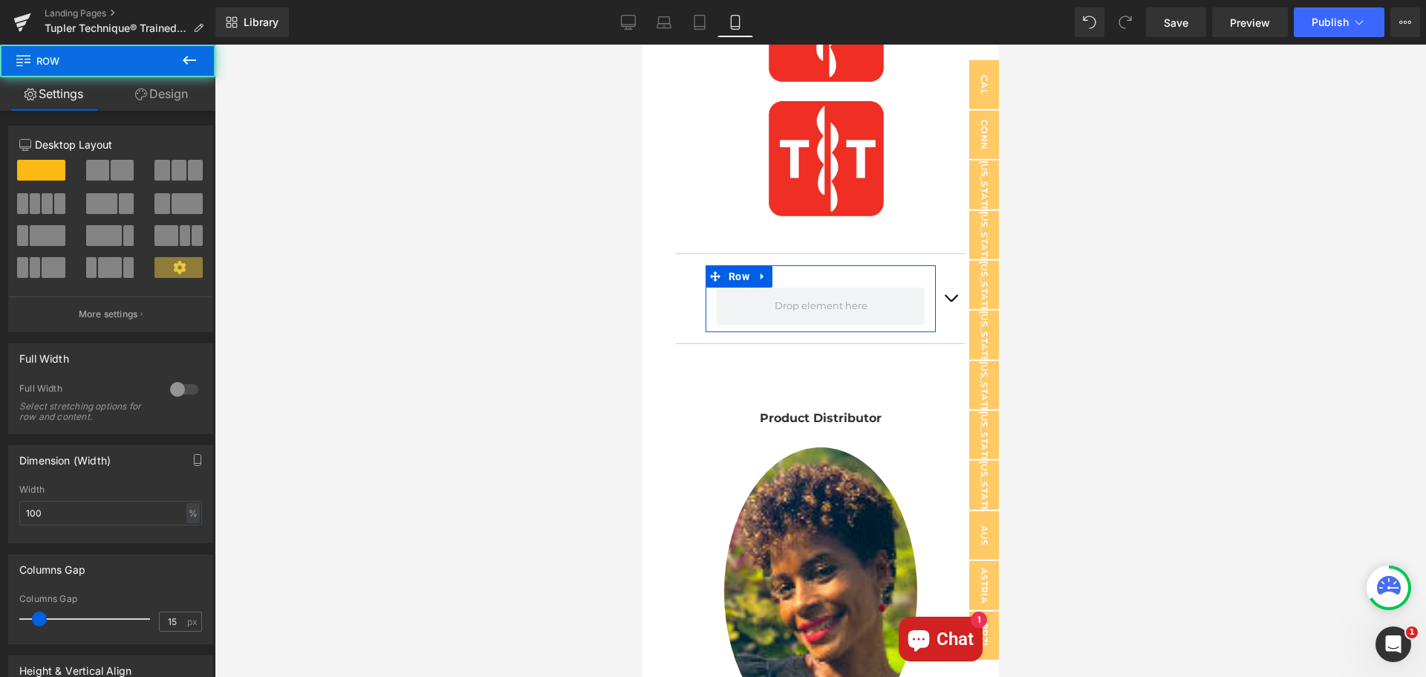
click at [119, 165] on span at bounding box center [122, 170] width 23 height 21
type input "1200"
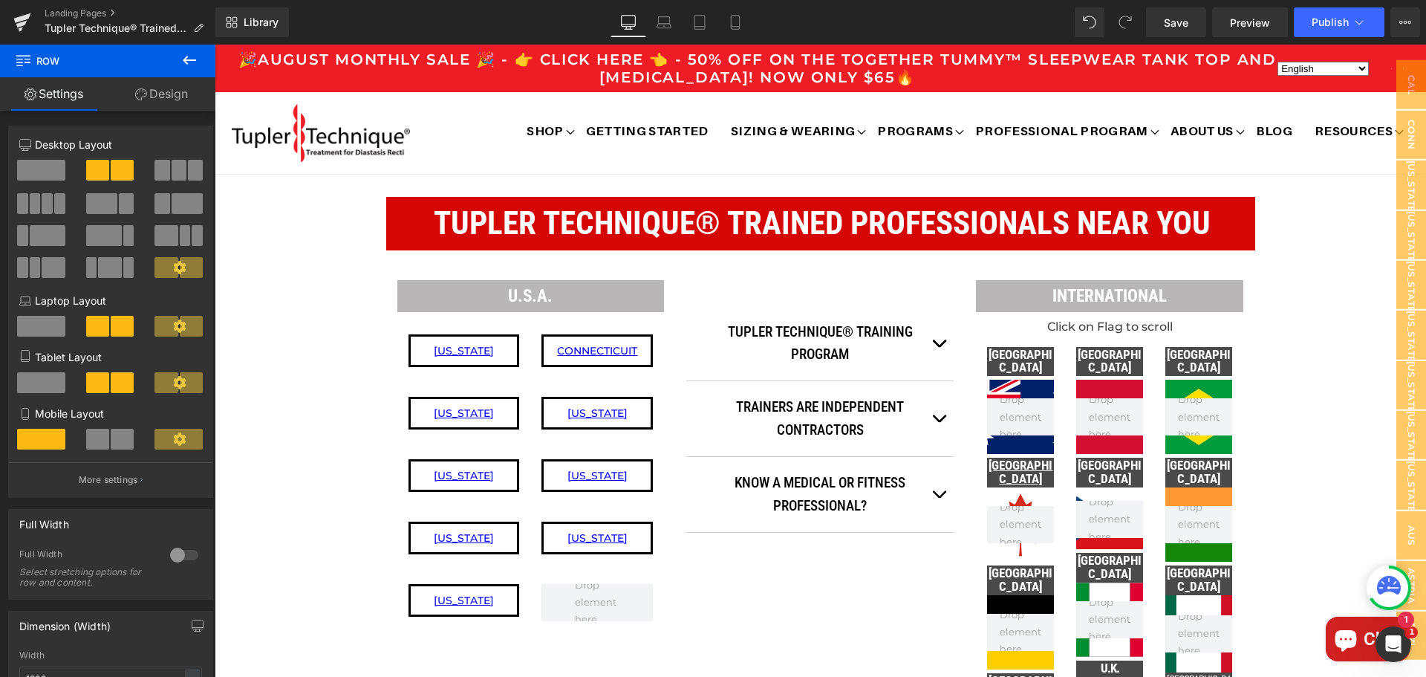
drag, startPoint x: 94, startPoint y: 440, endPoint x: 118, endPoint y: 440, distance: 24.5
click at [94, 439] on span at bounding box center [97, 439] width 23 height 21
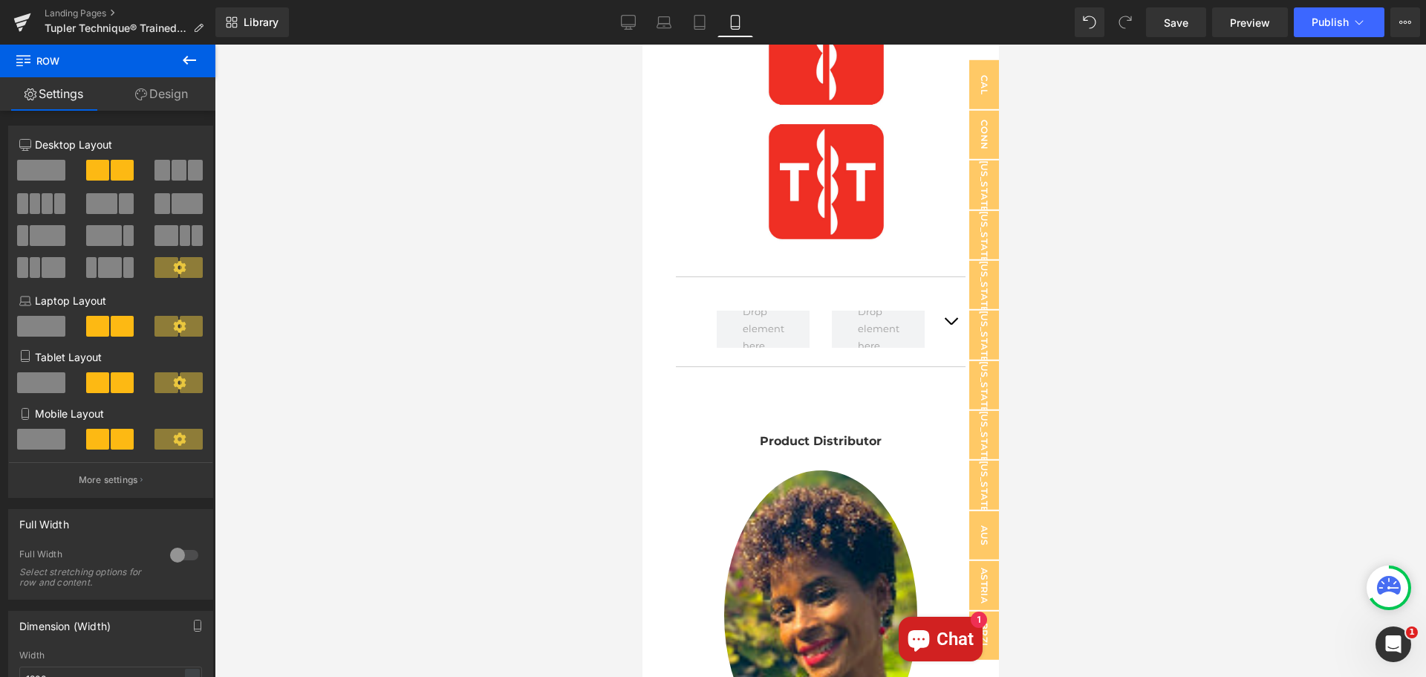
scroll to position [2040, 0]
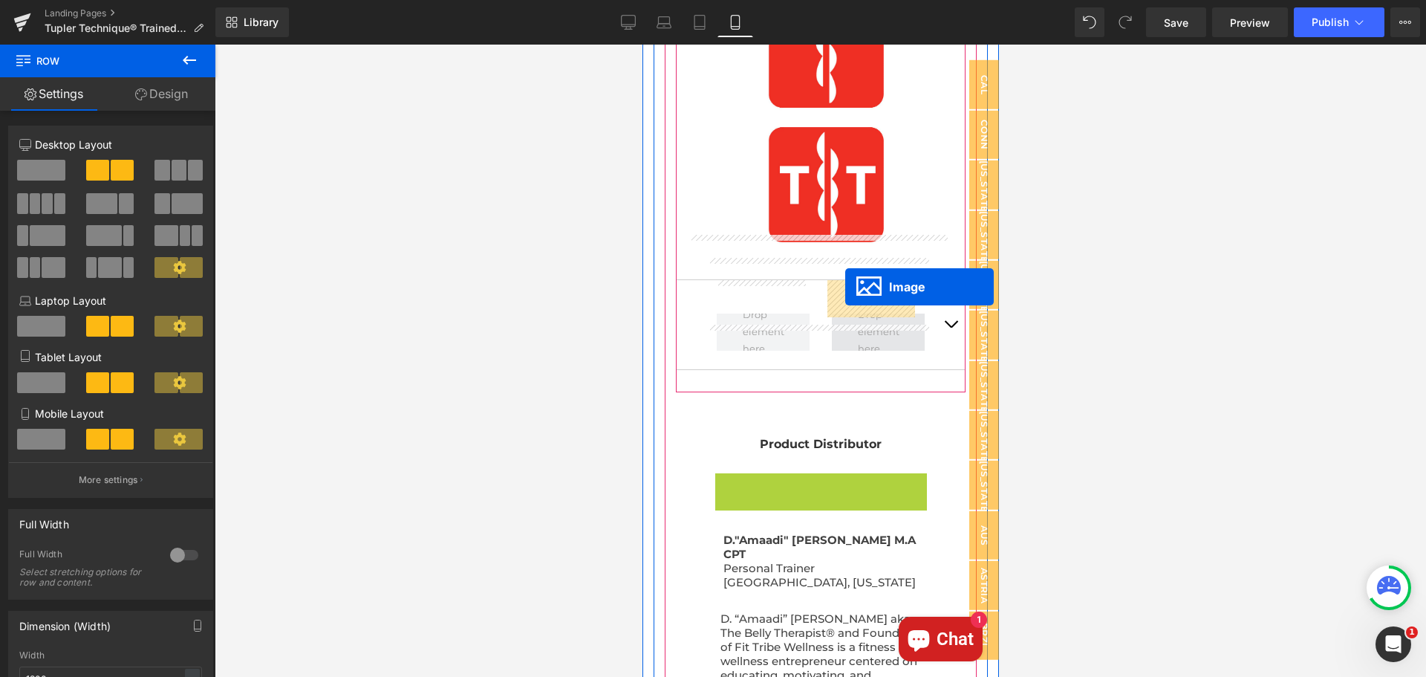
drag, startPoint x: 791, startPoint y: 575, endPoint x: 845, endPoint y: 287, distance: 293.1
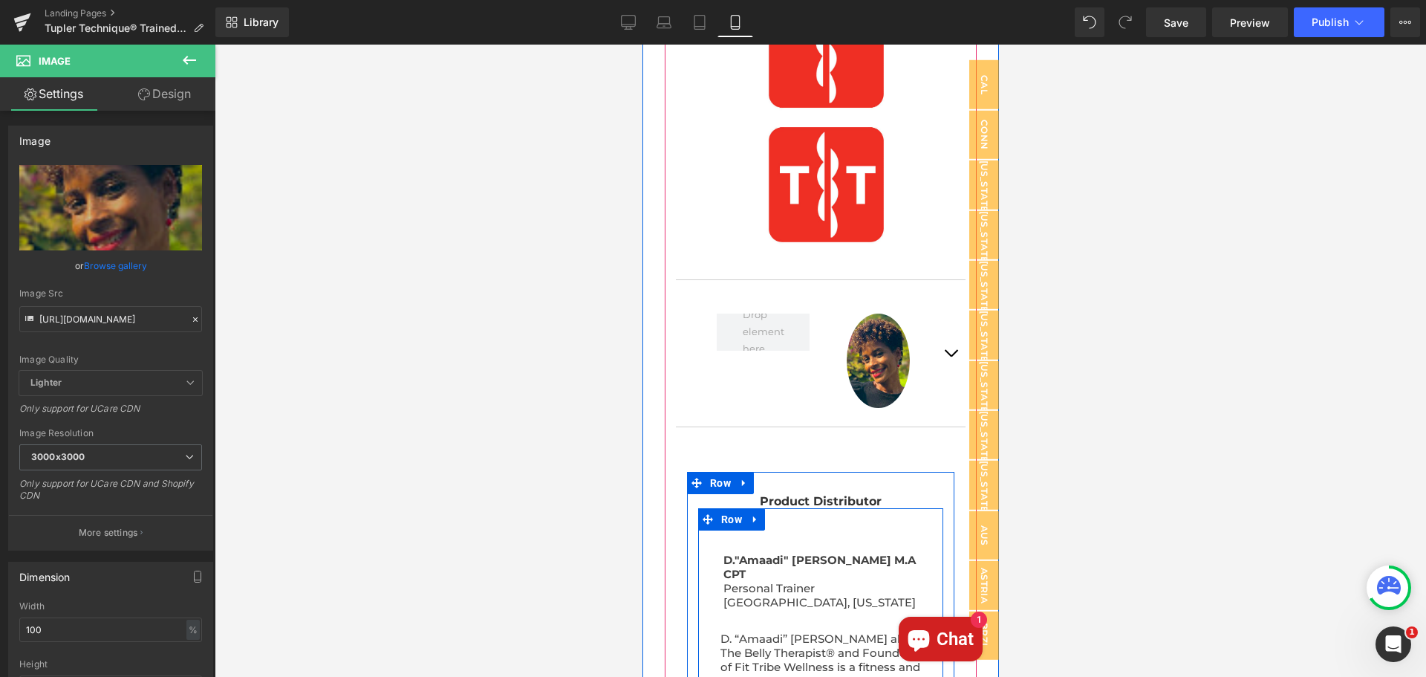
scroll to position [2114, 0]
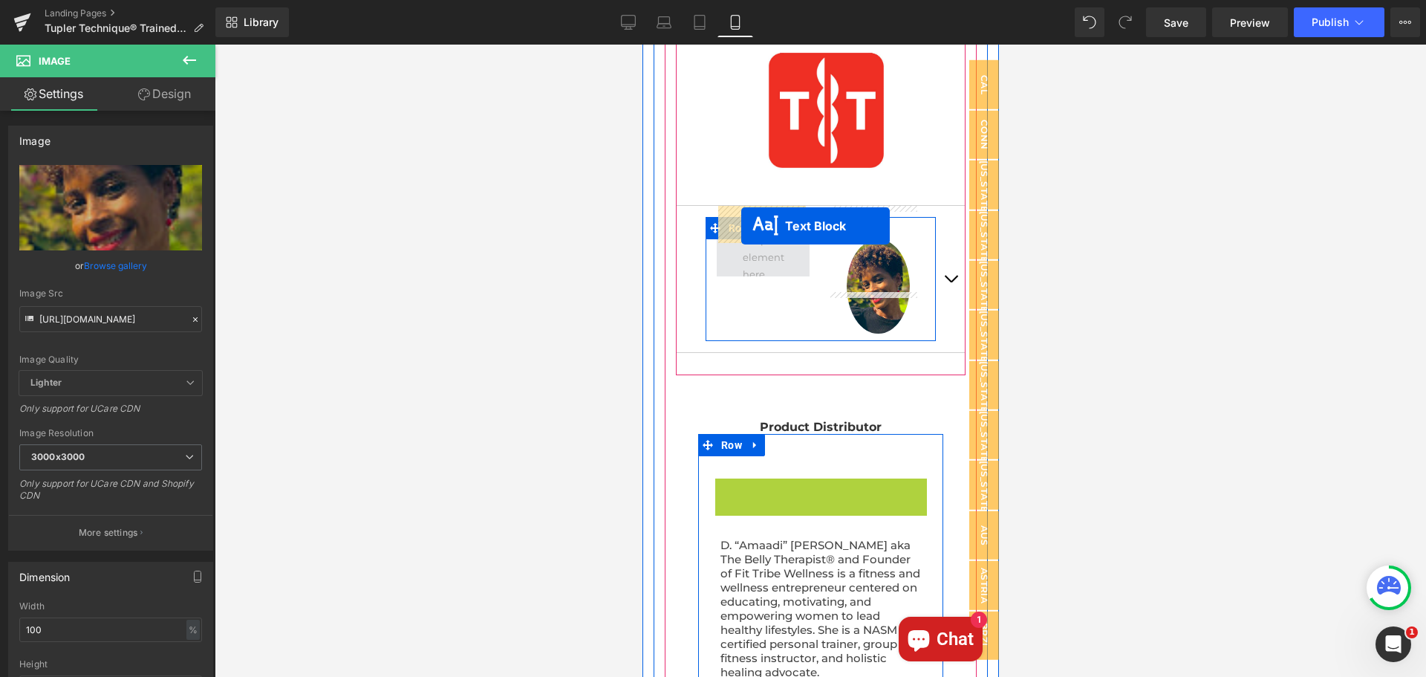
drag, startPoint x: 772, startPoint y: 457, endPoint x: 741, endPoint y: 226, distance: 233.1
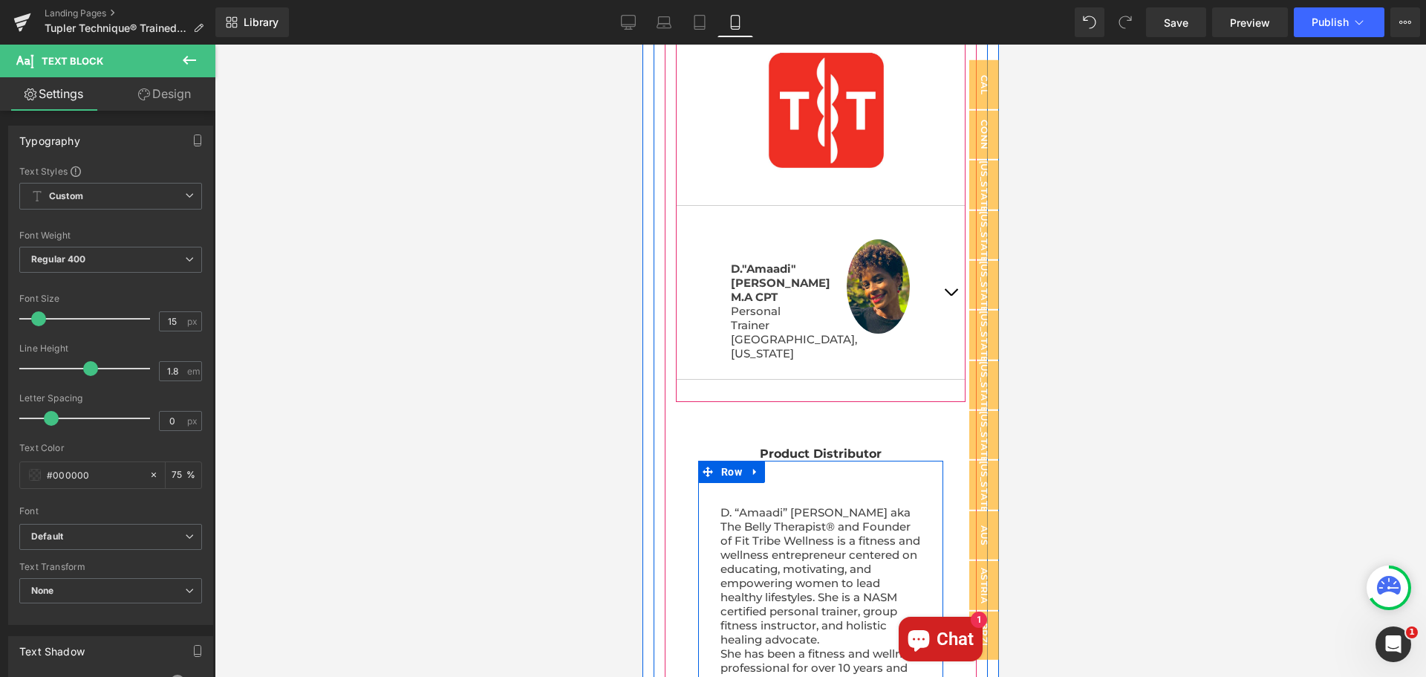
click at [950, 296] on span "button" at bounding box center [950, 296] width 0 height 0
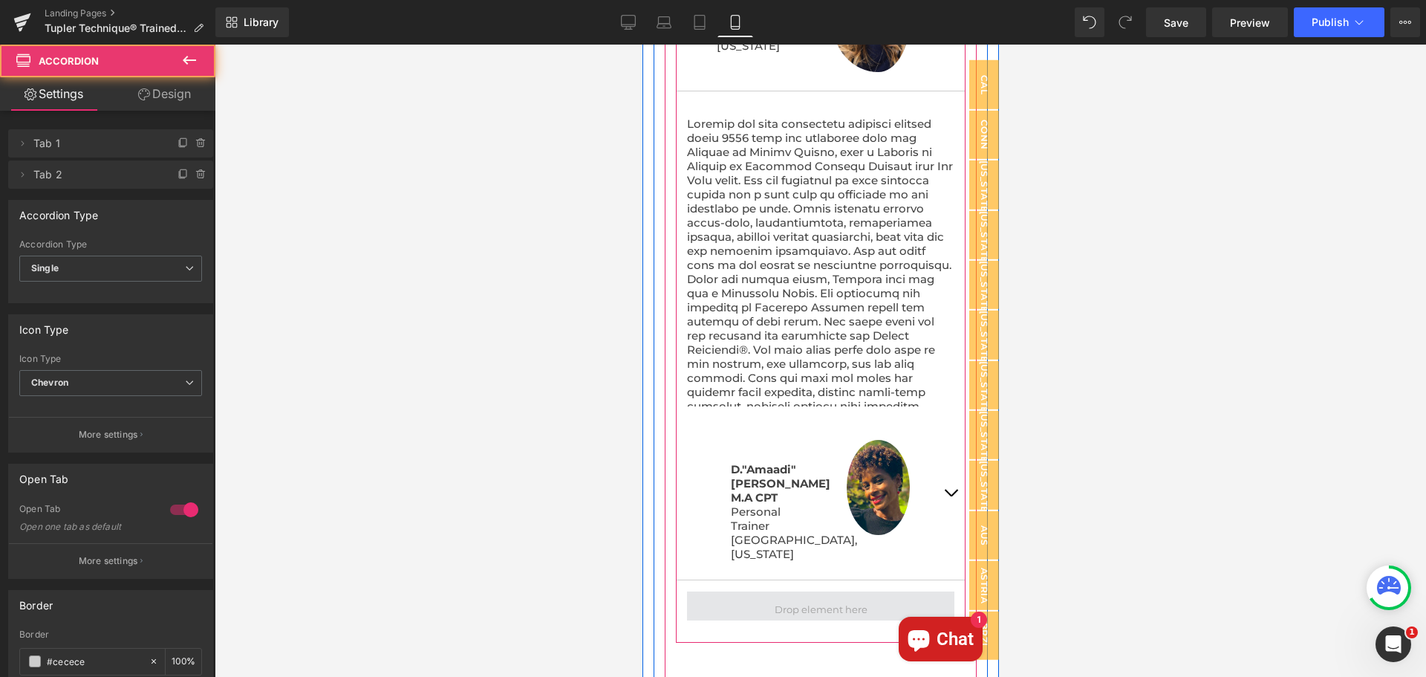
scroll to position [1310, 0]
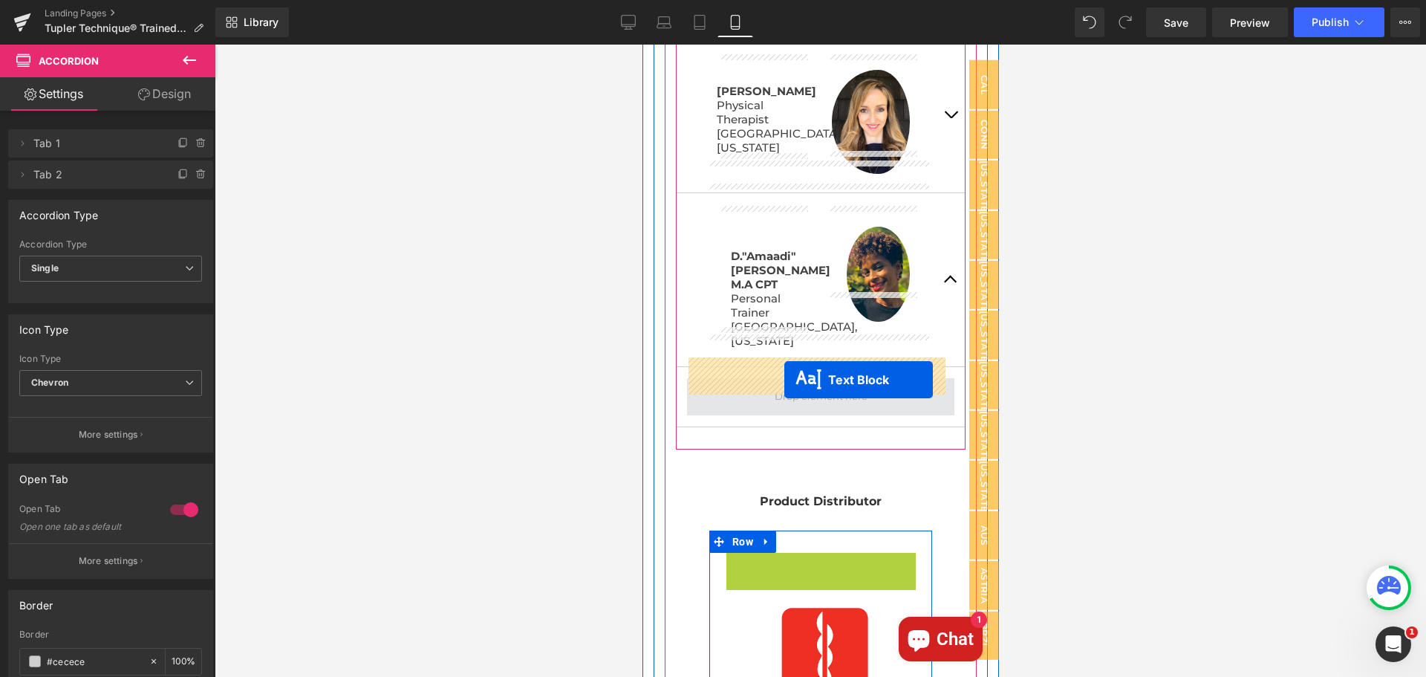
drag, startPoint x: 777, startPoint y: 542, endPoint x: 784, endPoint y: 380, distance: 162.8
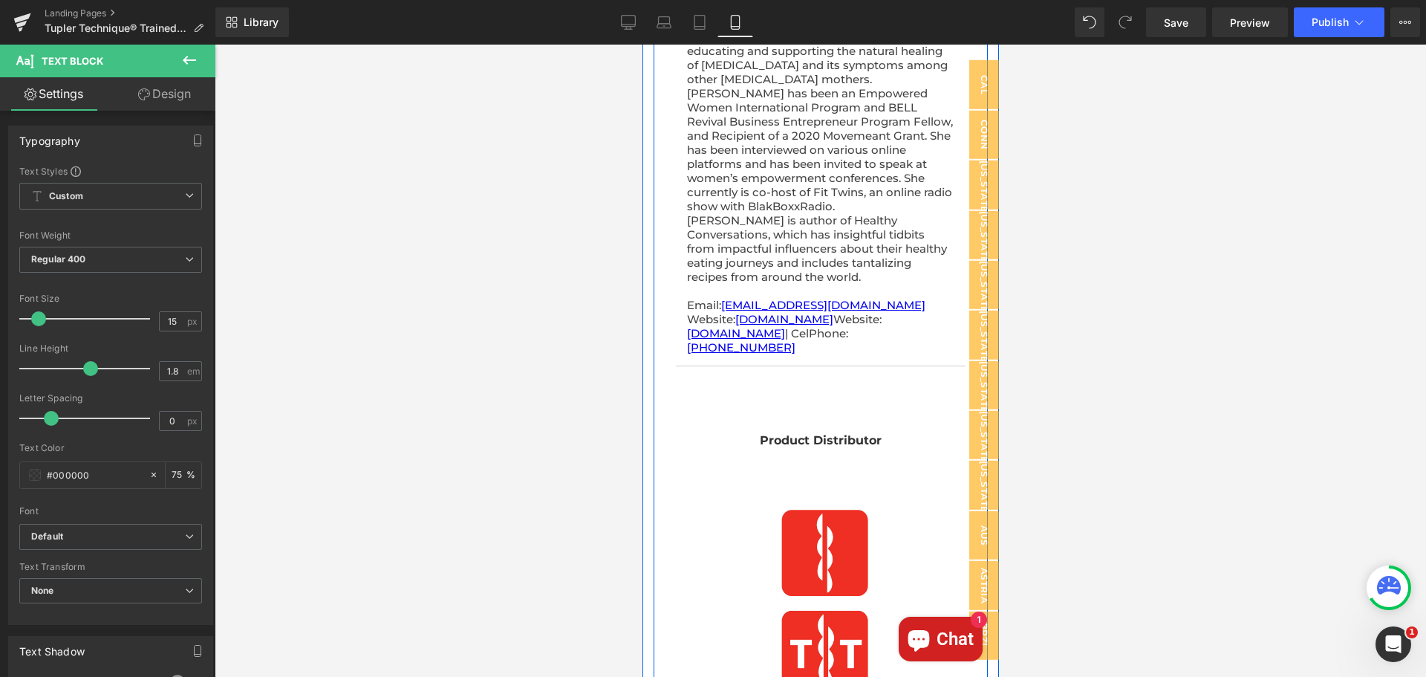
scroll to position [1904, 0]
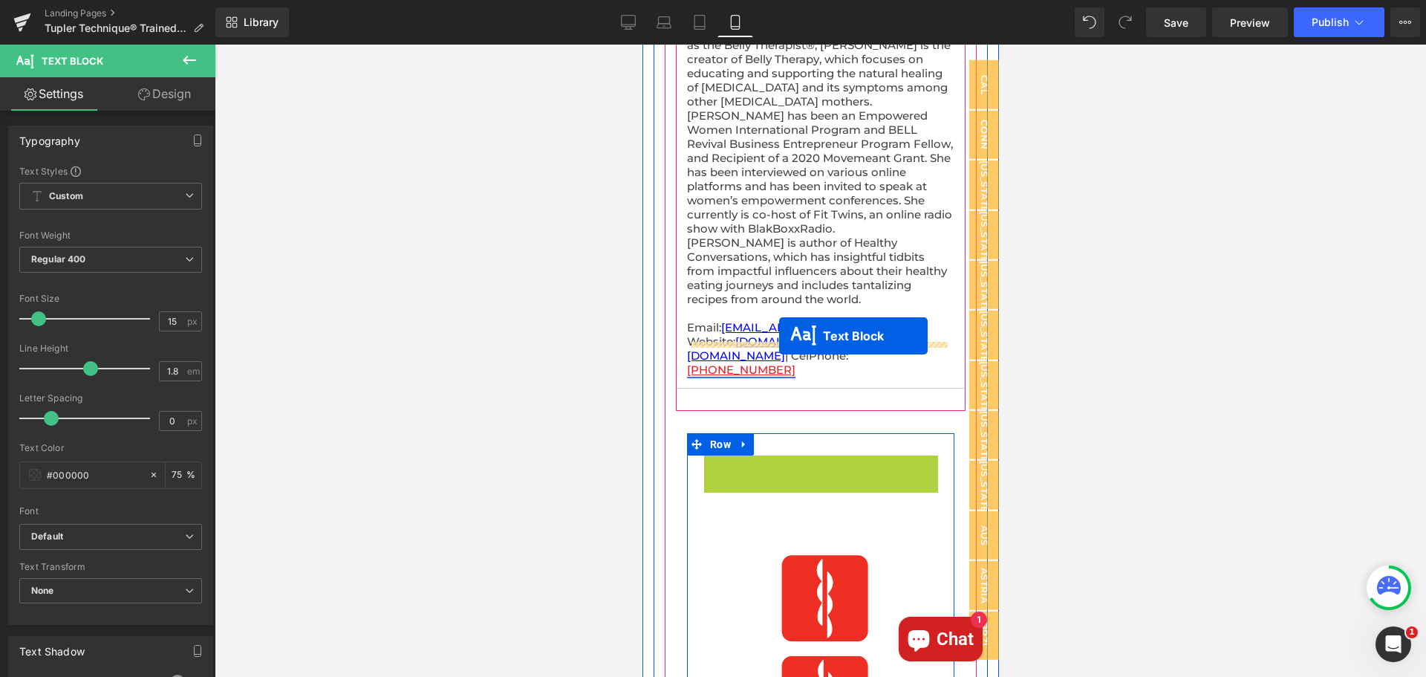
drag, startPoint x: 780, startPoint y: 429, endPoint x: 778, endPoint y: 336, distance: 92.9
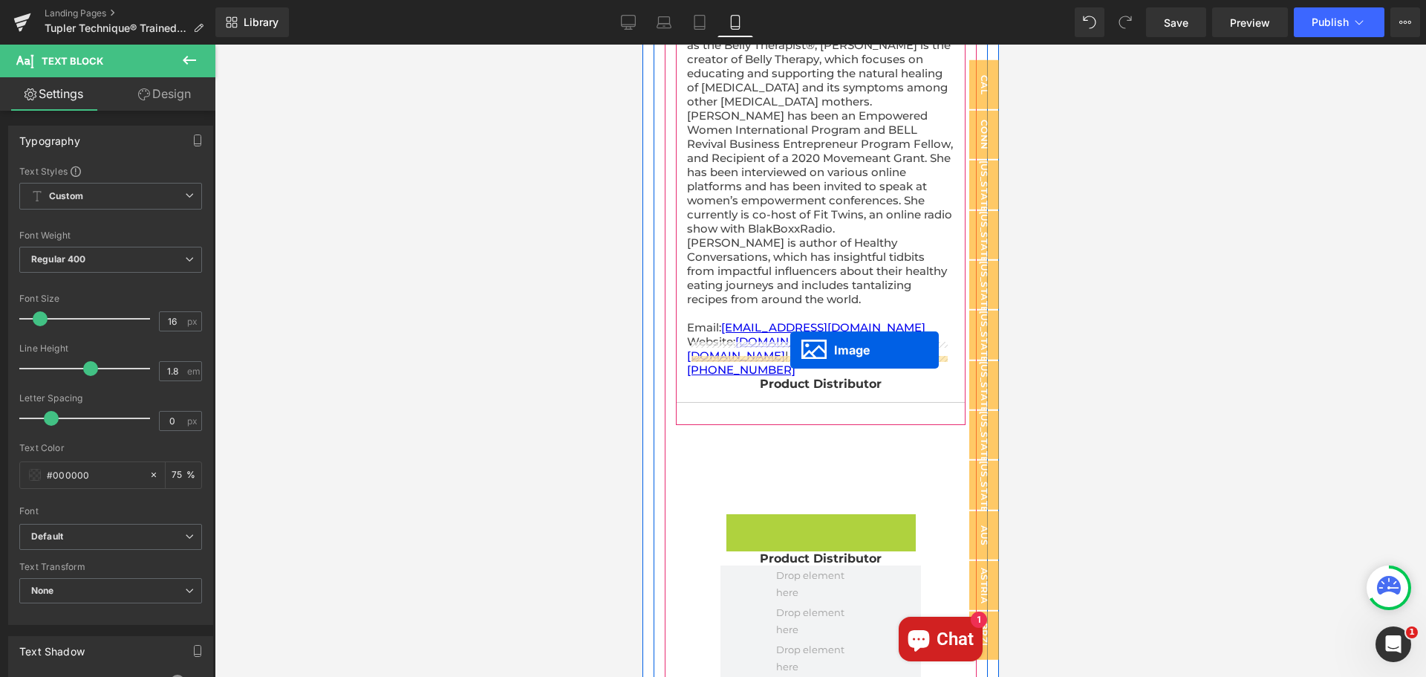
drag, startPoint x: 791, startPoint y: 582, endPoint x: 795, endPoint y: 355, distance: 227.3
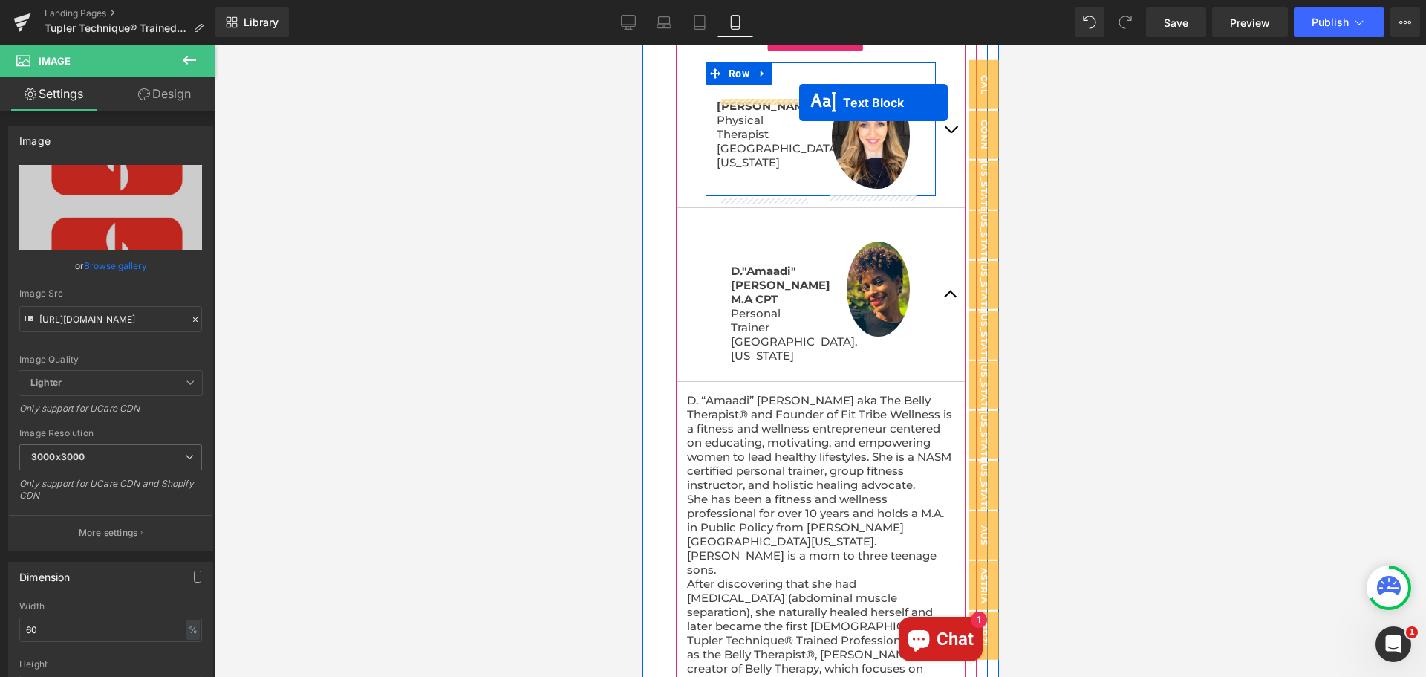
scroll to position [1236, 0]
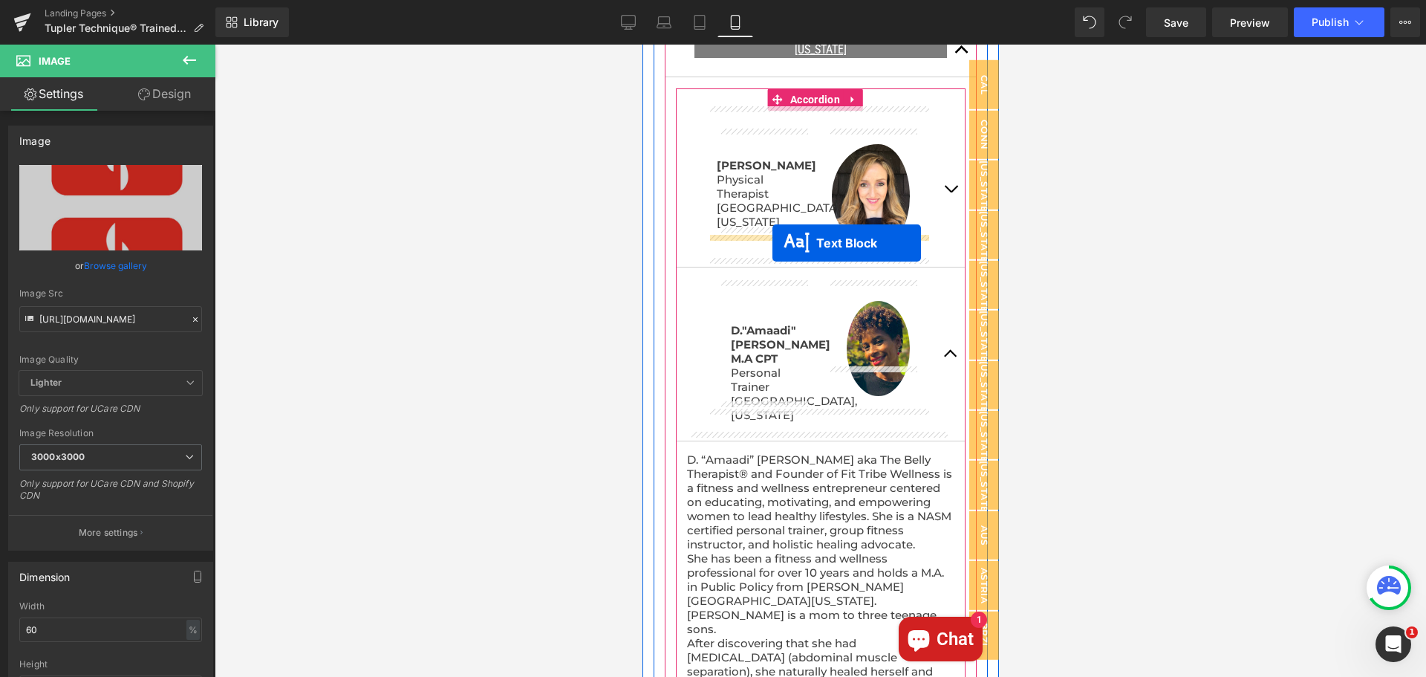
drag, startPoint x: 772, startPoint y: 478, endPoint x: 772, endPoint y: 243, distance: 234.7
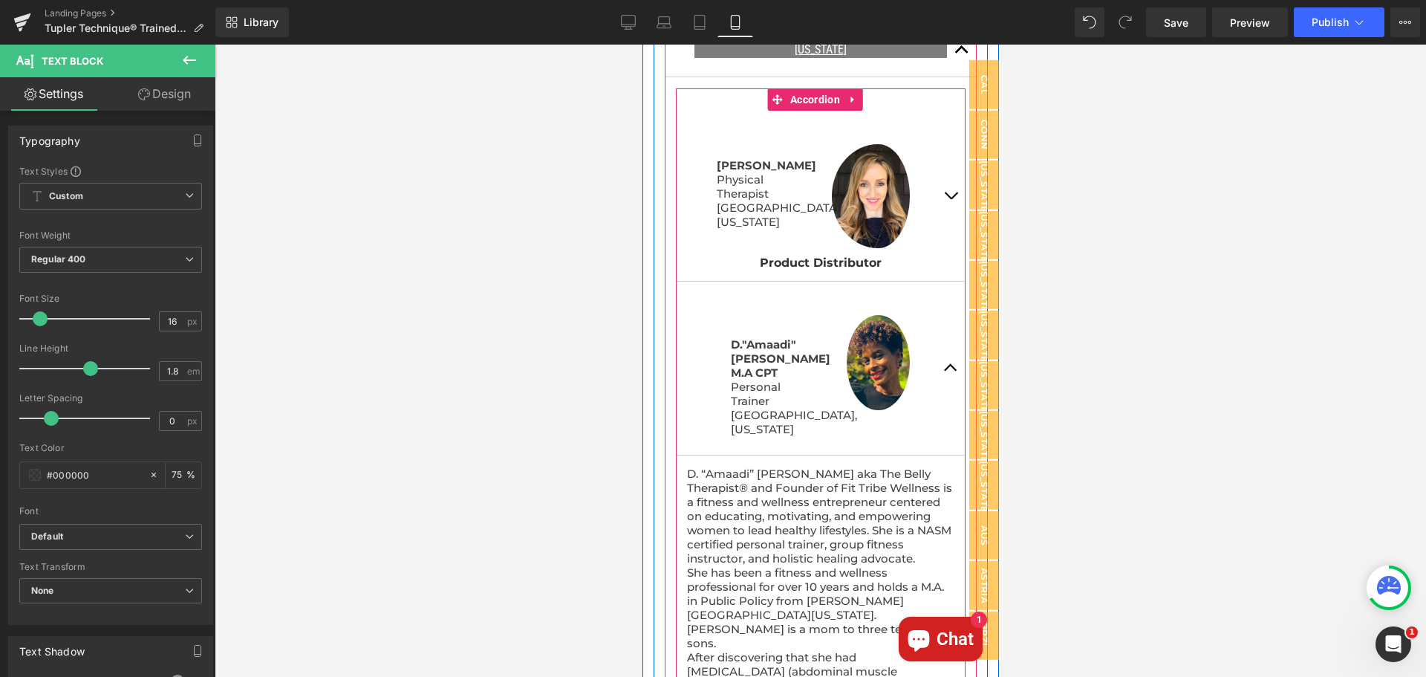
click at [941, 180] on button "button" at bounding box center [950, 196] width 30 height 170
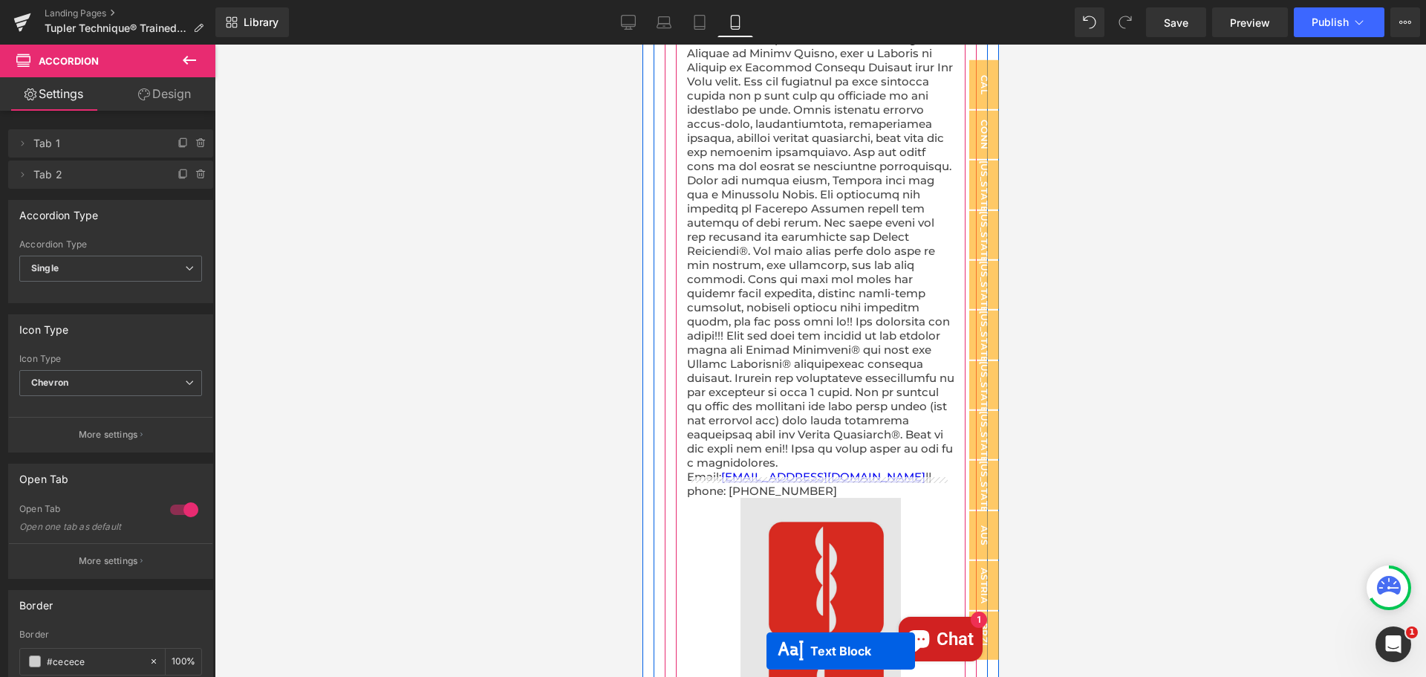
scroll to position [1578, 0]
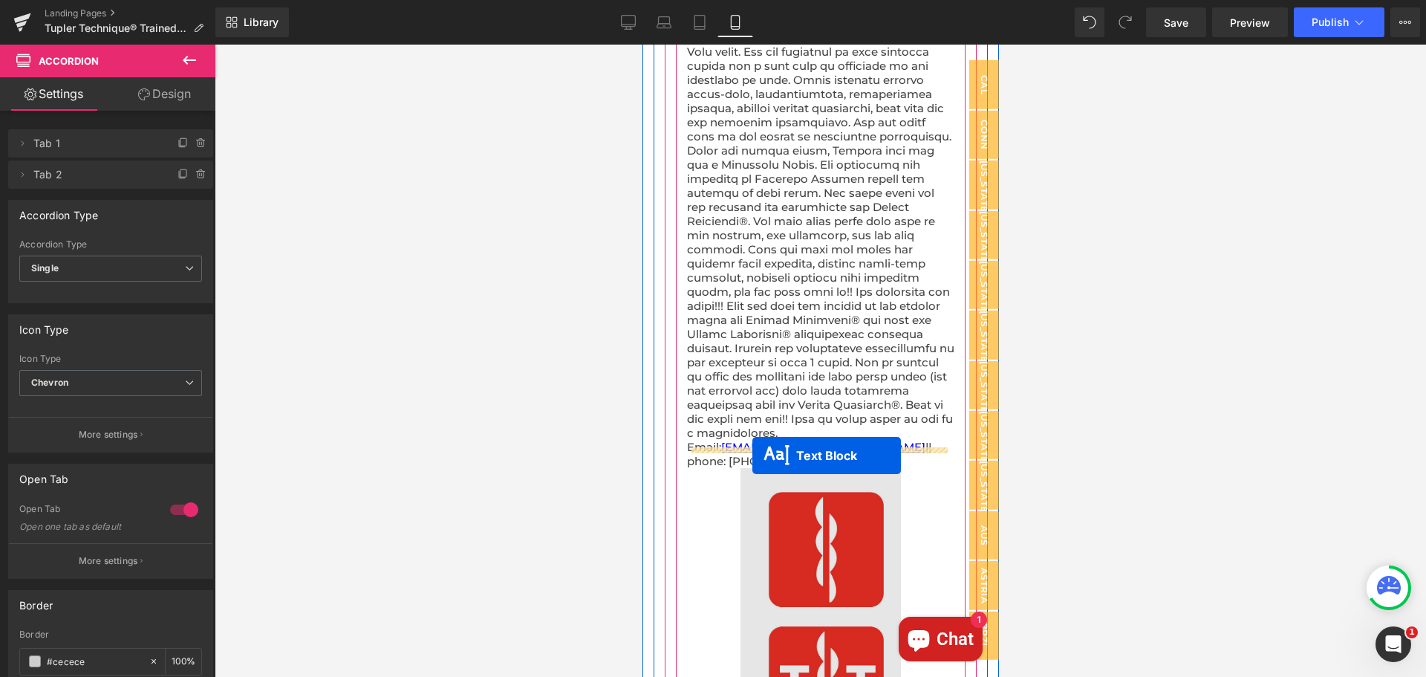
drag, startPoint x: 772, startPoint y: 242, endPoint x: 752, endPoint y: 455, distance: 214.1
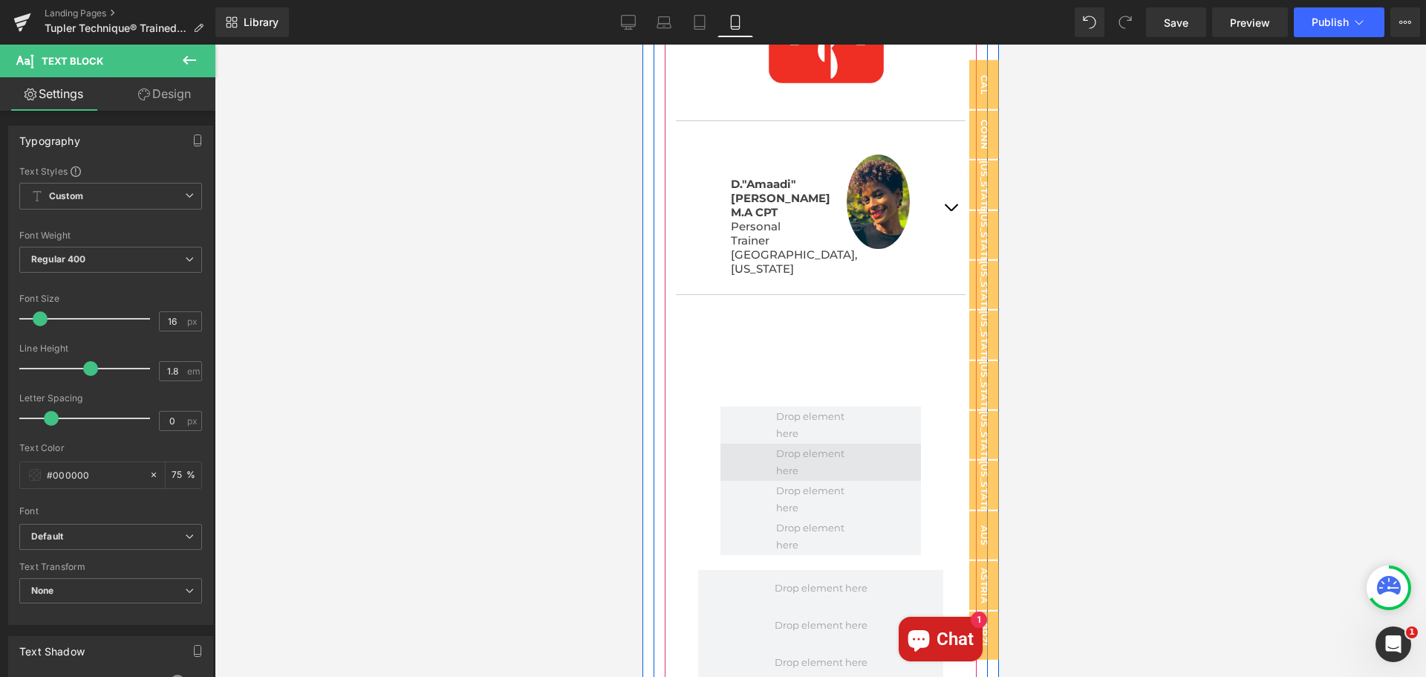
scroll to position [2209, 0]
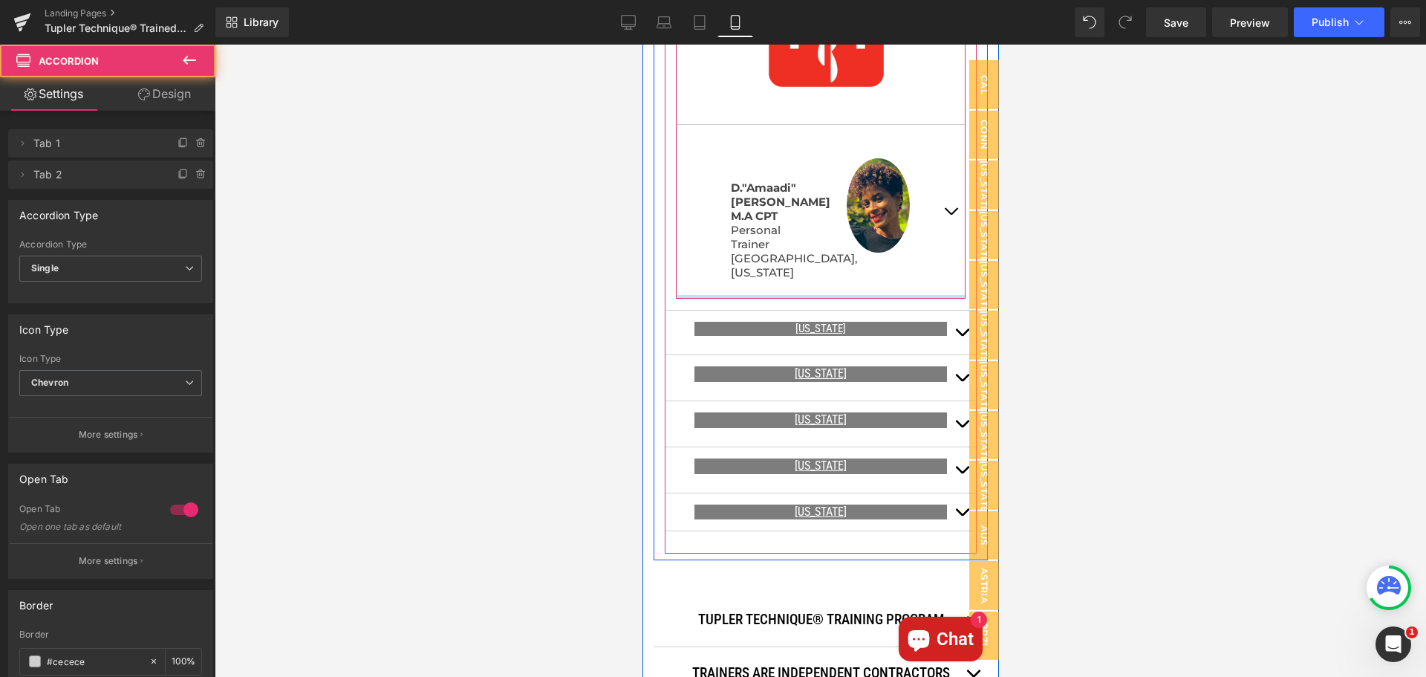
drag, startPoint x: 831, startPoint y: 282, endPoint x: 831, endPoint y: 257, distance: 25.3
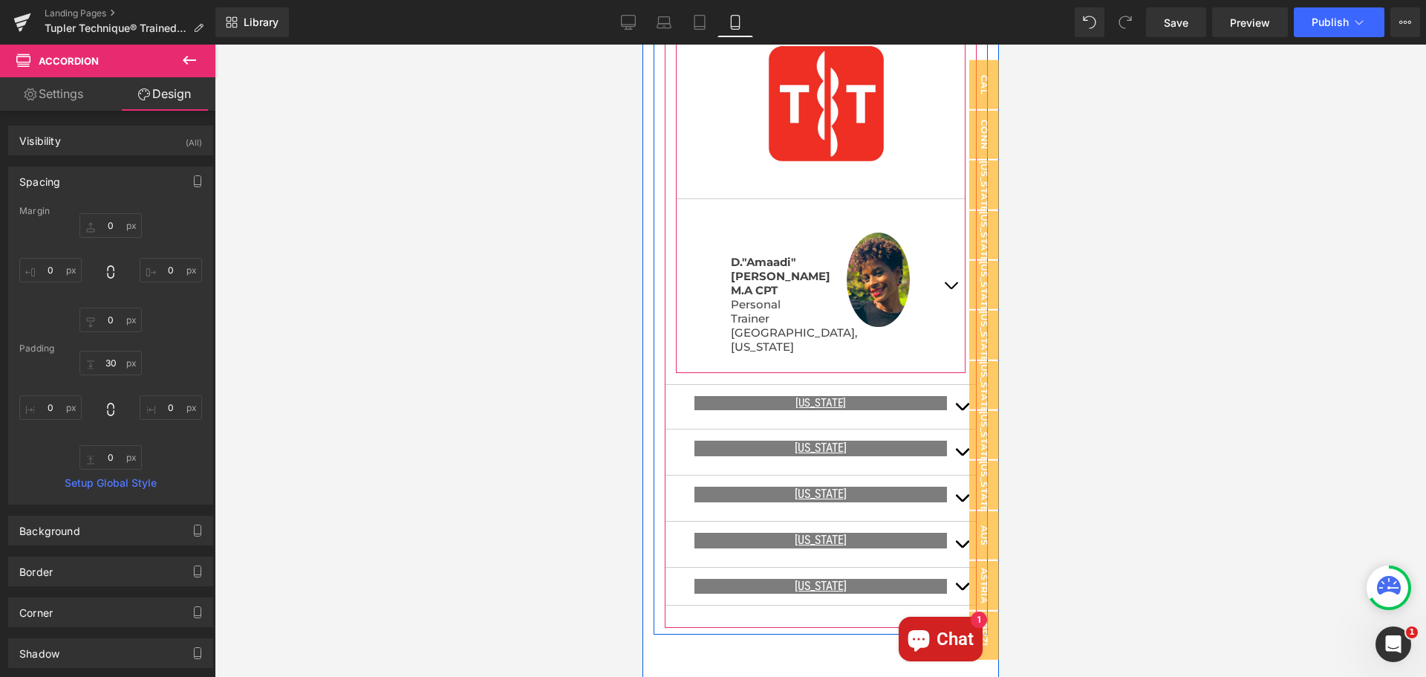
click at [940, 247] on button "button" at bounding box center [950, 285] width 30 height 173
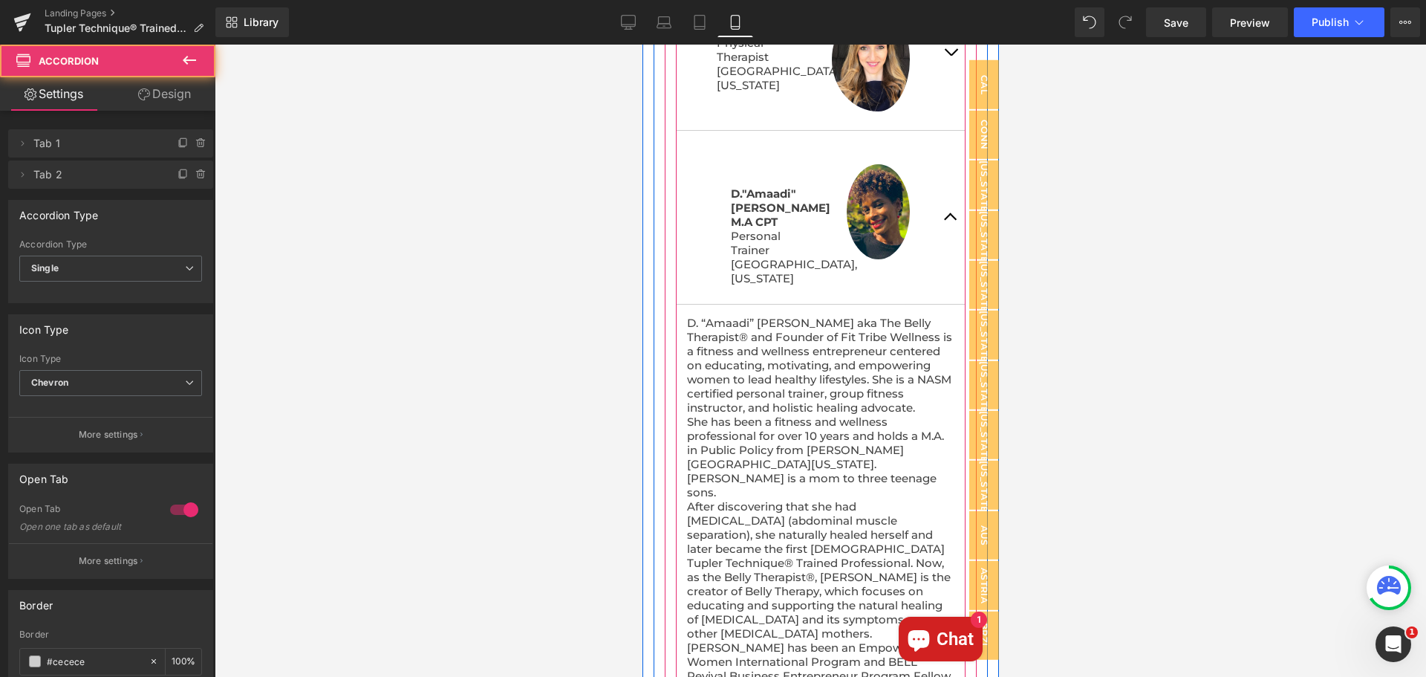
scroll to position [1317, 0]
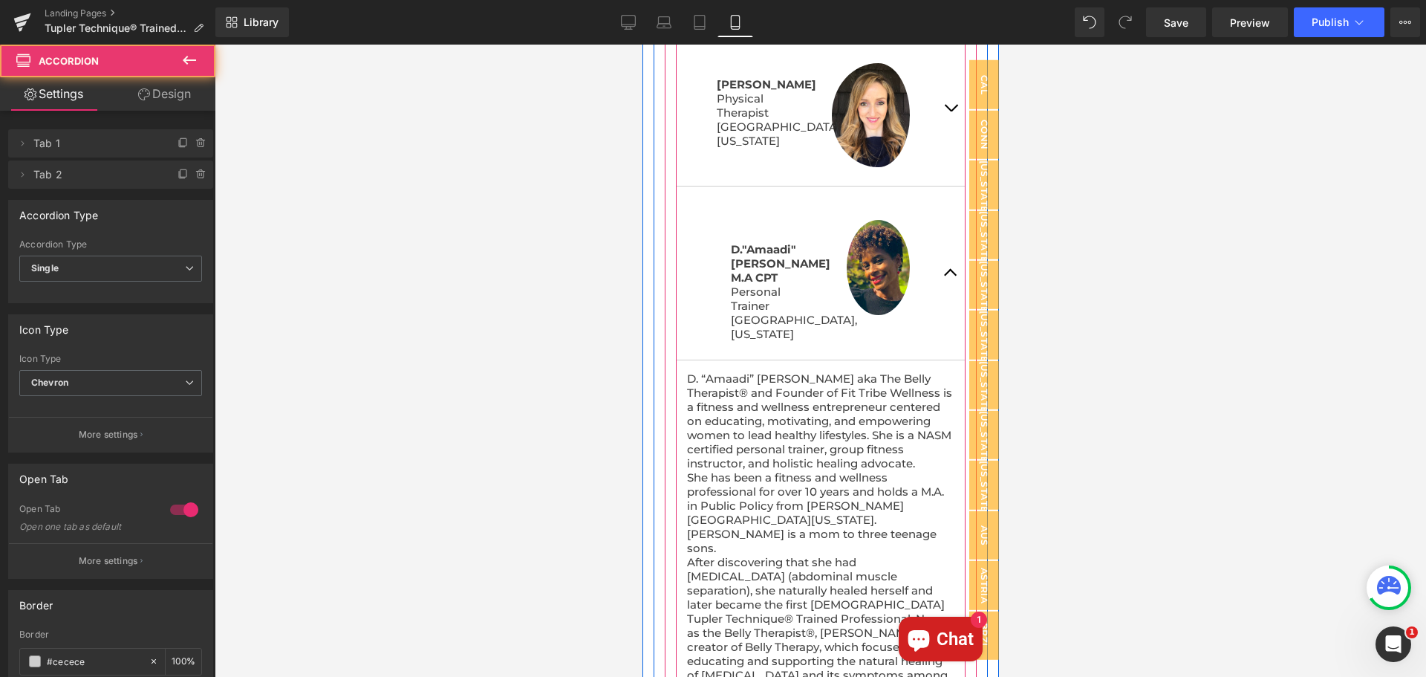
click at [937, 254] on button "button" at bounding box center [950, 272] width 30 height 173
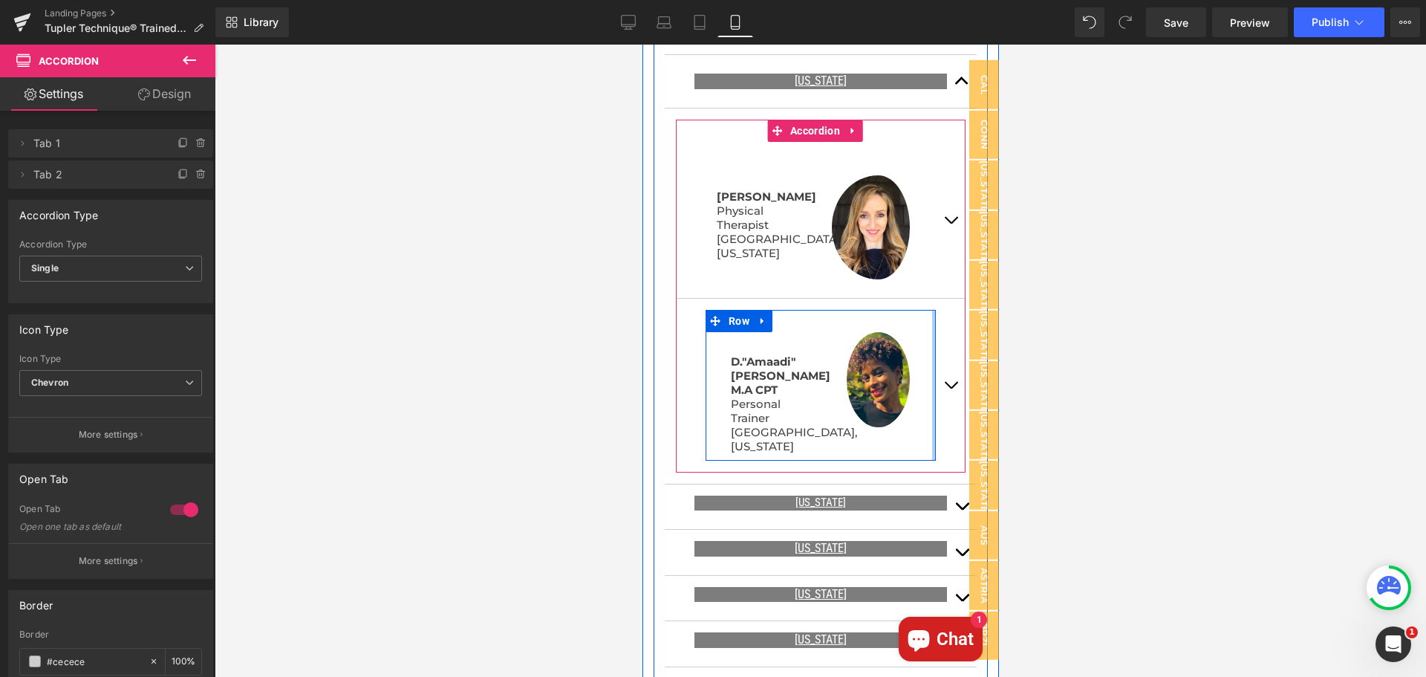
scroll to position [1094, 0]
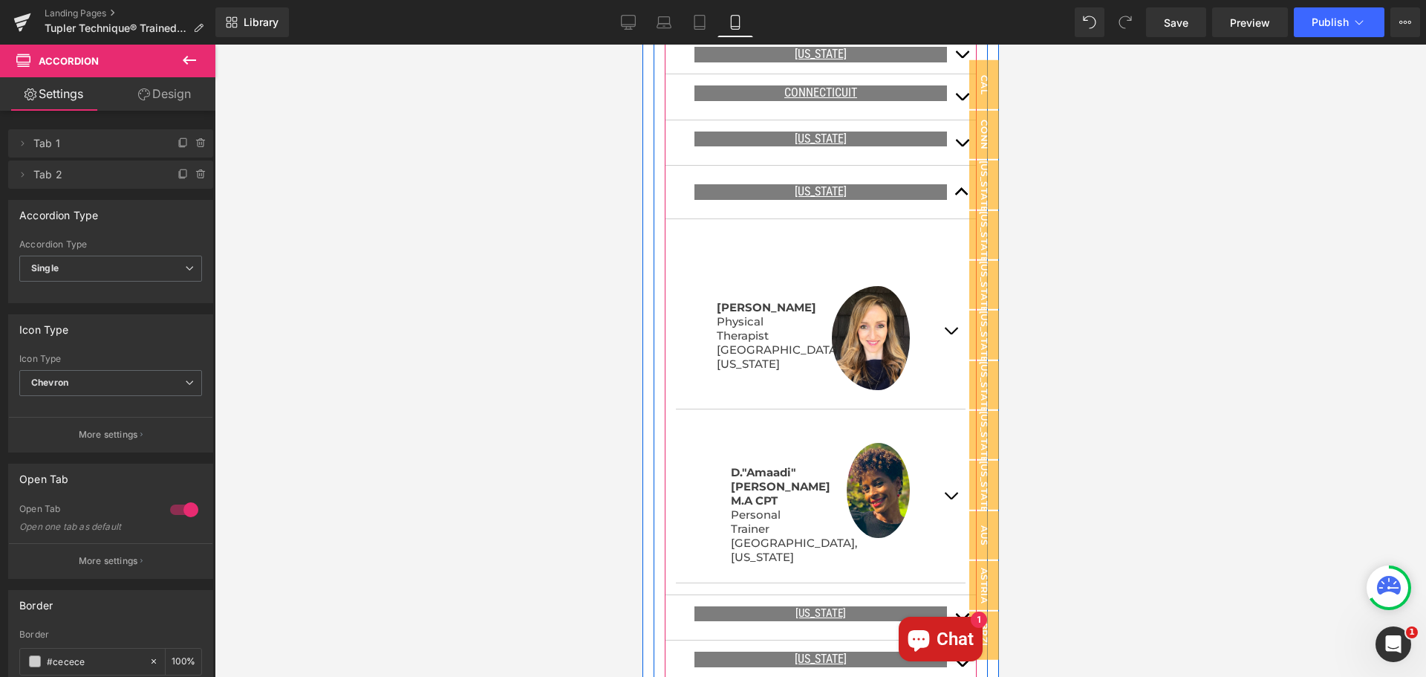
click at [948, 177] on button "button" at bounding box center [961, 192] width 30 height 53
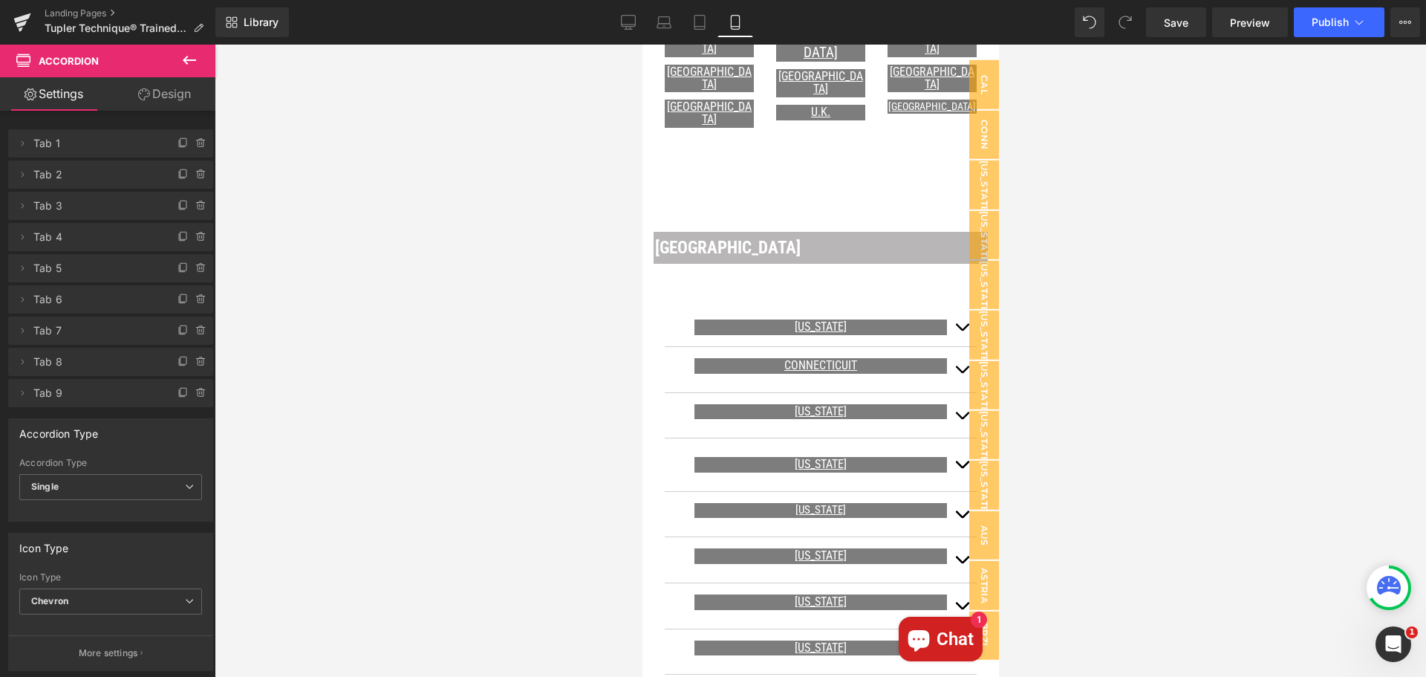
scroll to position [797, 0]
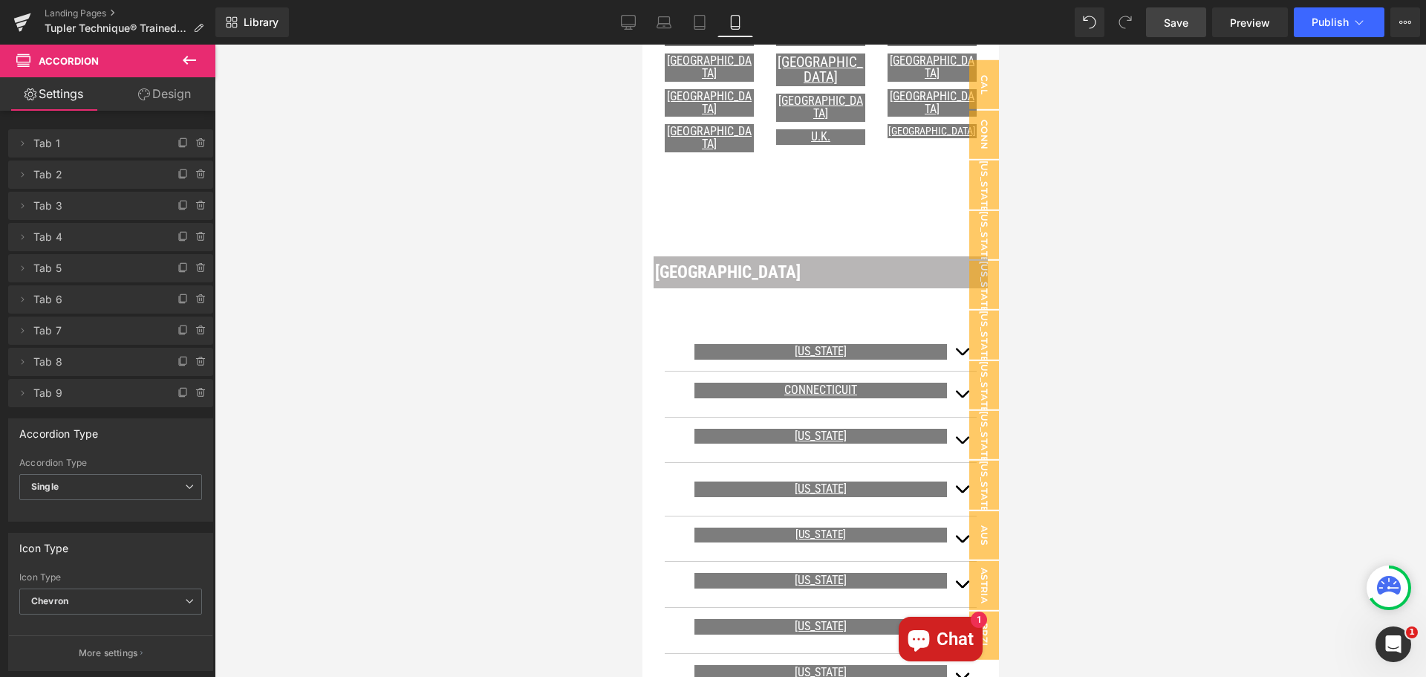
click at [1175, 26] on span "Save" at bounding box center [1176, 23] width 25 height 16
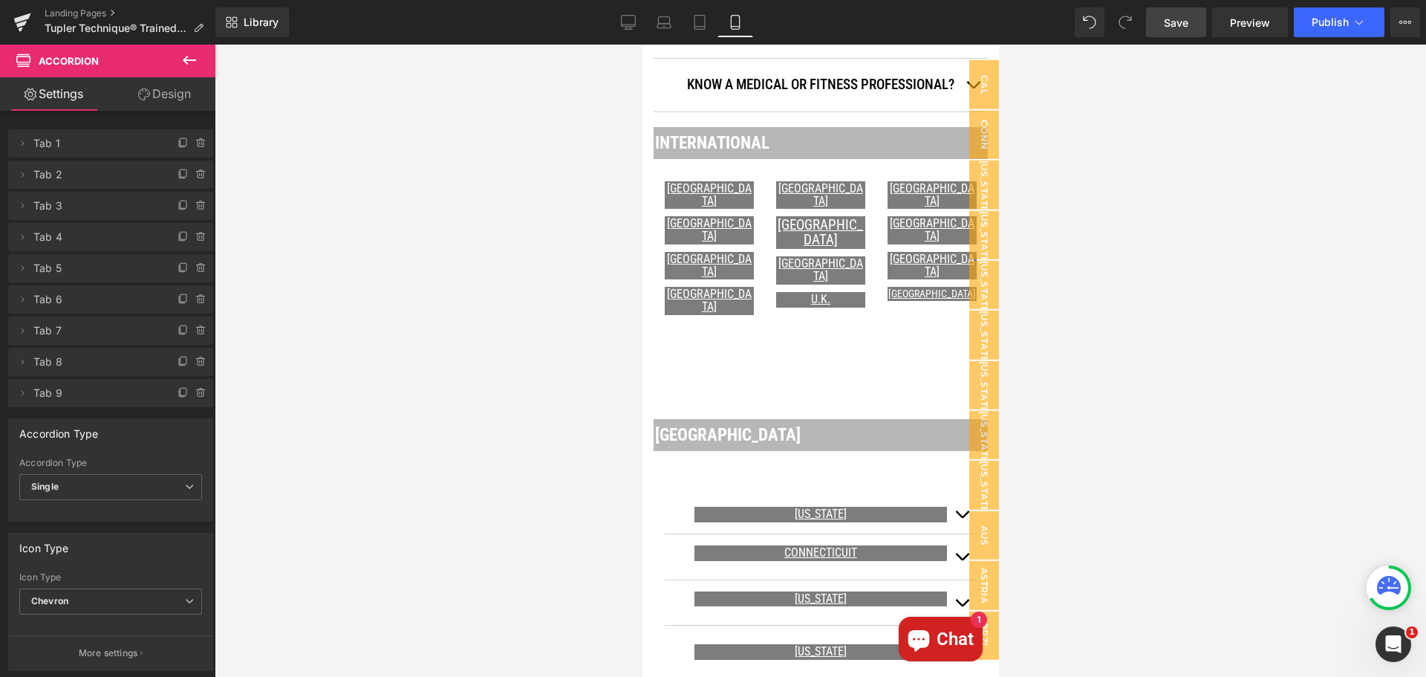
scroll to position [500, 0]
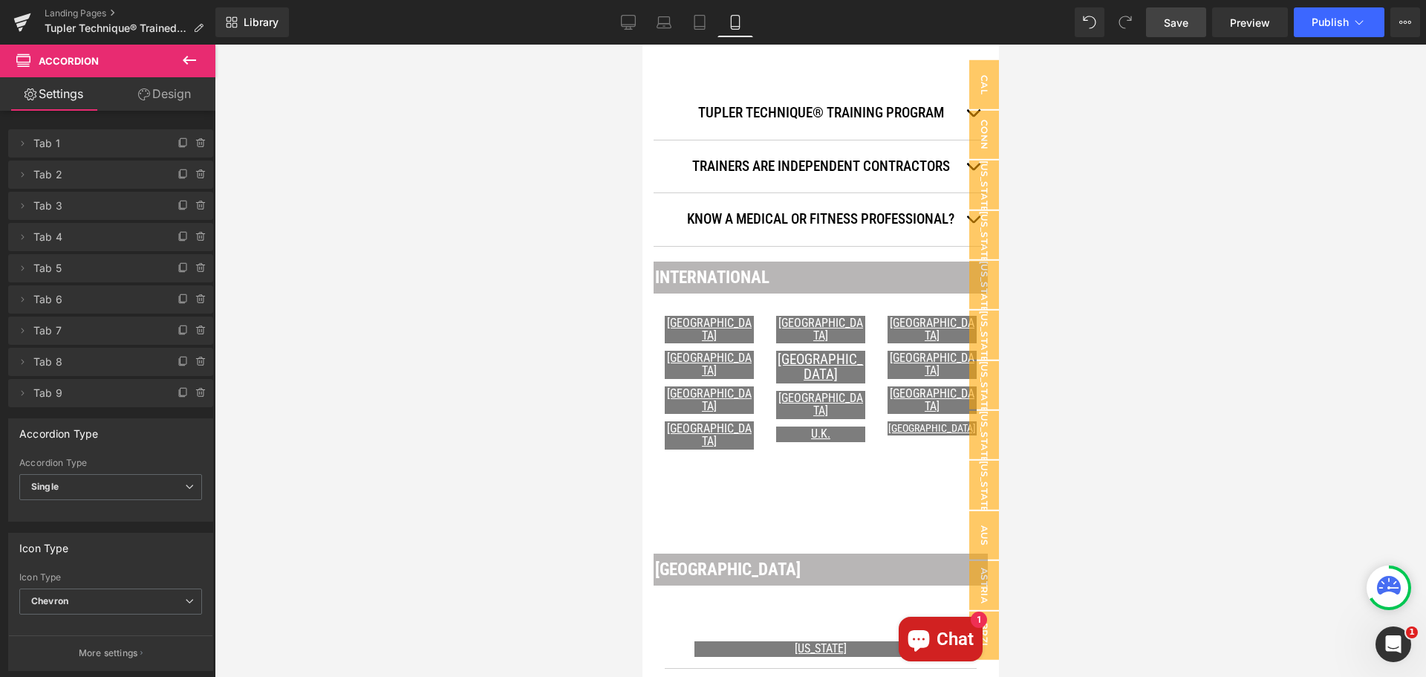
drag, startPoint x: 1169, startPoint y: 22, endPoint x: 1172, endPoint y: 36, distance: 14.4
click at [1170, 24] on span "Save" at bounding box center [1176, 23] width 25 height 16
